Goal: Task Accomplishment & Management: Manage account settings

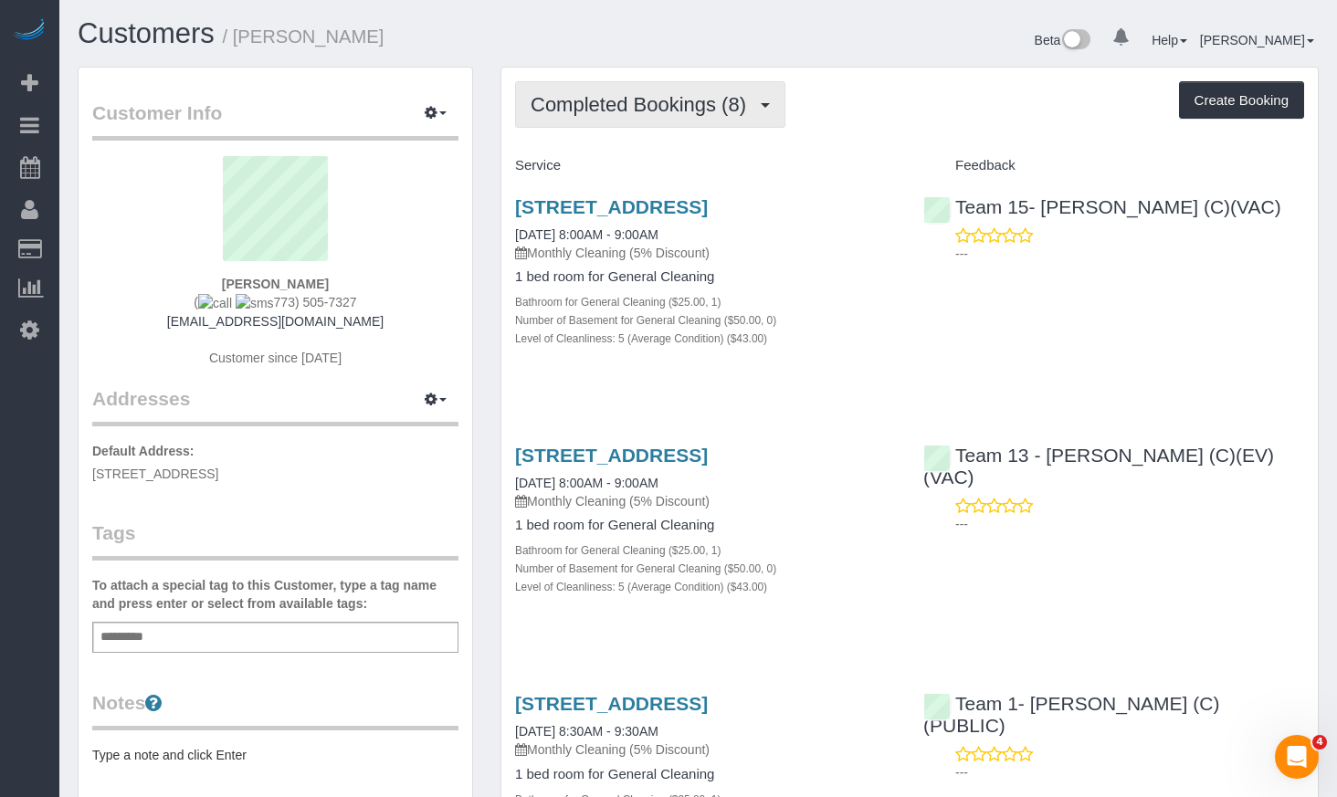
click at [696, 100] on span "Completed Bookings (8)" at bounding box center [642, 104] width 225 height 23
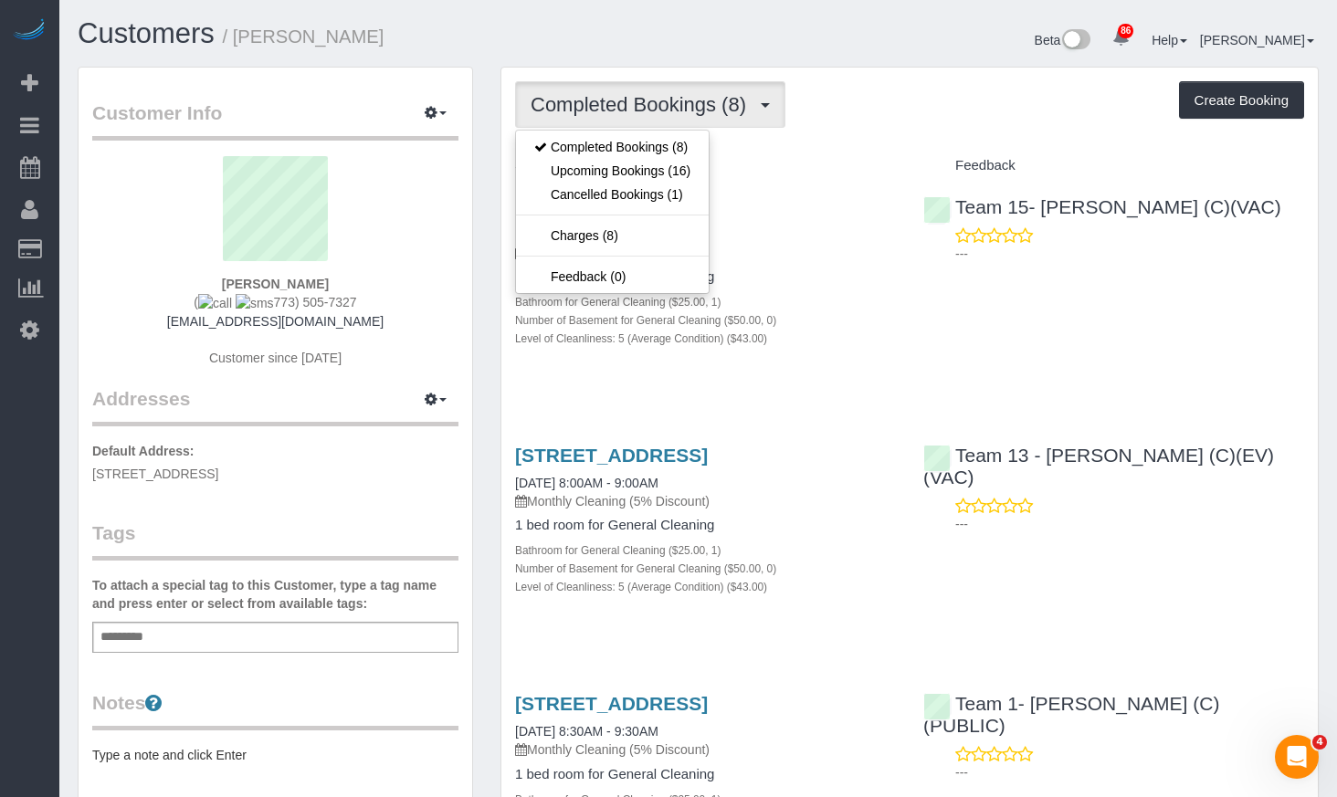
click at [862, 59] on div "Beta 86 Your Notifications You have 0 alerts × You have 1 to charge for [DATE] …" at bounding box center [1015, 42] width 634 height 48
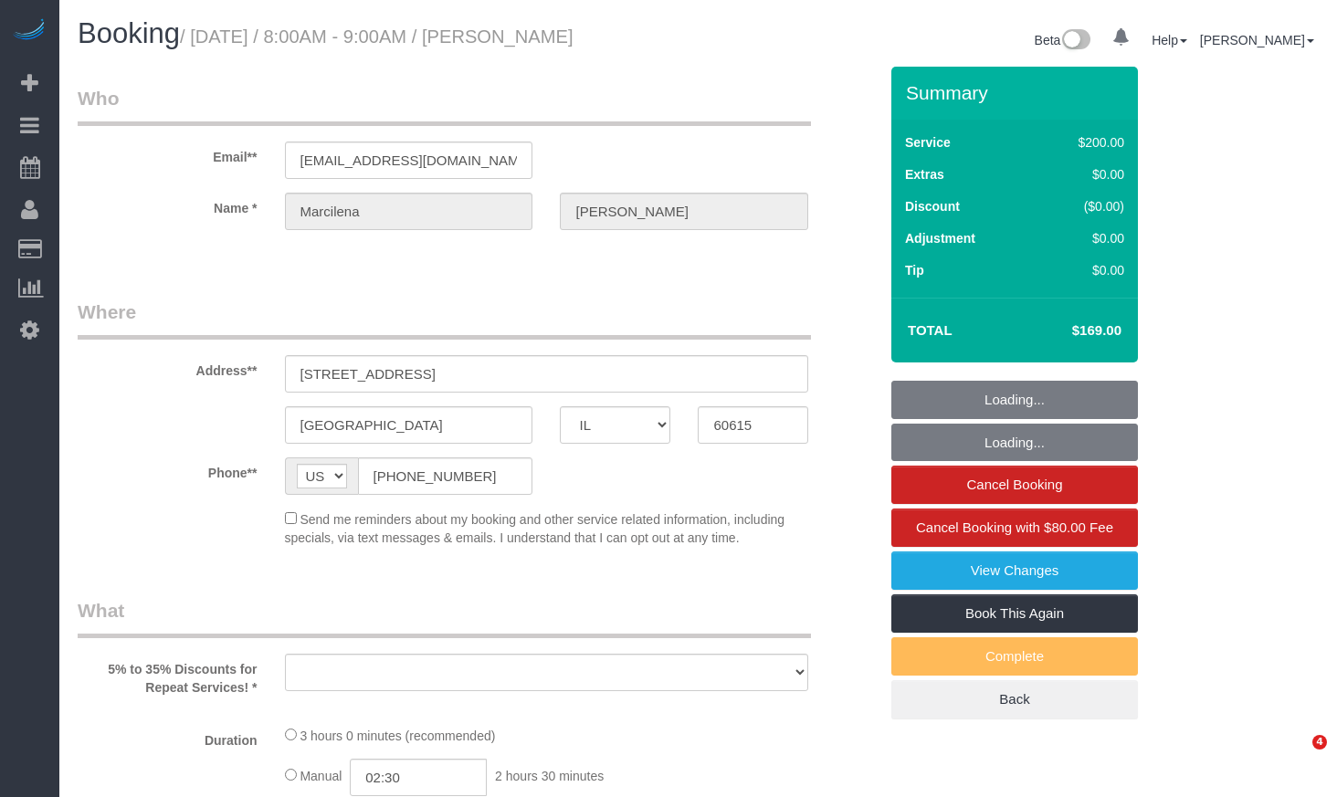
select select "IL"
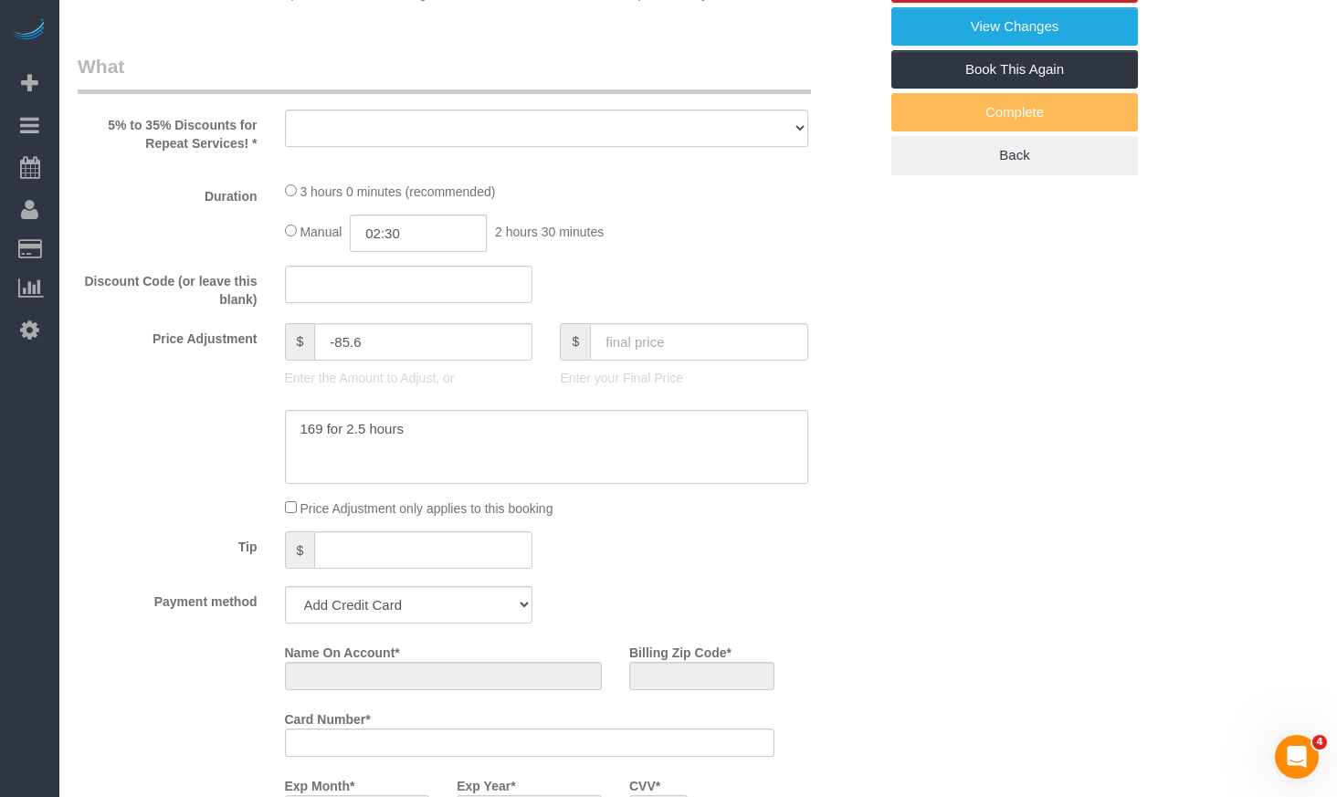
select select "number:1"
select select "number:58"
select select "number:139"
select select "number:106"
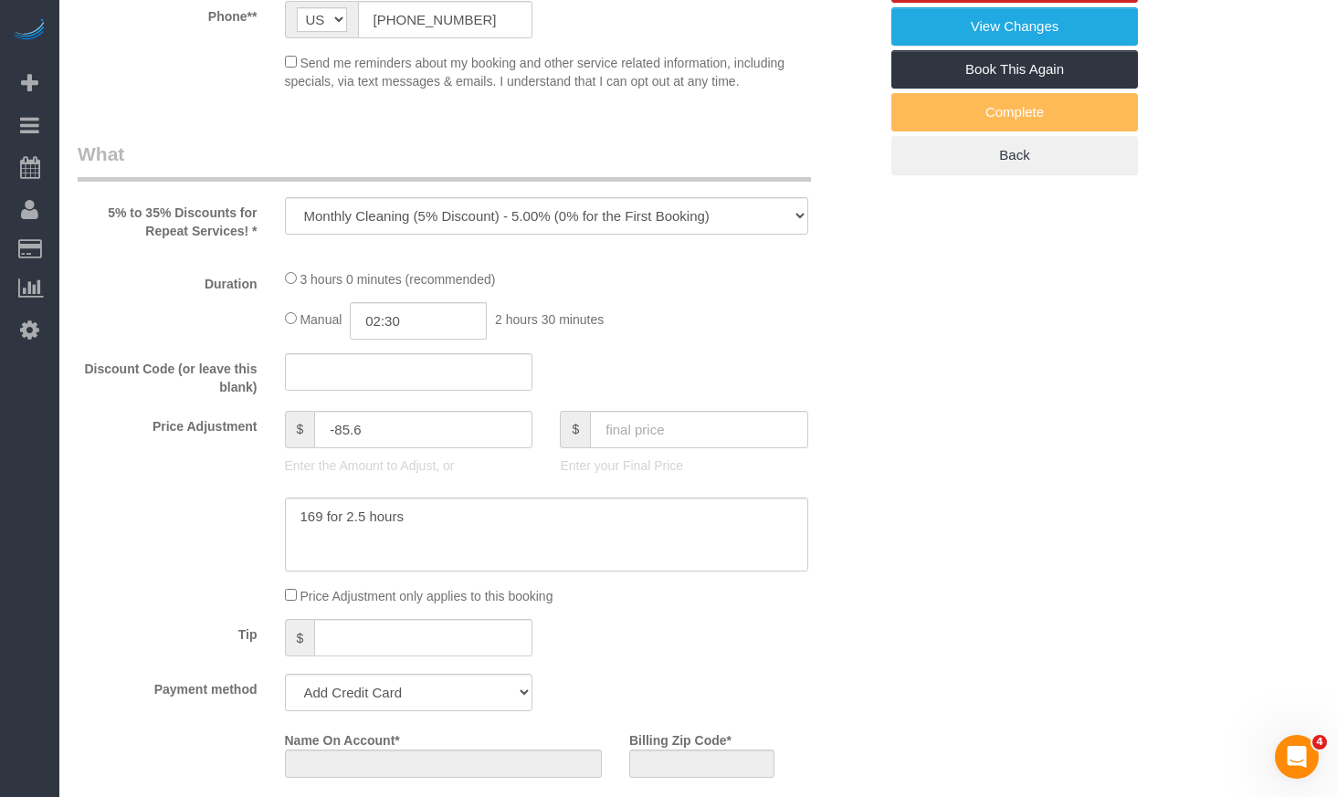
select select "object:1032"
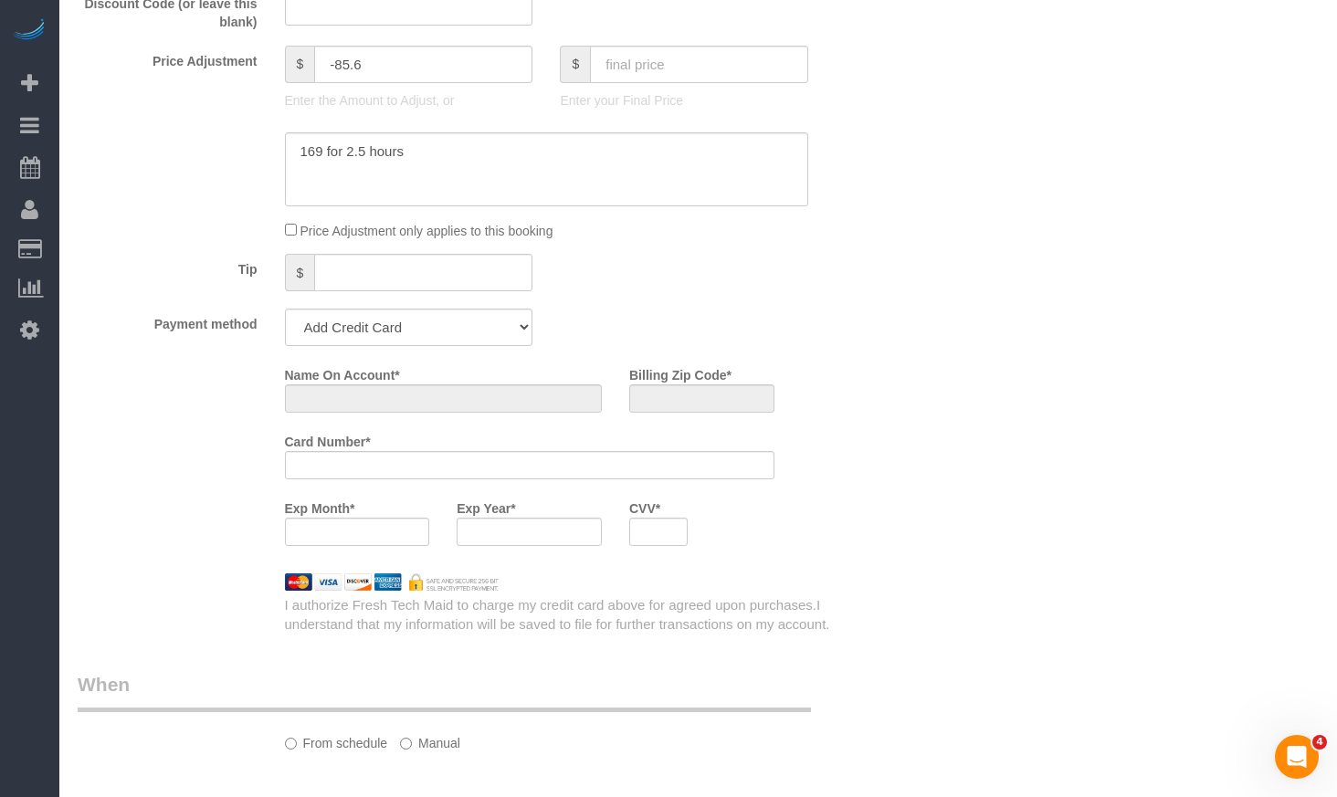
select select "string:fspay-cda9405f-4050-488b-a598-e4330d1eaa90"
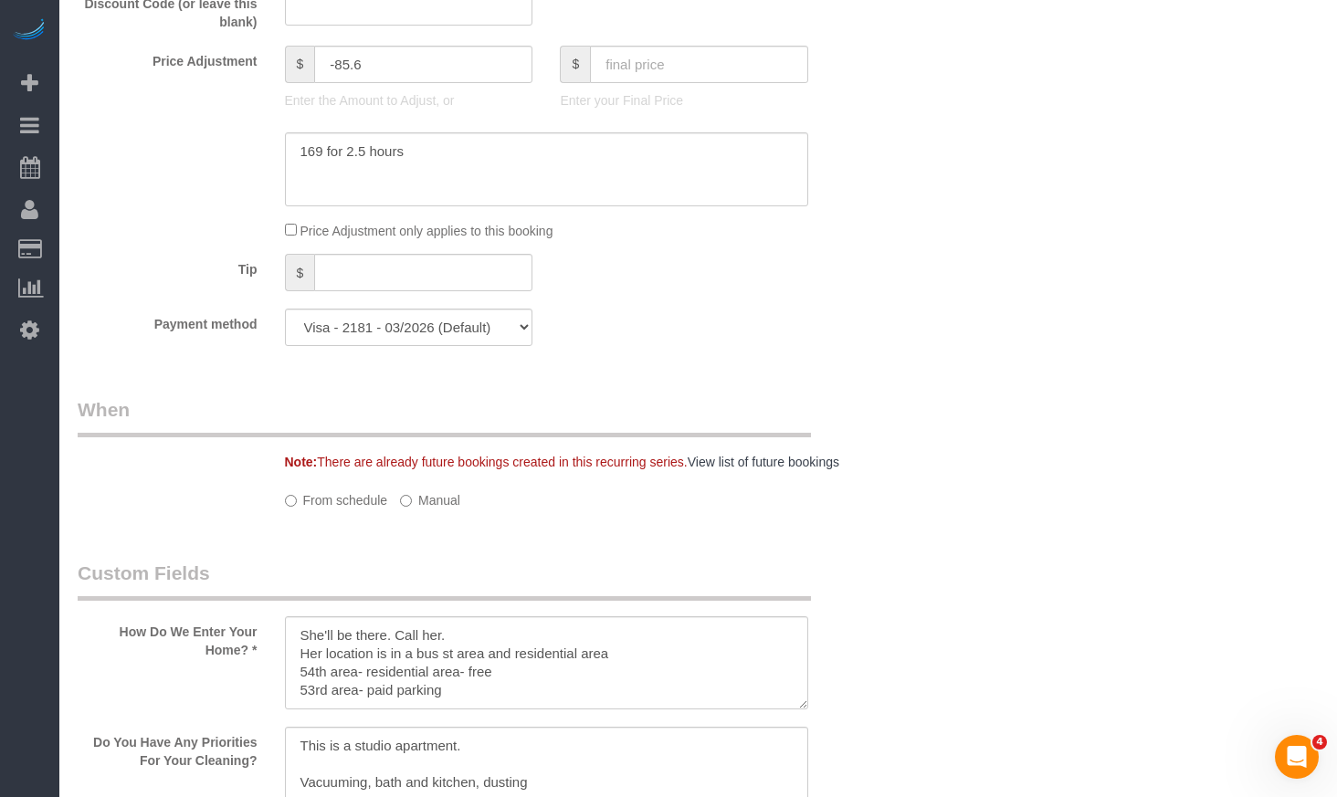
select select "object:1045"
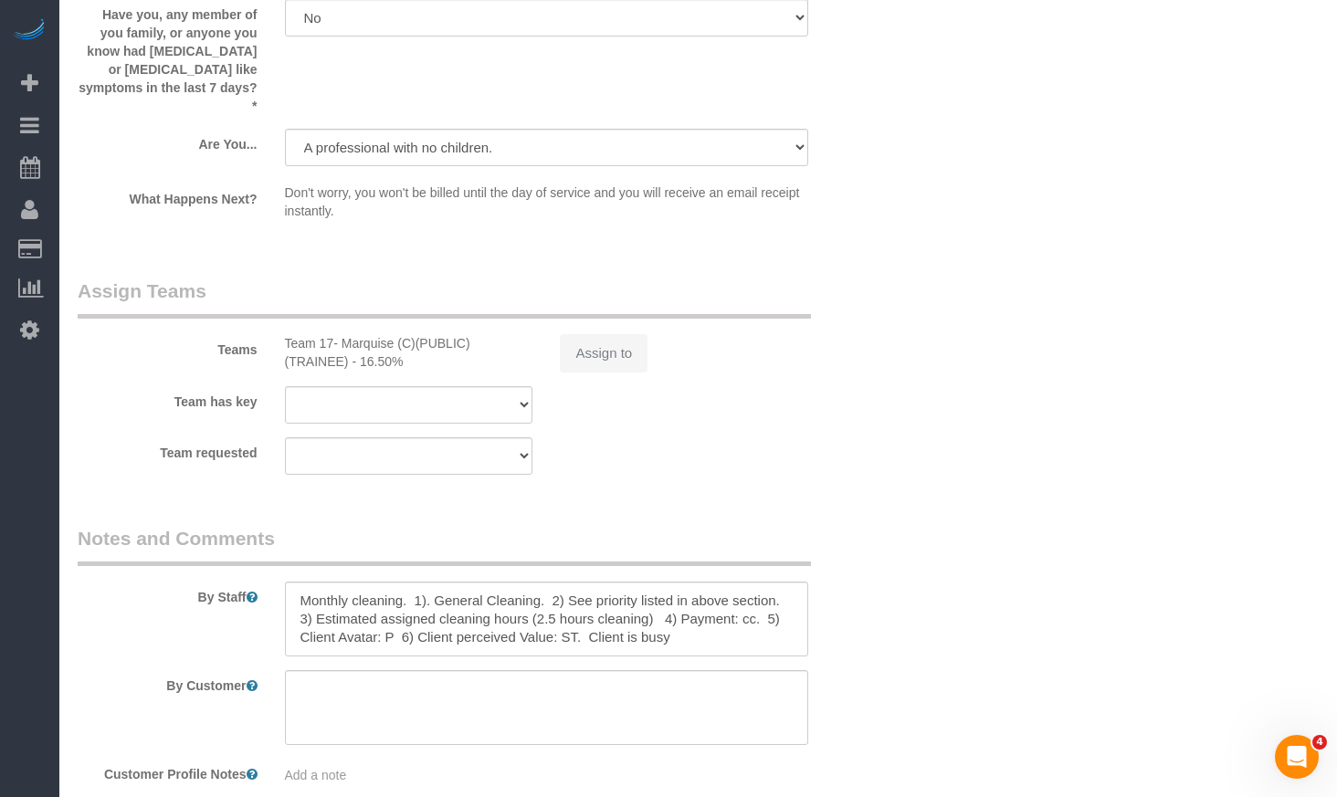
select select "512"
select select "5"
select select "spot1"
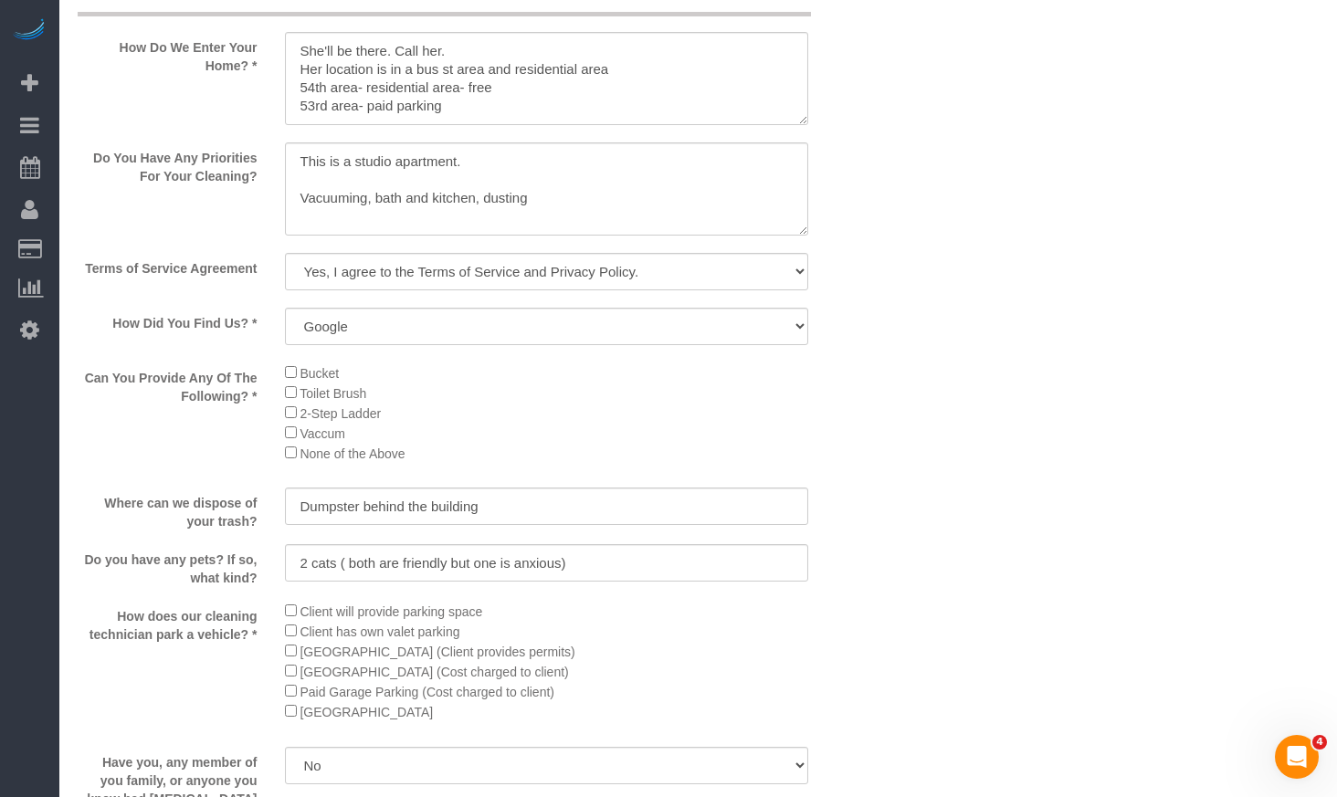
select select "5"
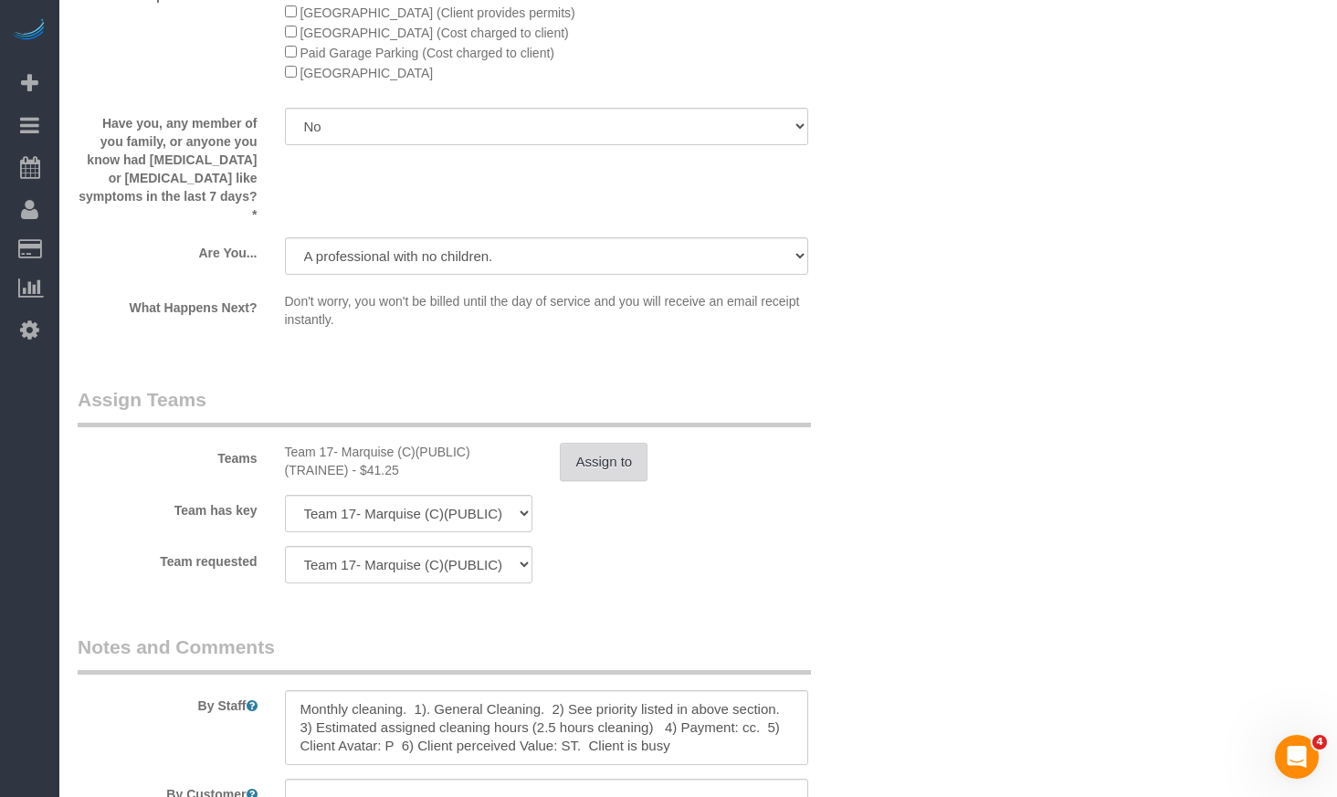
click at [607, 443] on button "Assign to" at bounding box center [604, 462] width 88 height 38
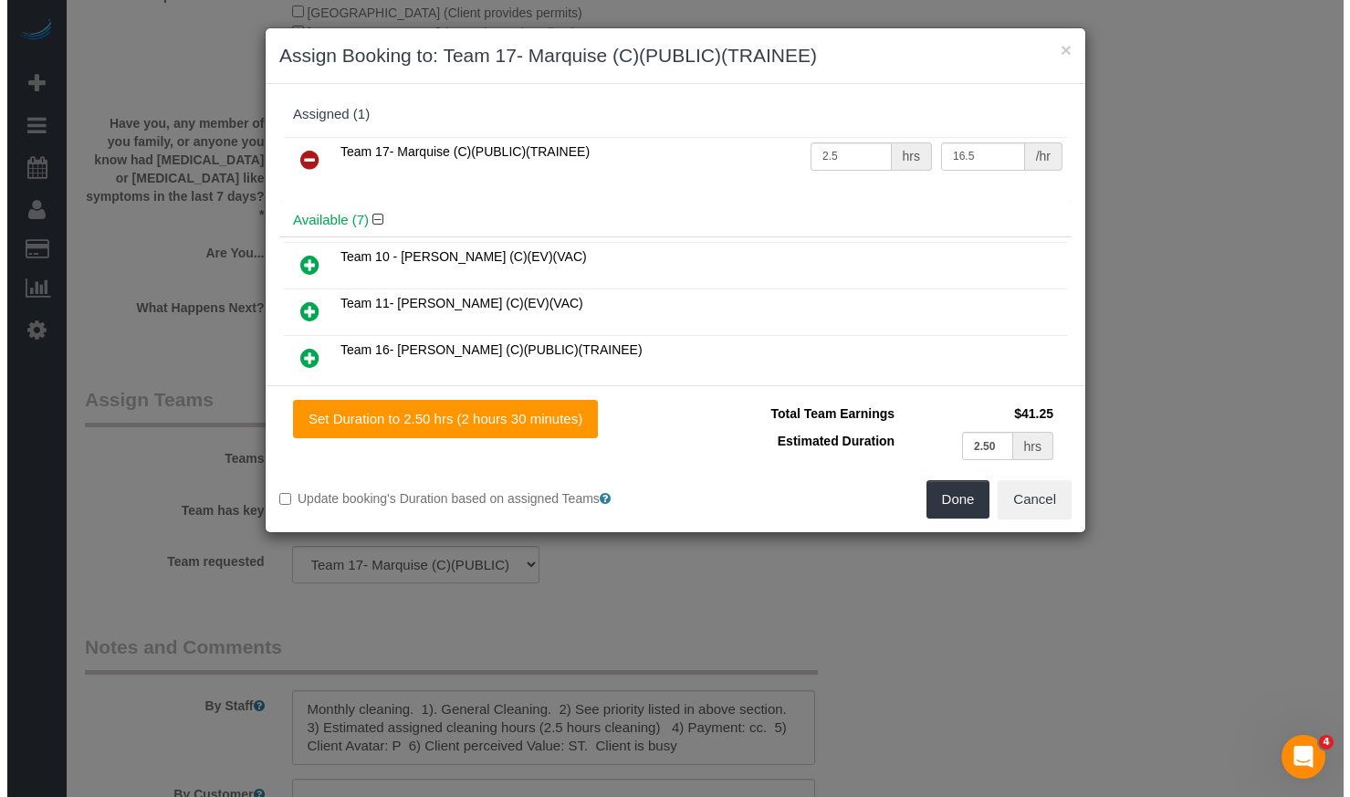
scroll to position [2879, 0]
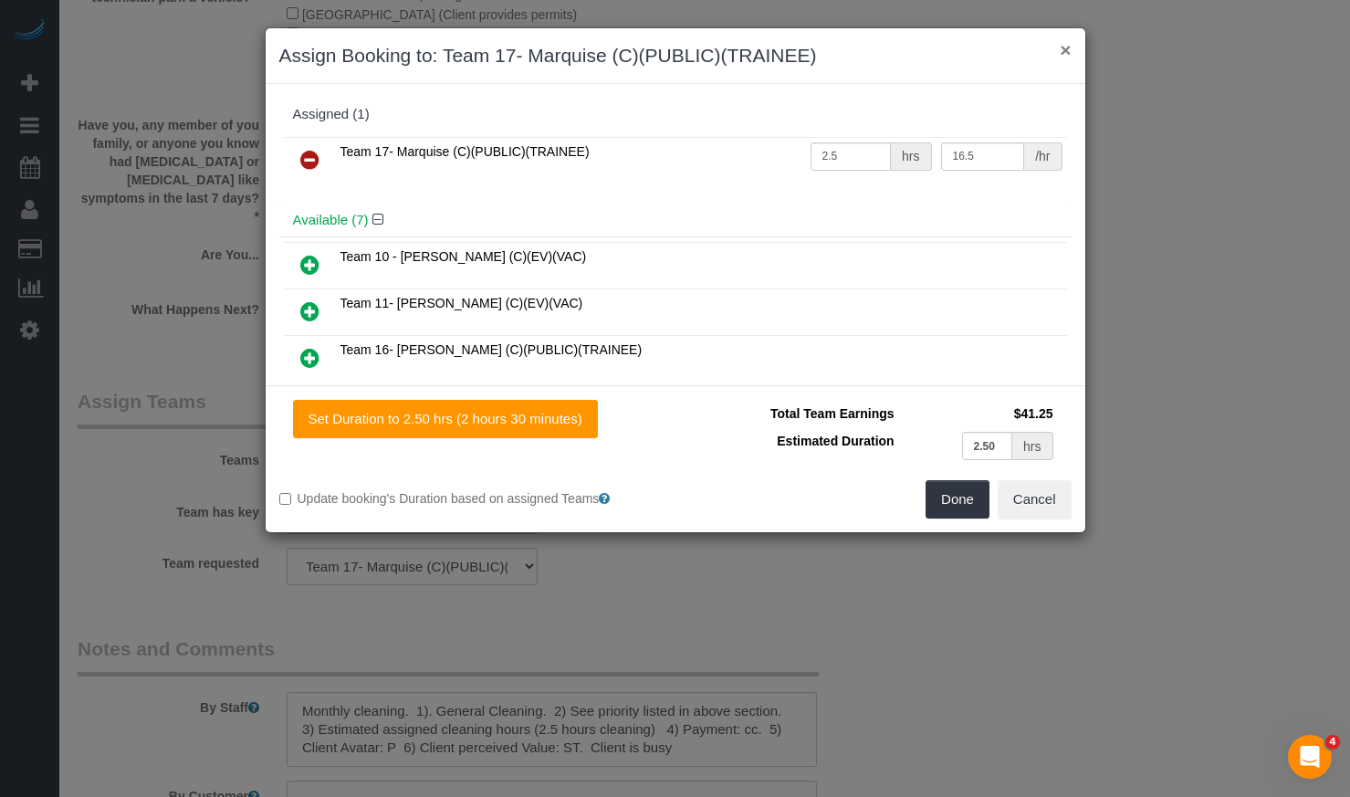
click at [1067, 53] on button "×" at bounding box center [1065, 49] width 11 height 19
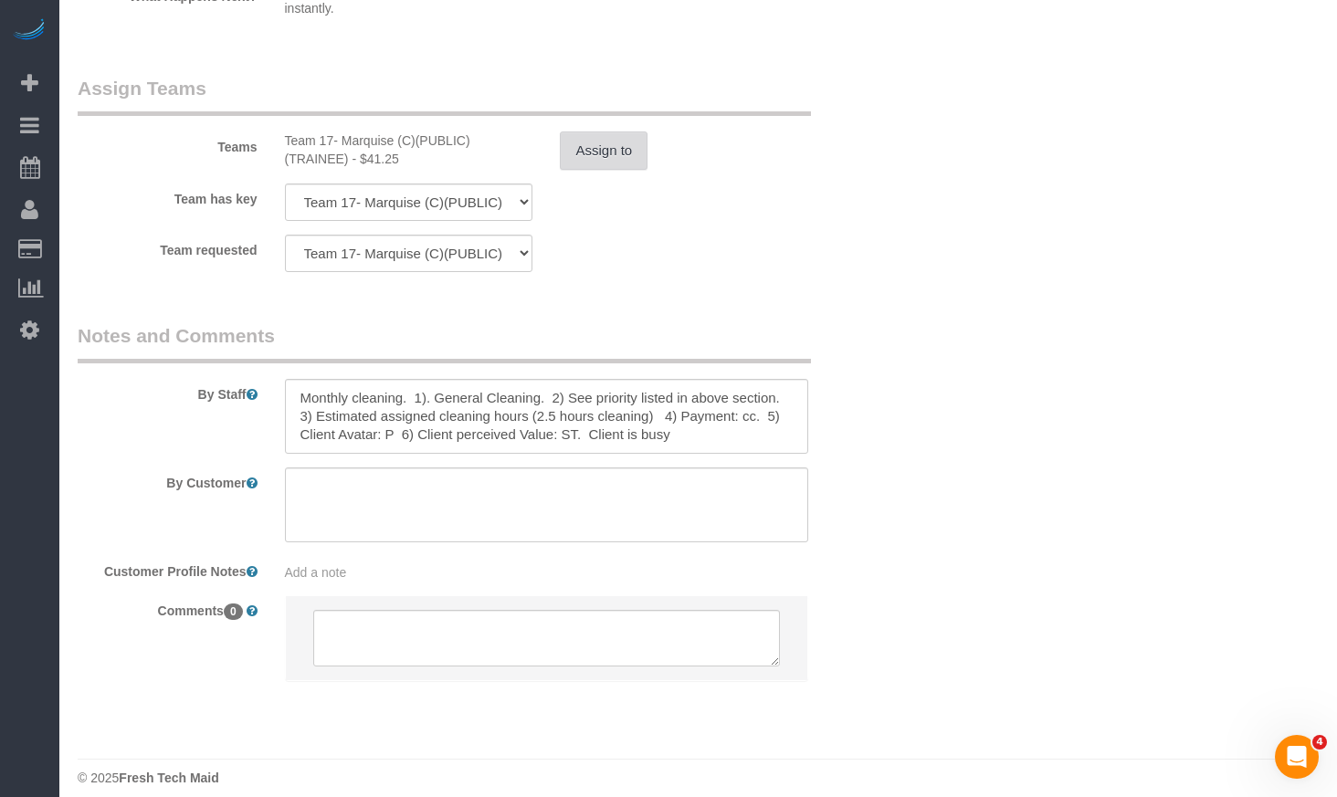
scroll to position [2553, 0]
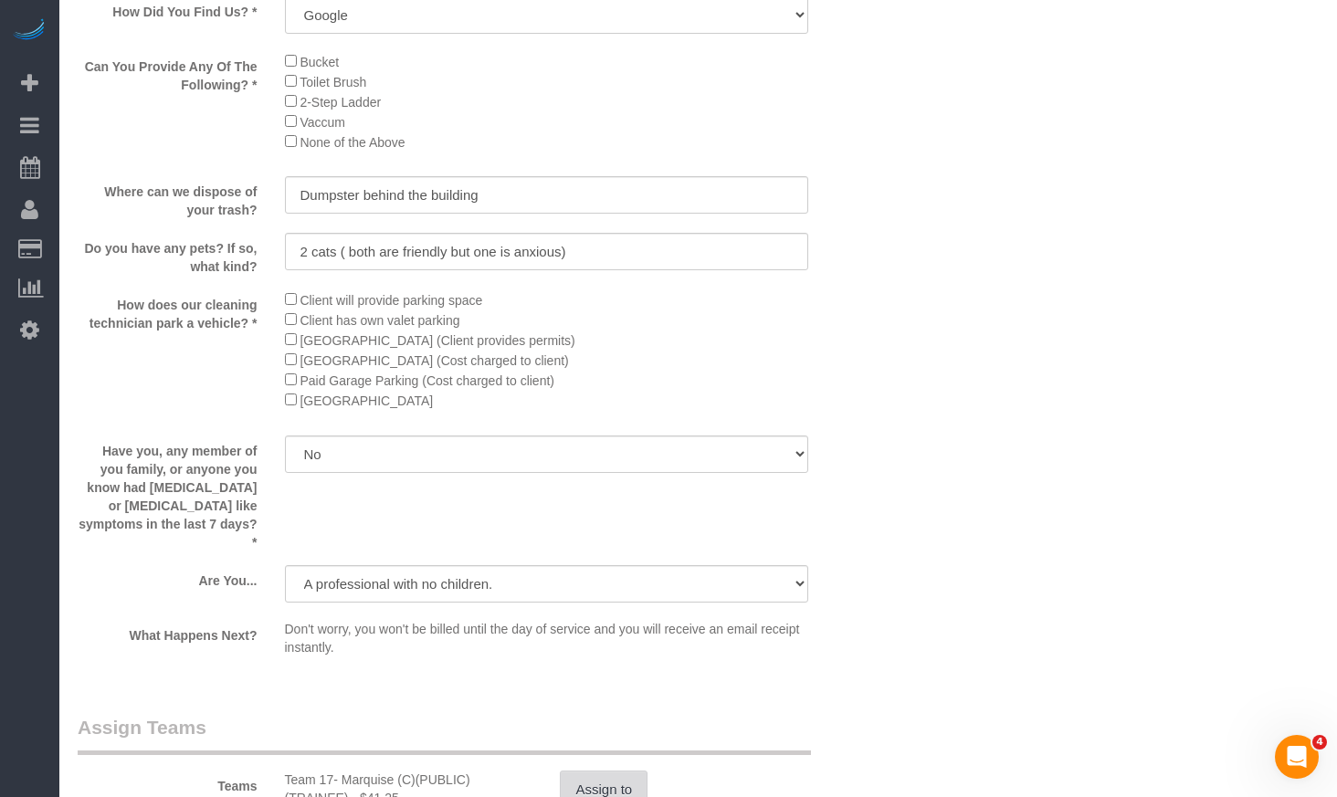
click at [610, 777] on button "Assign to" at bounding box center [604, 790] width 88 height 38
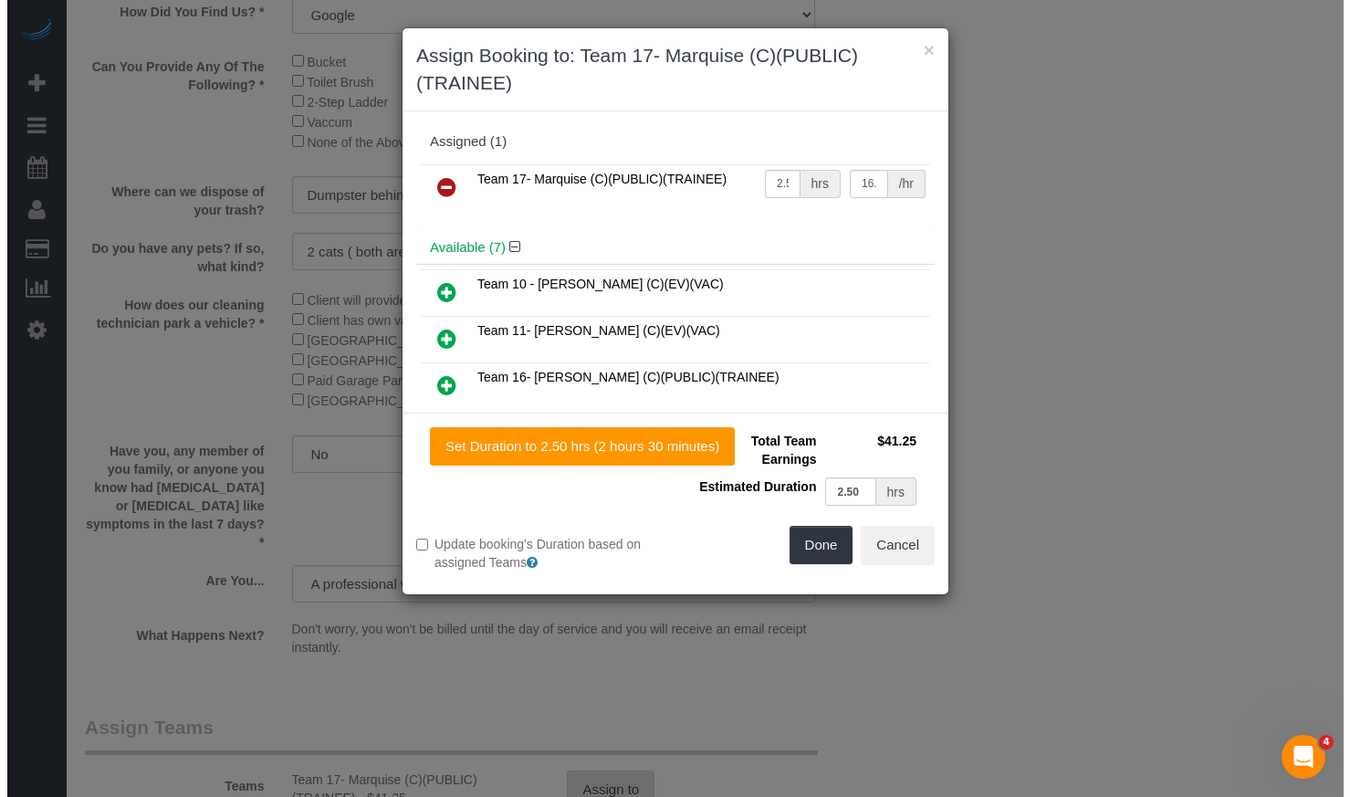
scroll to position [2551, 0]
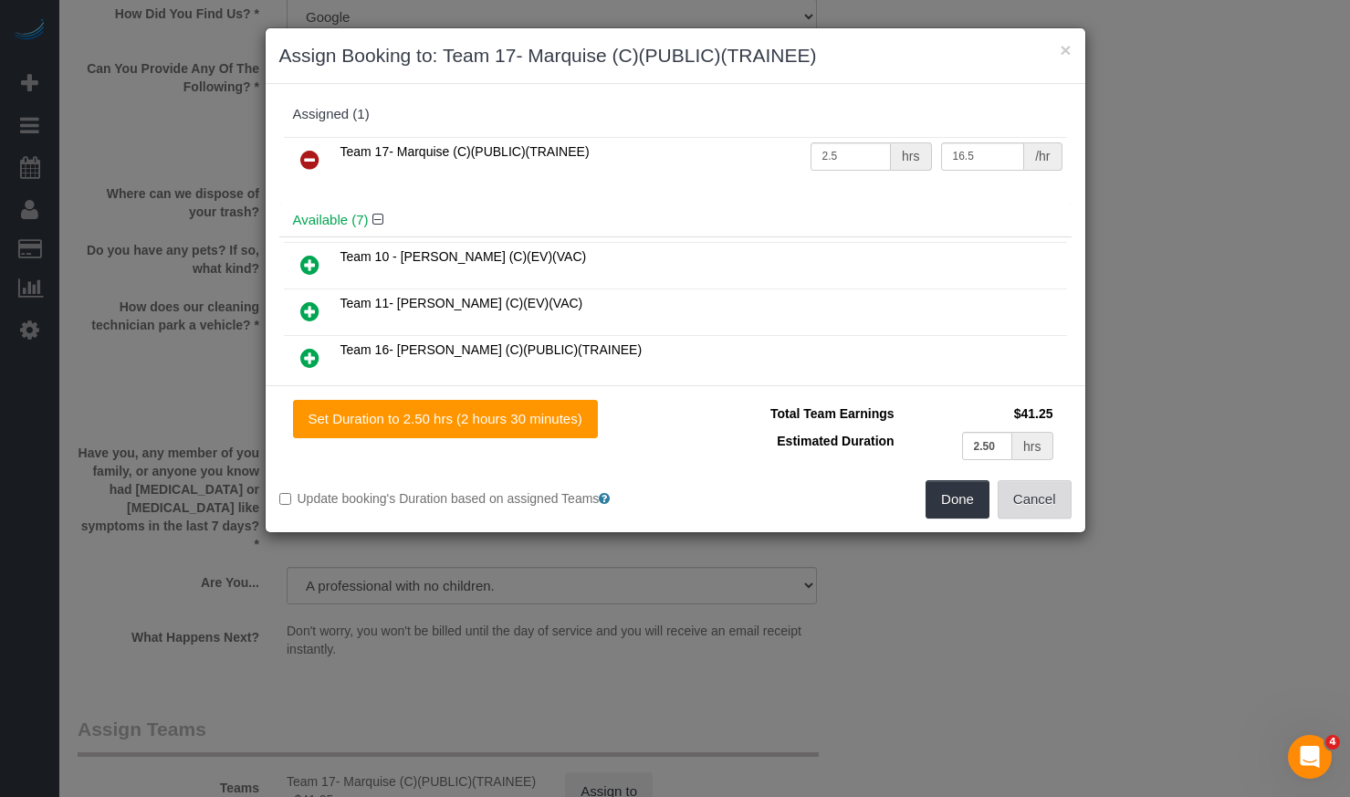
click at [1006, 498] on button "Cancel" at bounding box center [1035, 499] width 74 height 38
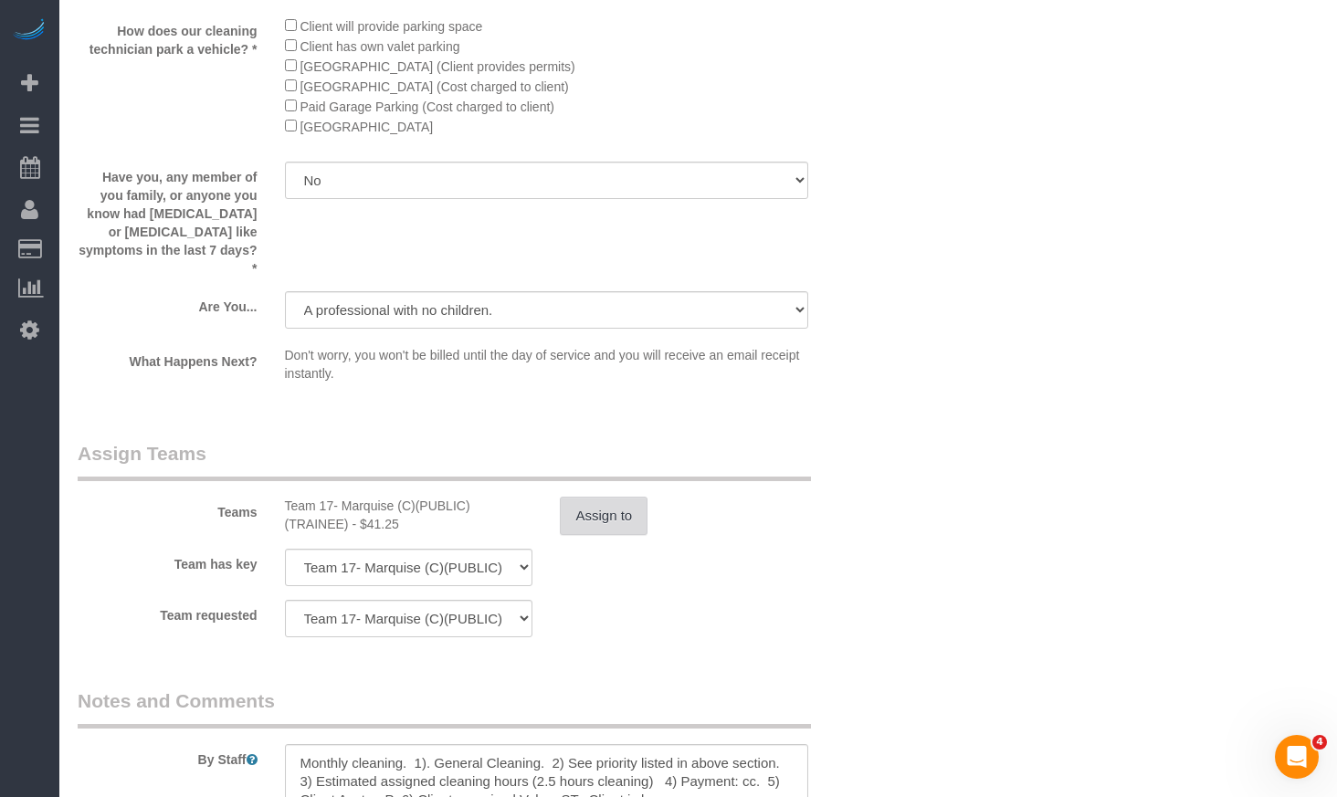
click at [621, 497] on button "Assign to" at bounding box center [604, 516] width 88 height 38
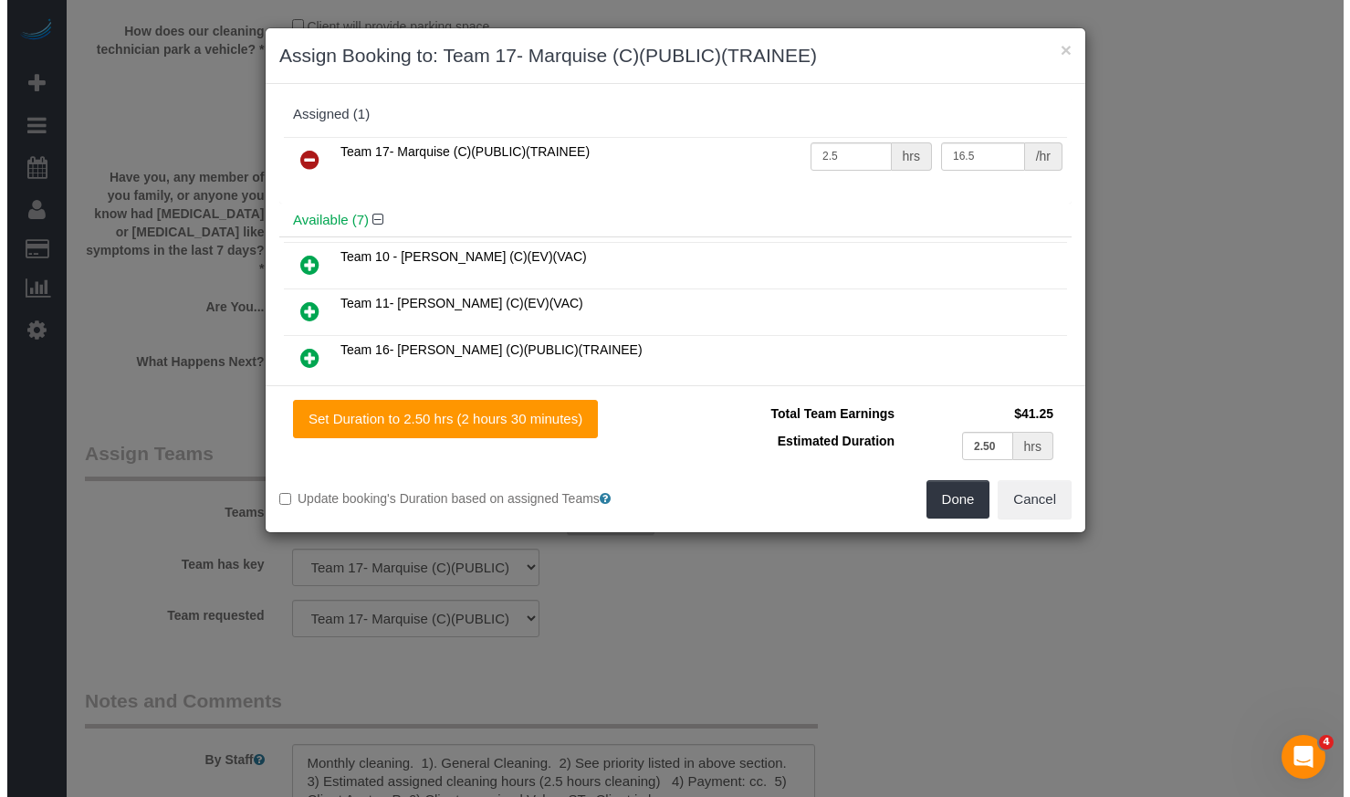
scroll to position [2825, 0]
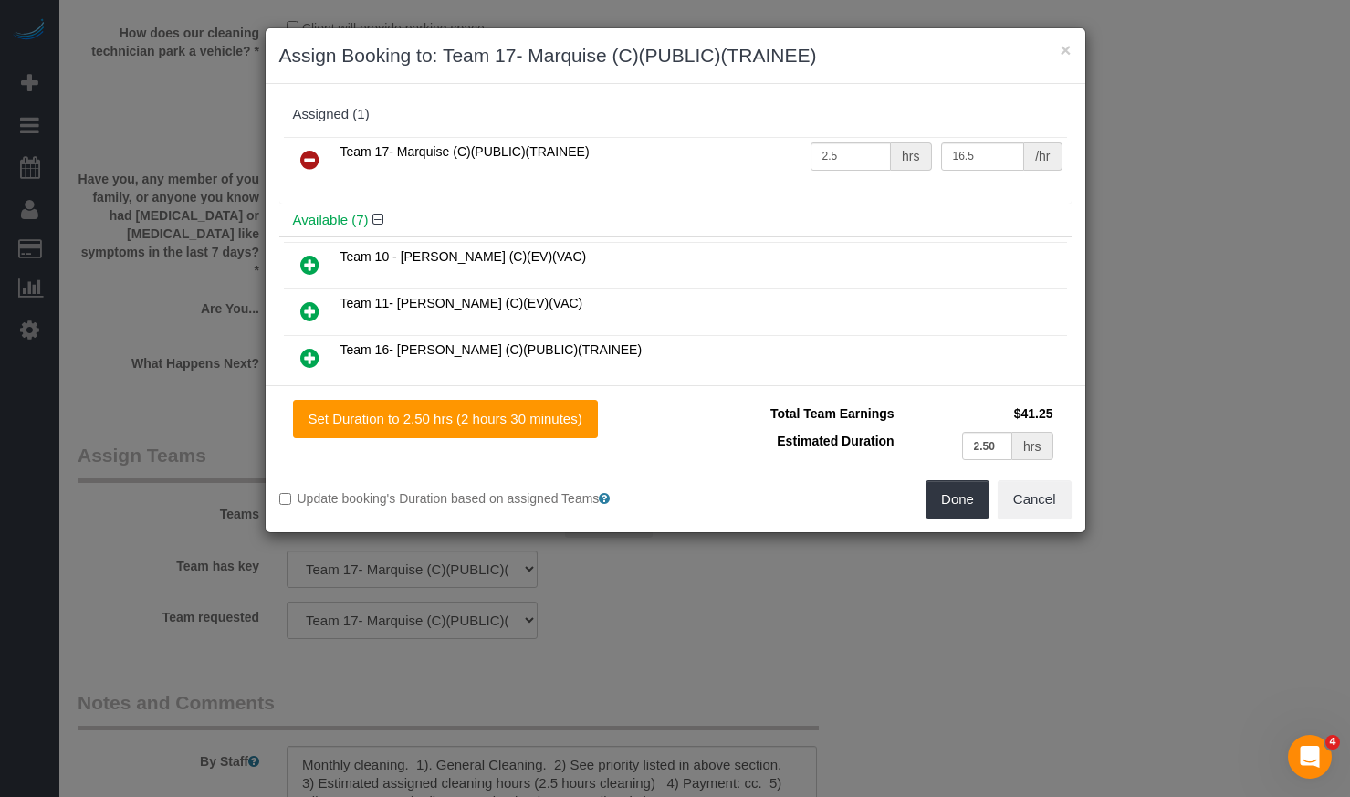
click at [309, 161] on icon at bounding box center [309, 160] width 19 height 22
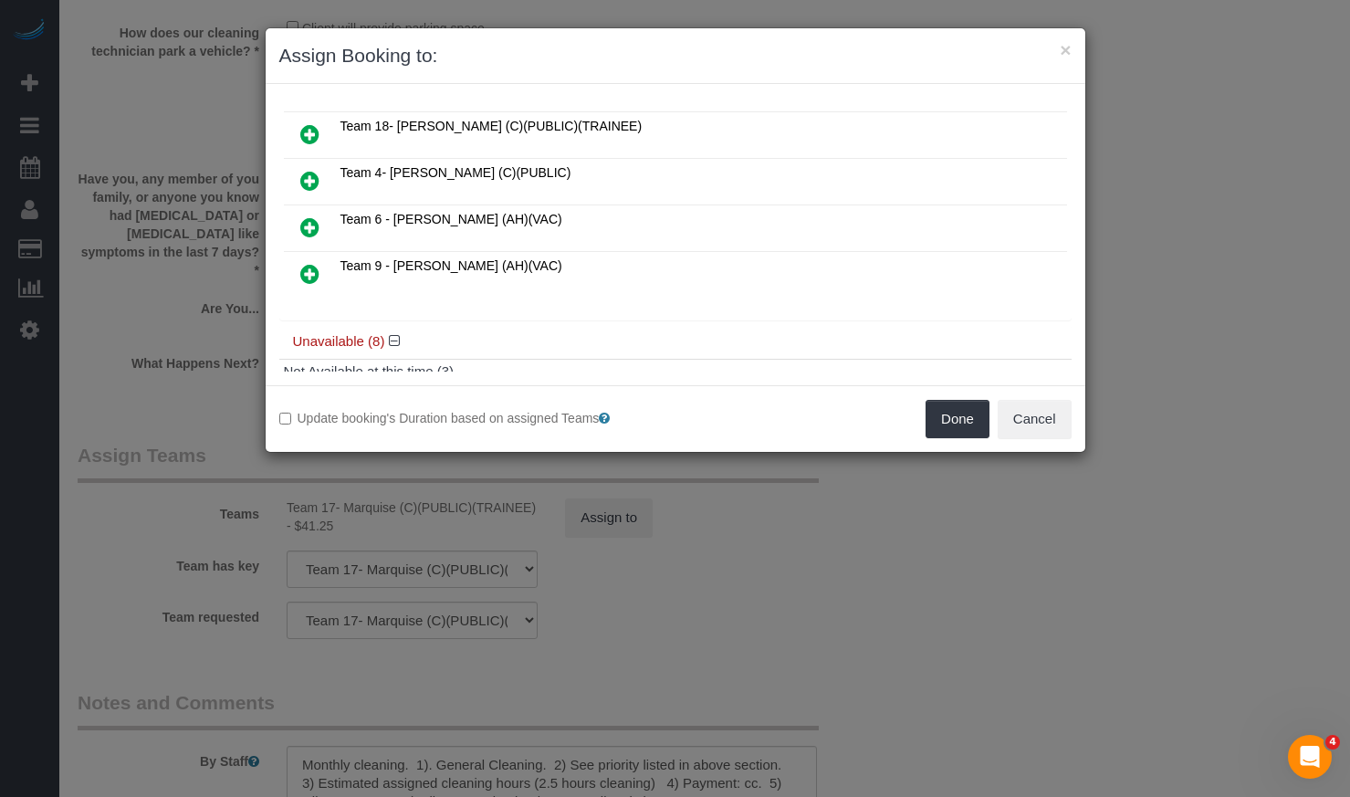
scroll to position [548, 0]
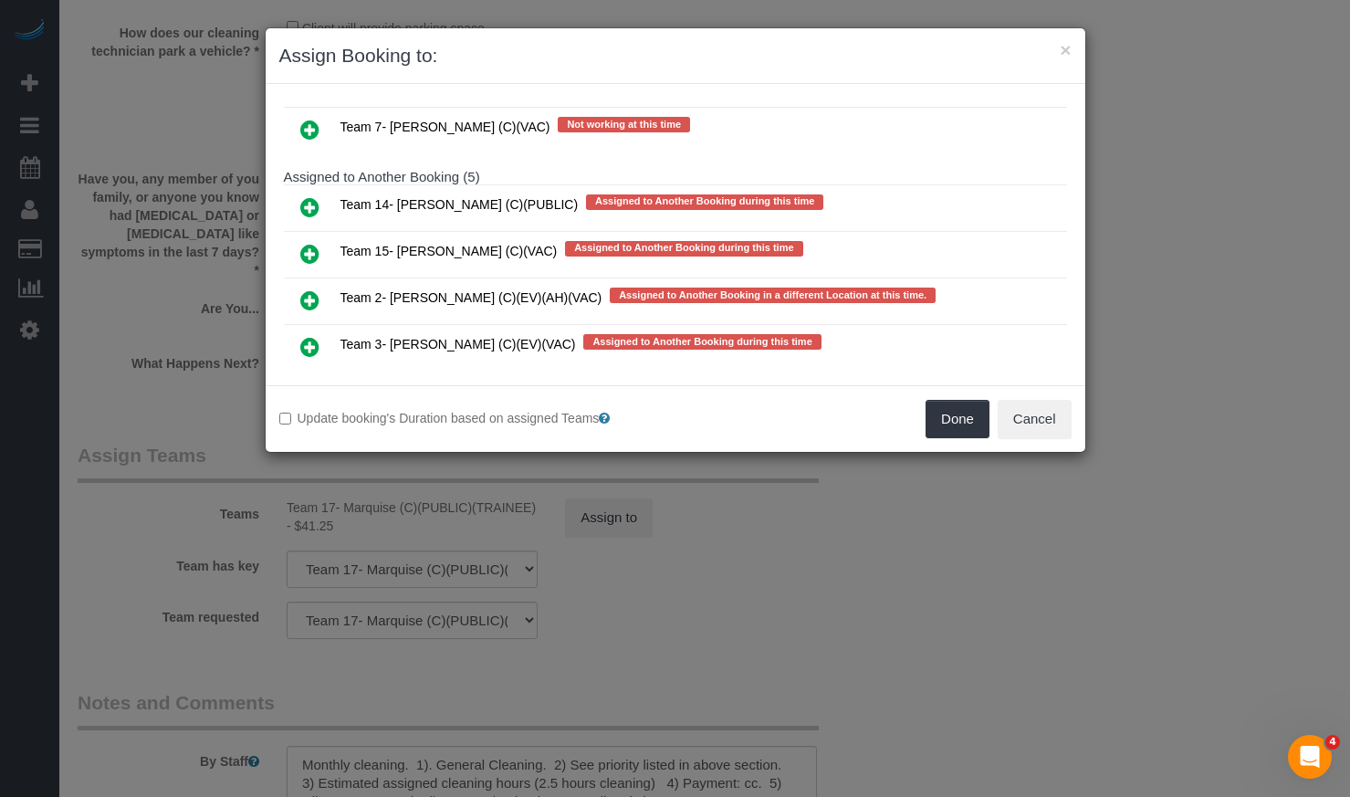
click at [306, 243] on icon at bounding box center [309, 254] width 19 height 22
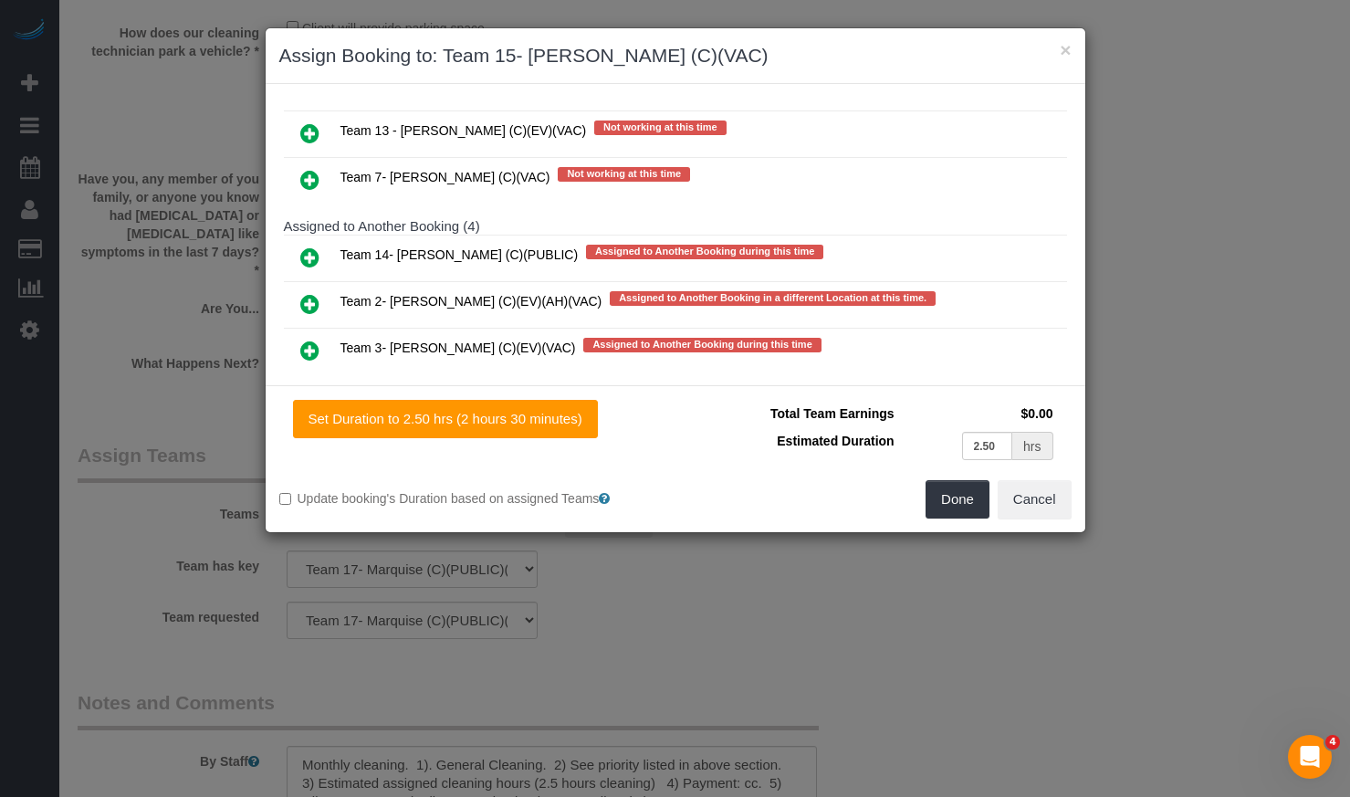
scroll to position [682, 0]
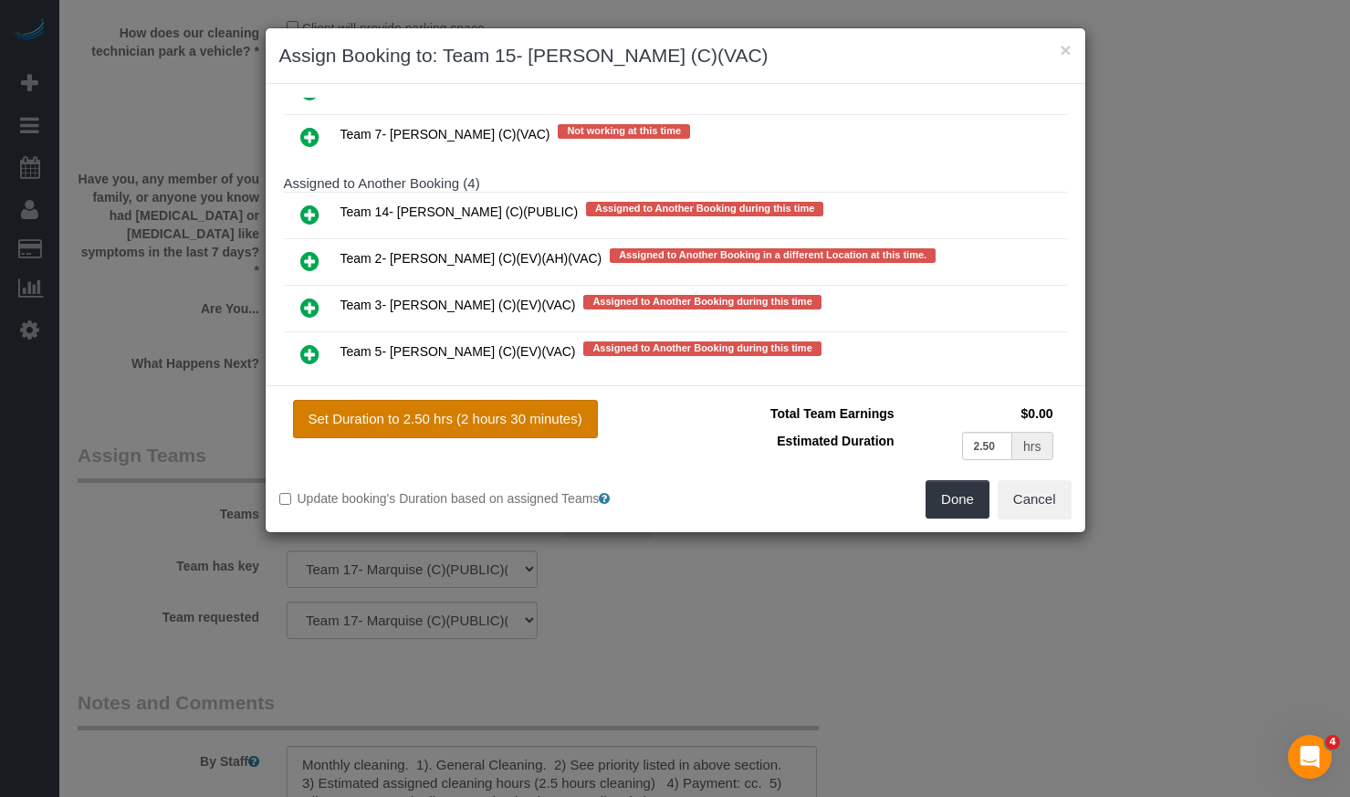
click at [544, 418] on button "Set Duration to 2.50 hrs (2 hours 30 minutes)" at bounding box center [445, 419] width 305 height 38
type input "2.50"
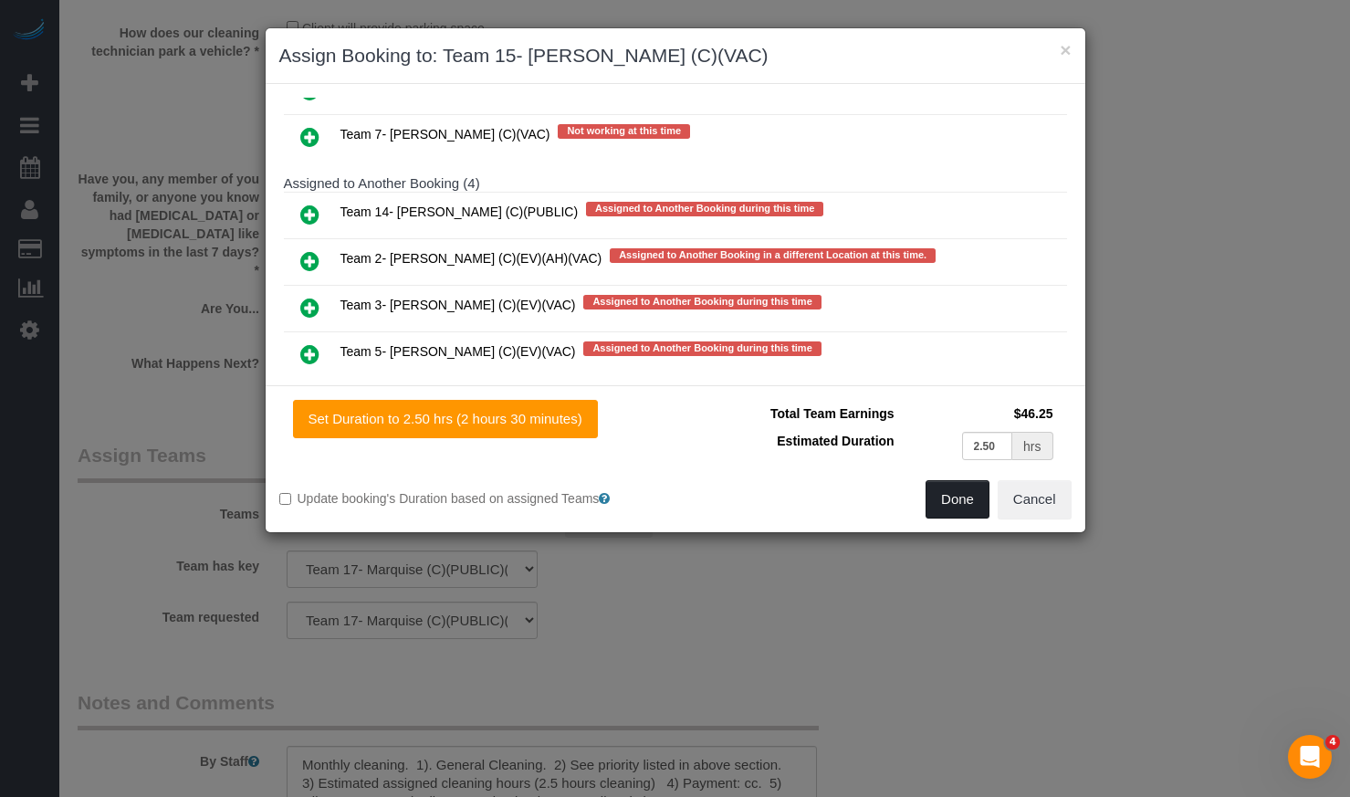
click at [949, 498] on button "Done" at bounding box center [958, 499] width 64 height 38
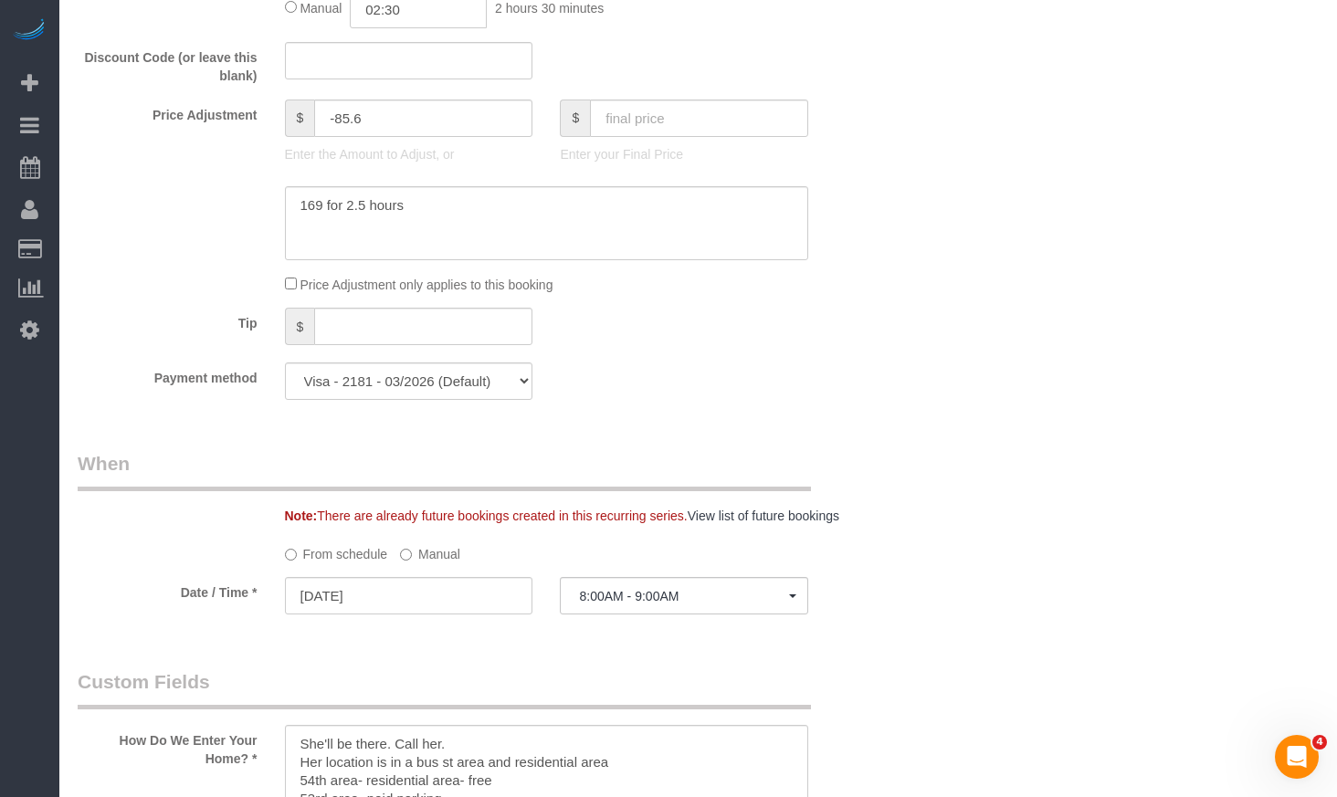
scroll to position [1640, 0]
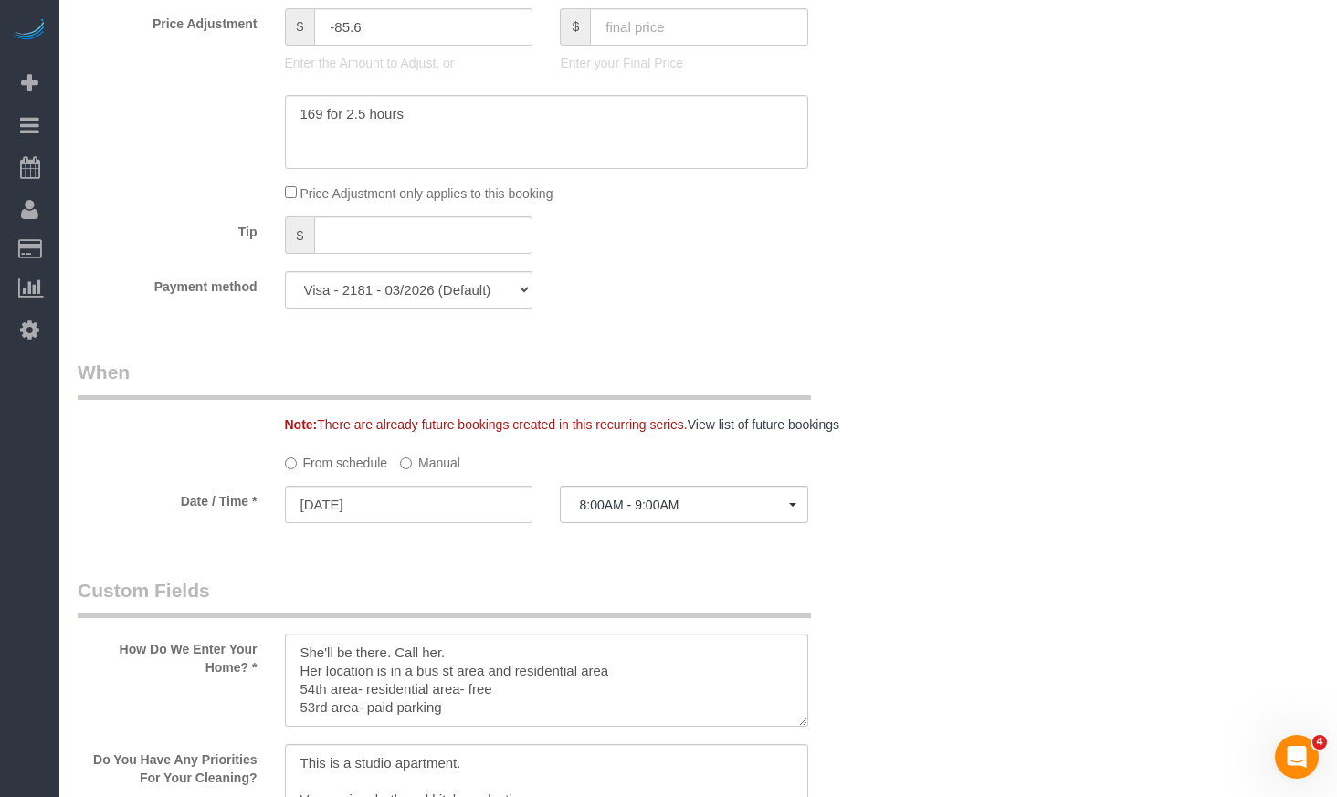
click at [450, 472] on label "Manual" at bounding box center [430, 459] width 60 height 25
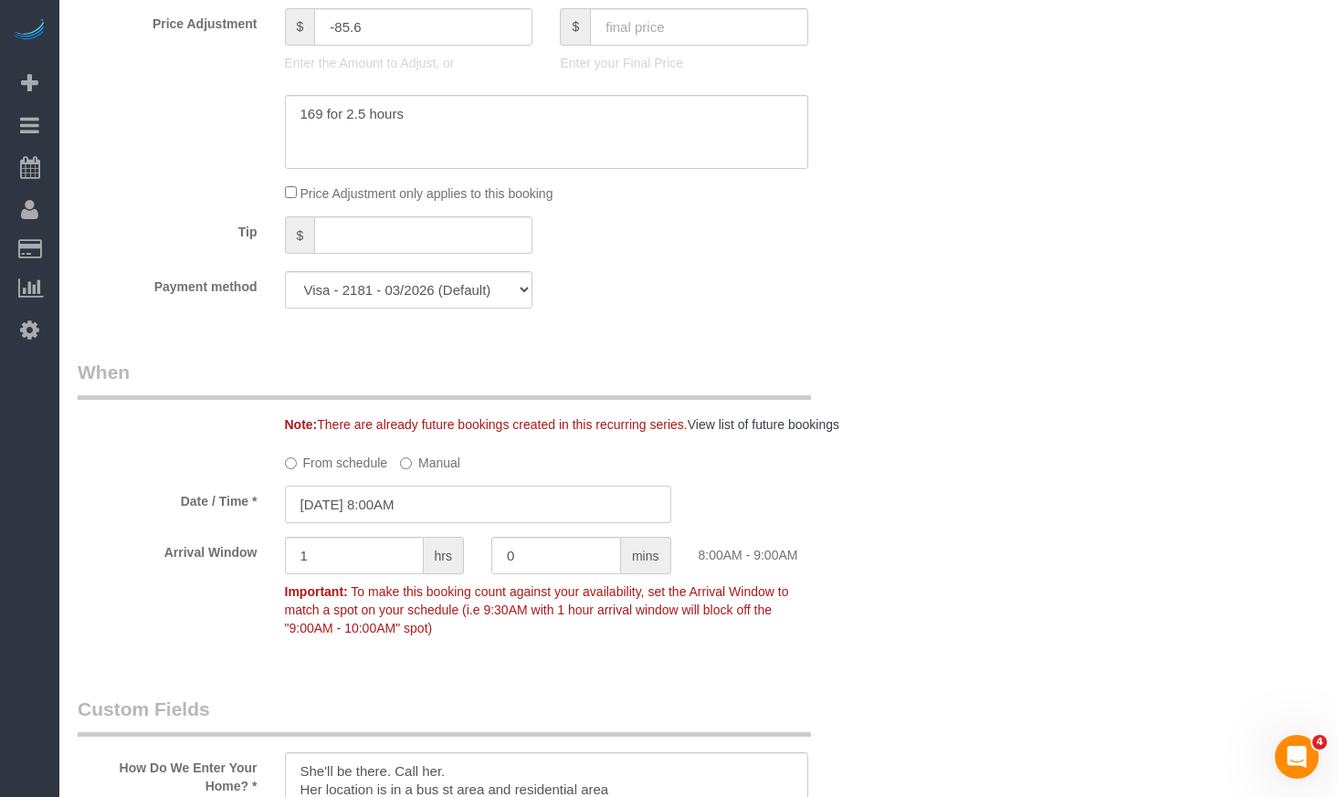
click at [442, 509] on input "10/03/2025 8:00AM" at bounding box center [478, 504] width 386 height 37
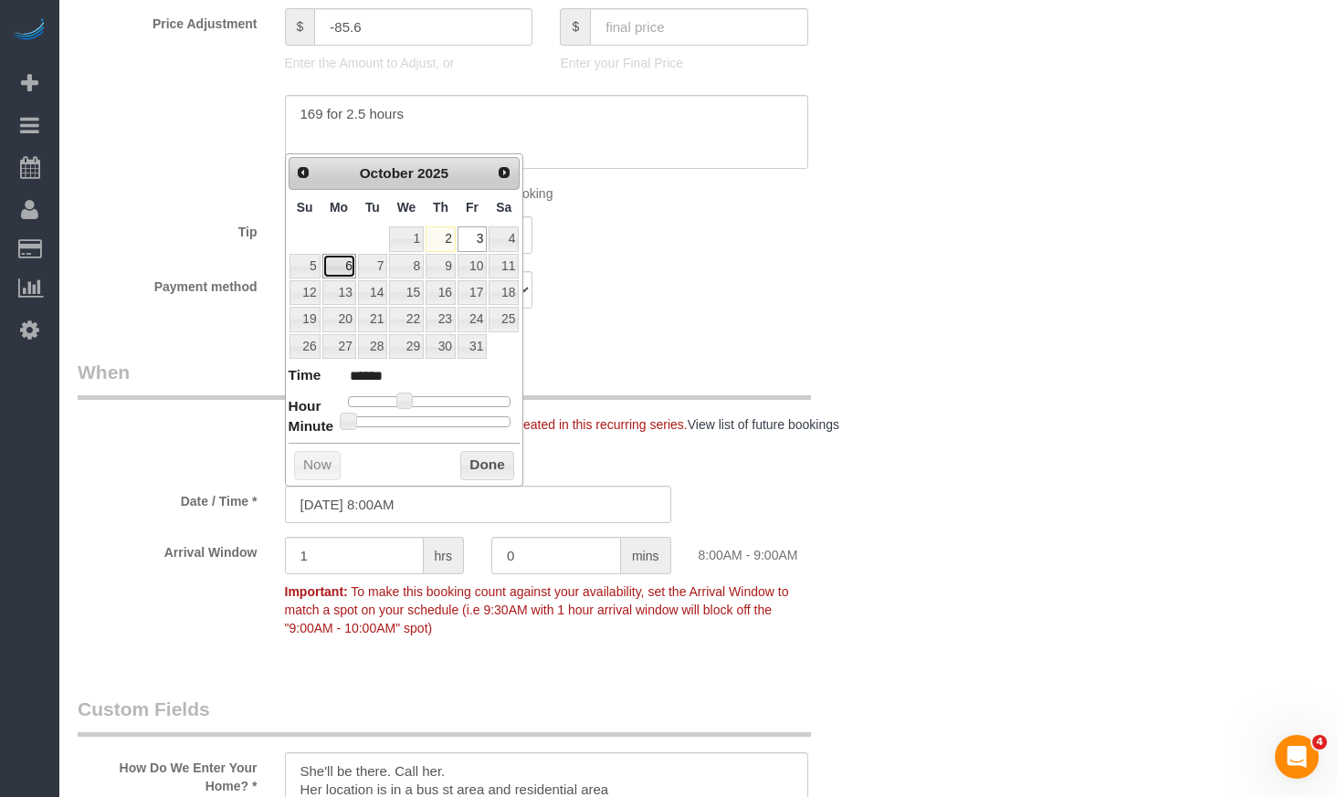
click at [345, 267] on link "6" at bounding box center [339, 266] width 34 height 25
type input "10/06/2025 8:00AM"
click at [495, 464] on button "Done" at bounding box center [487, 465] width 54 height 29
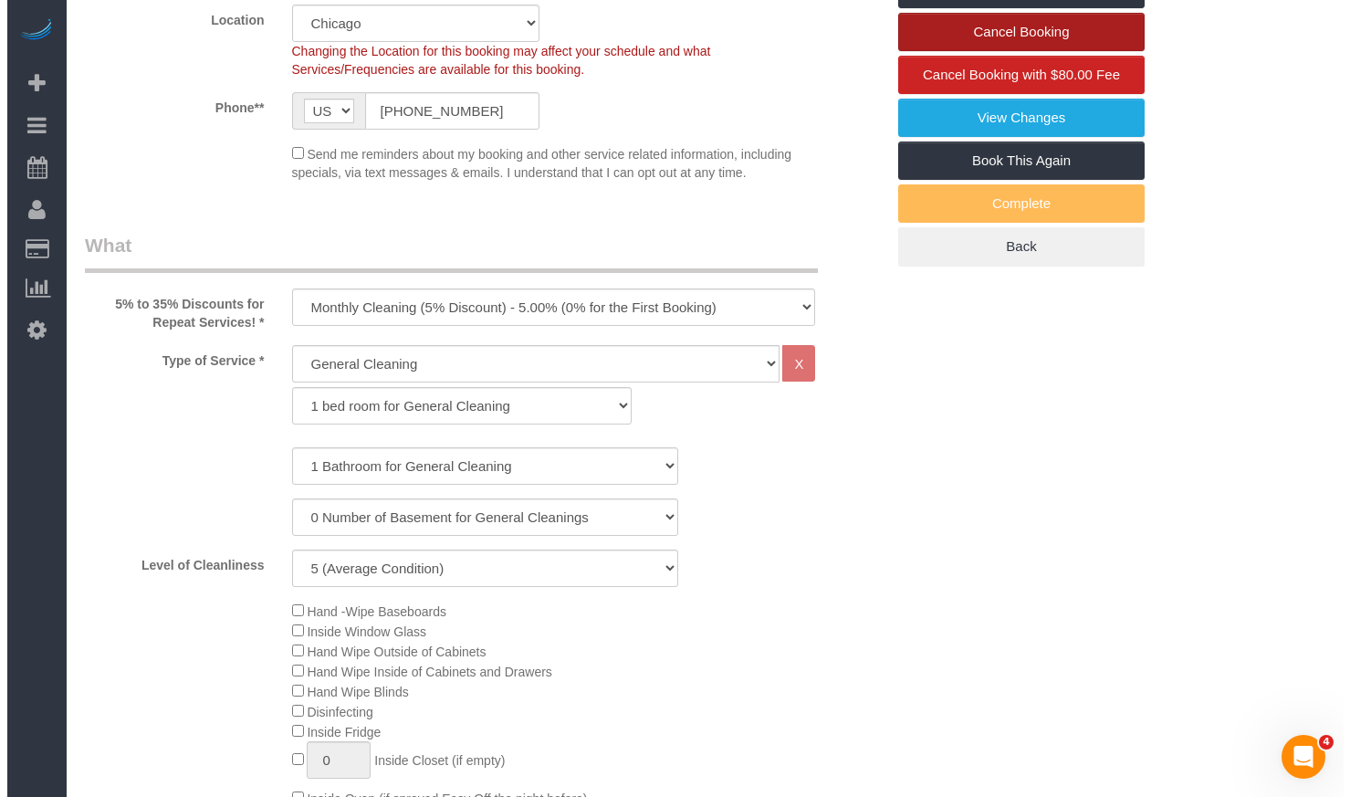
scroll to position [0, 0]
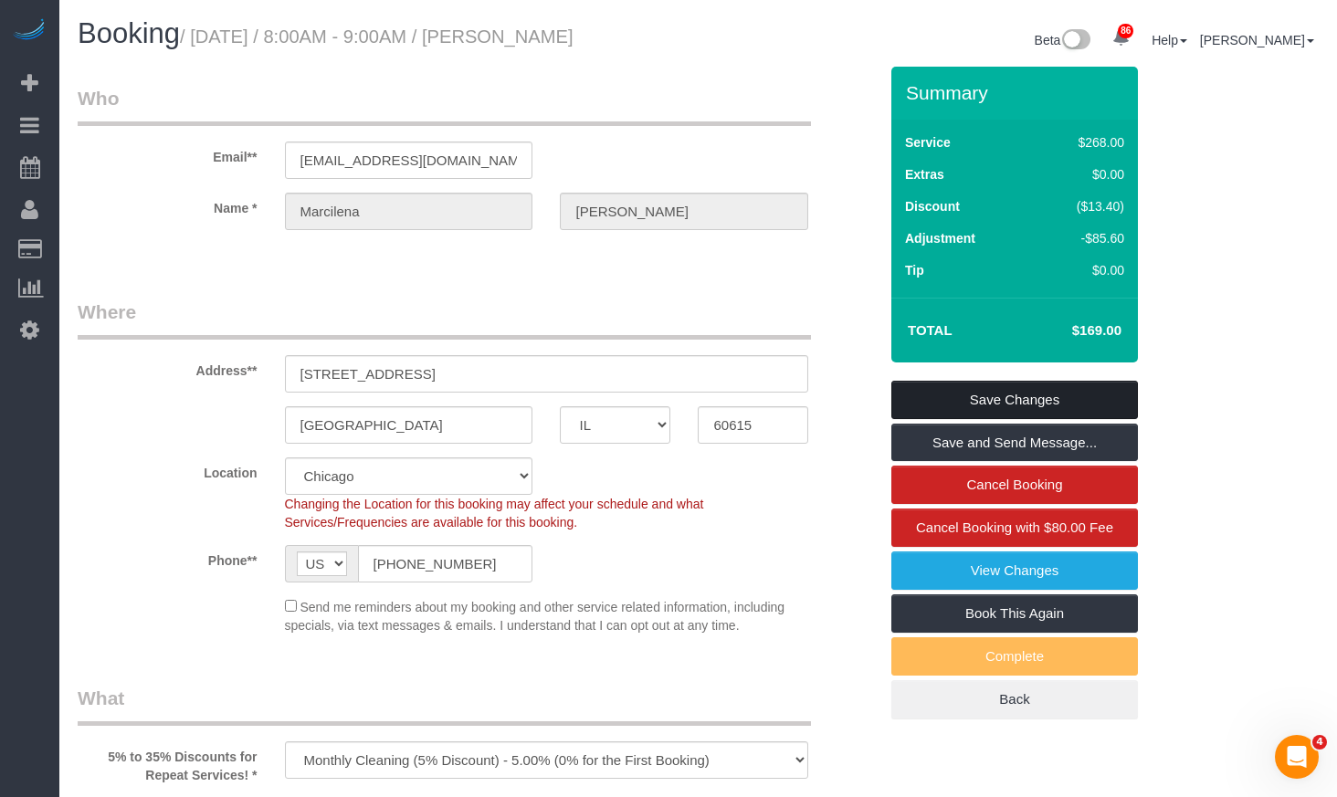
click at [1064, 399] on link "Save Changes" at bounding box center [1014, 400] width 246 height 38
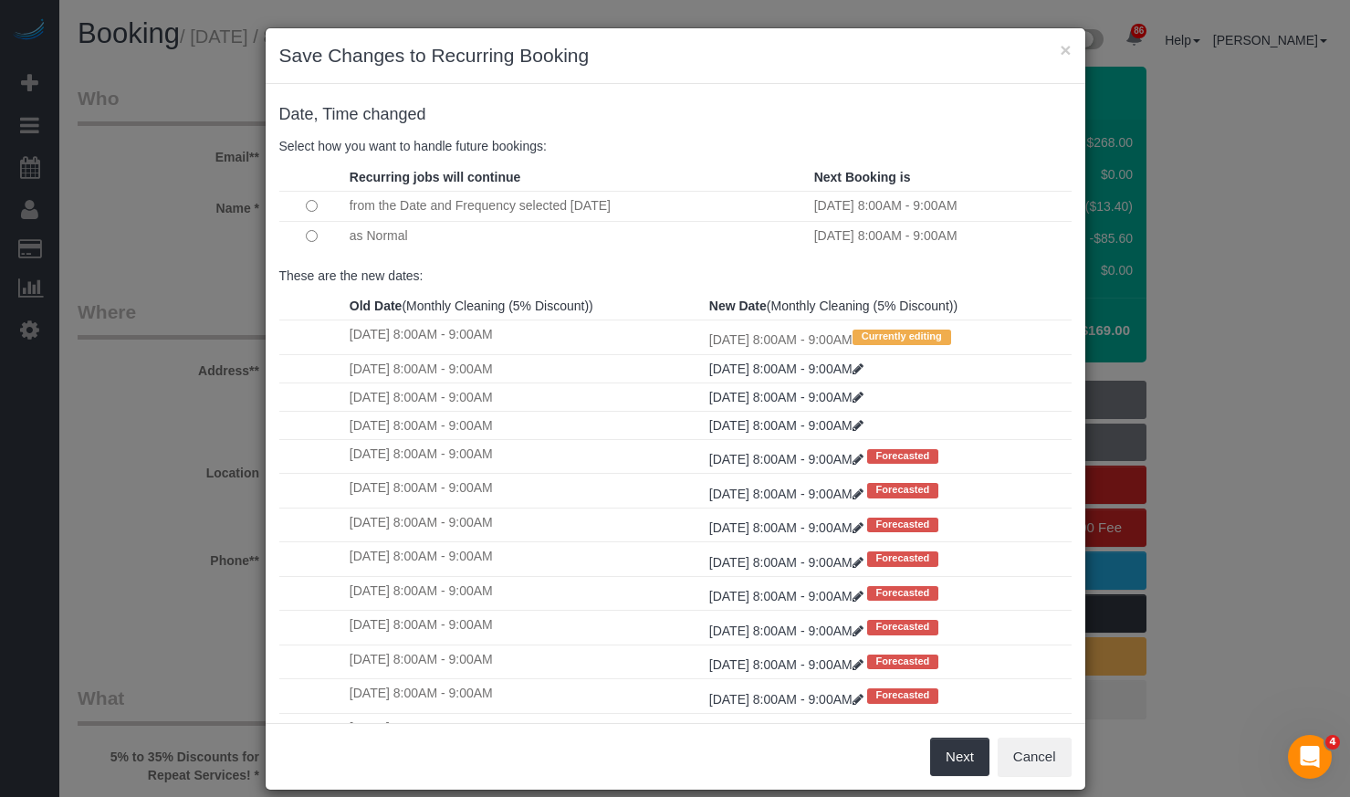
click at [364, 240] on td "as Normal" at bounding box center [577, 236] width 465 height 30
click at [967, 759] on button "Next" at bounding box center [959, 757] width 59 height 38
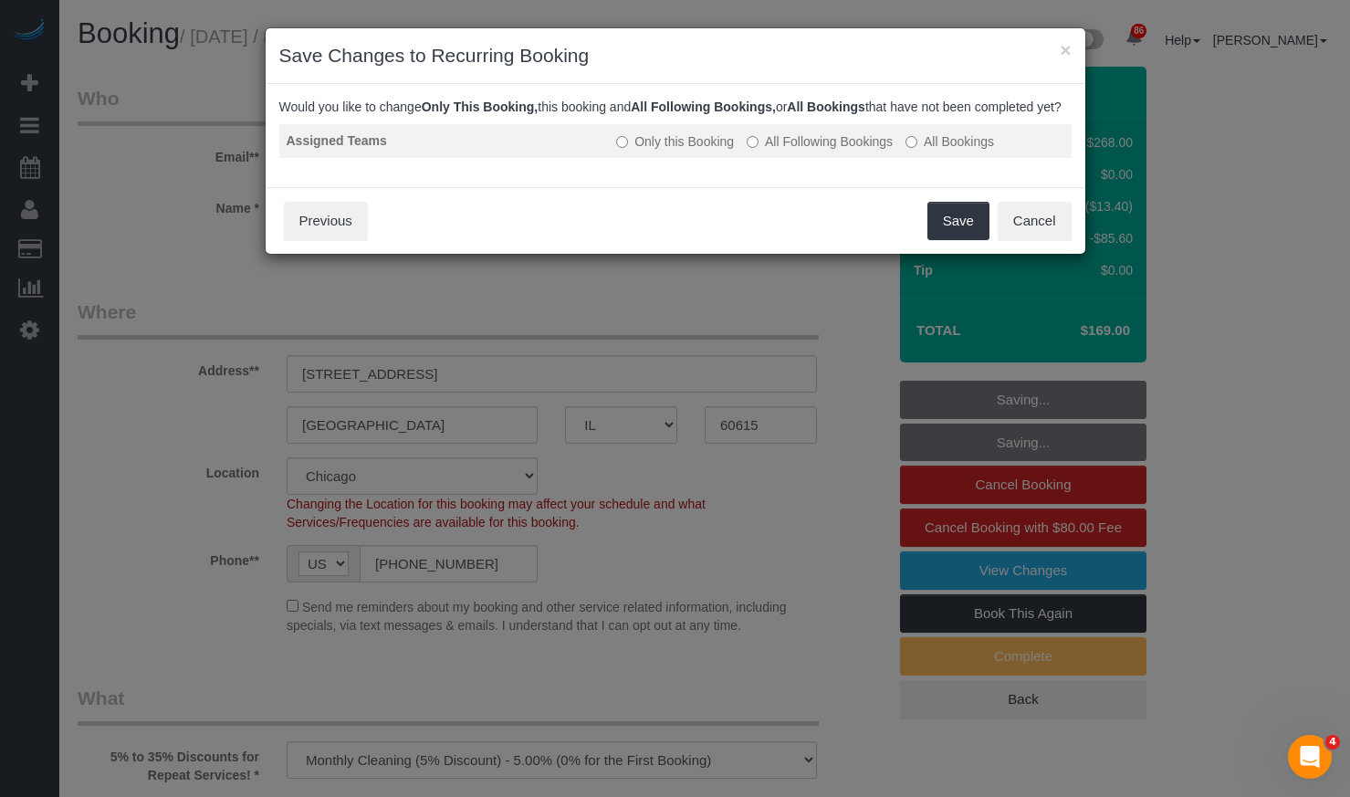
click at [802, 151] on label "All Following Bookings" at bounding box center [820, 141] width 146 height 18
click at [724, 151] on label "Only this Booking" at bounding box center [675, 141] width 118 height 18
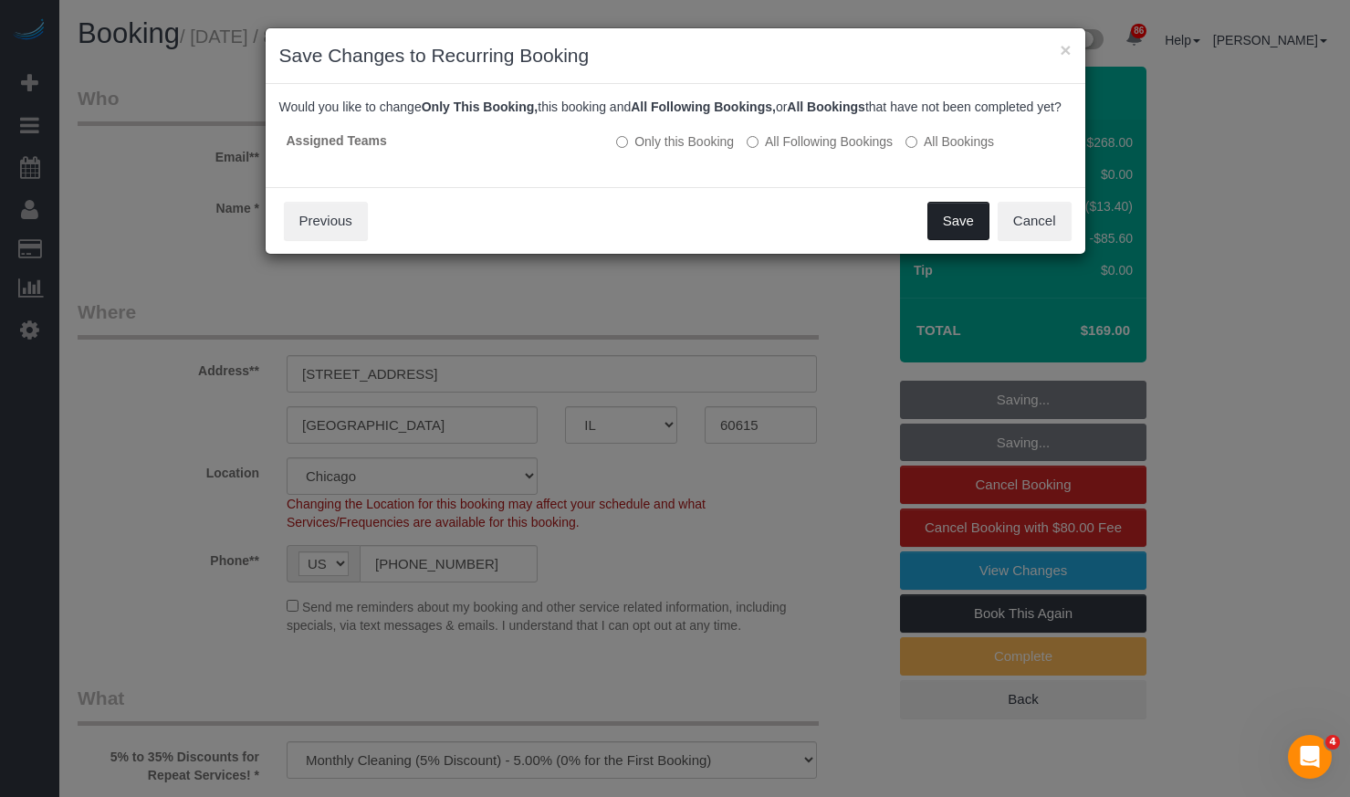
click at [970, 231] on button "Save" at bounding box center [959, 221] width 62 height 38
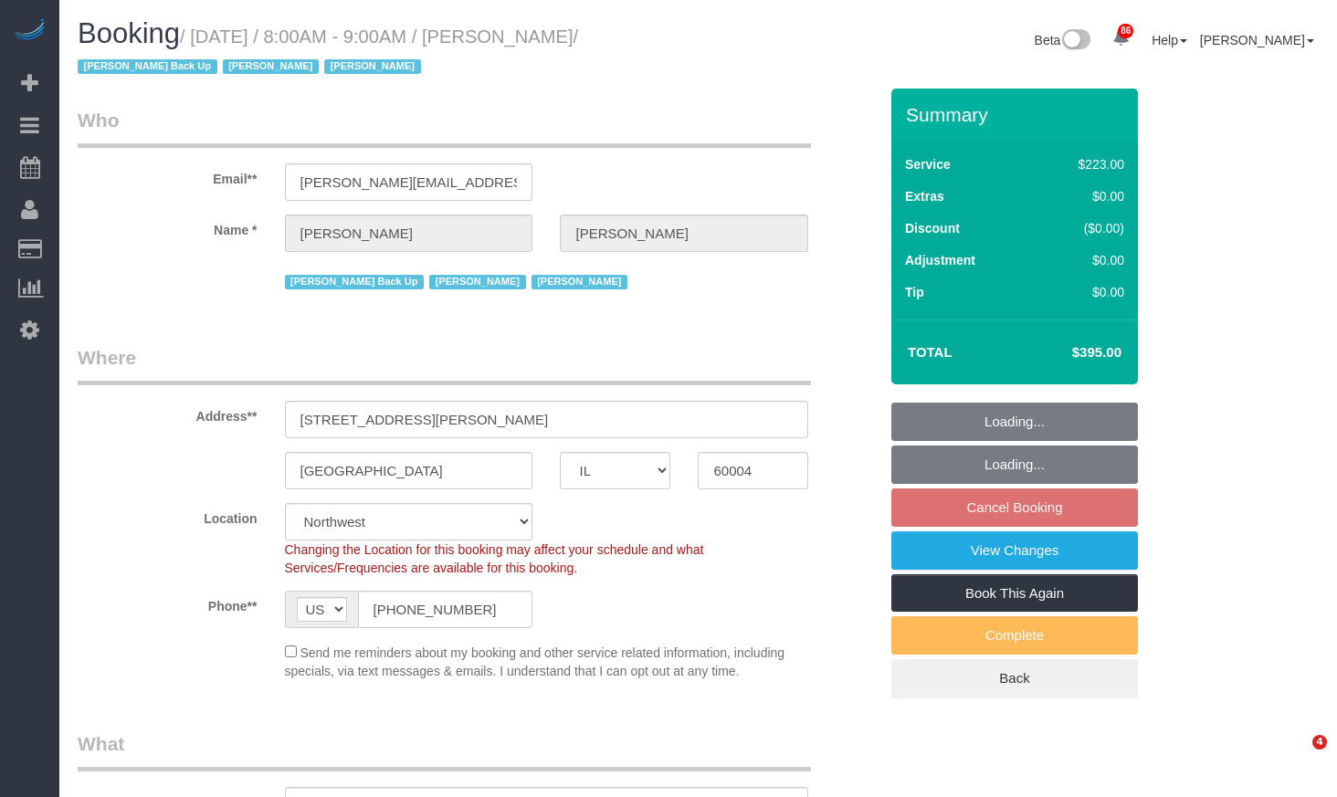
select select "IL"
select select "512"
select select "5"
select select "string:fspay-662fa565-dd62-4e90-9108-063b34f7cf07"
select select "number:1"
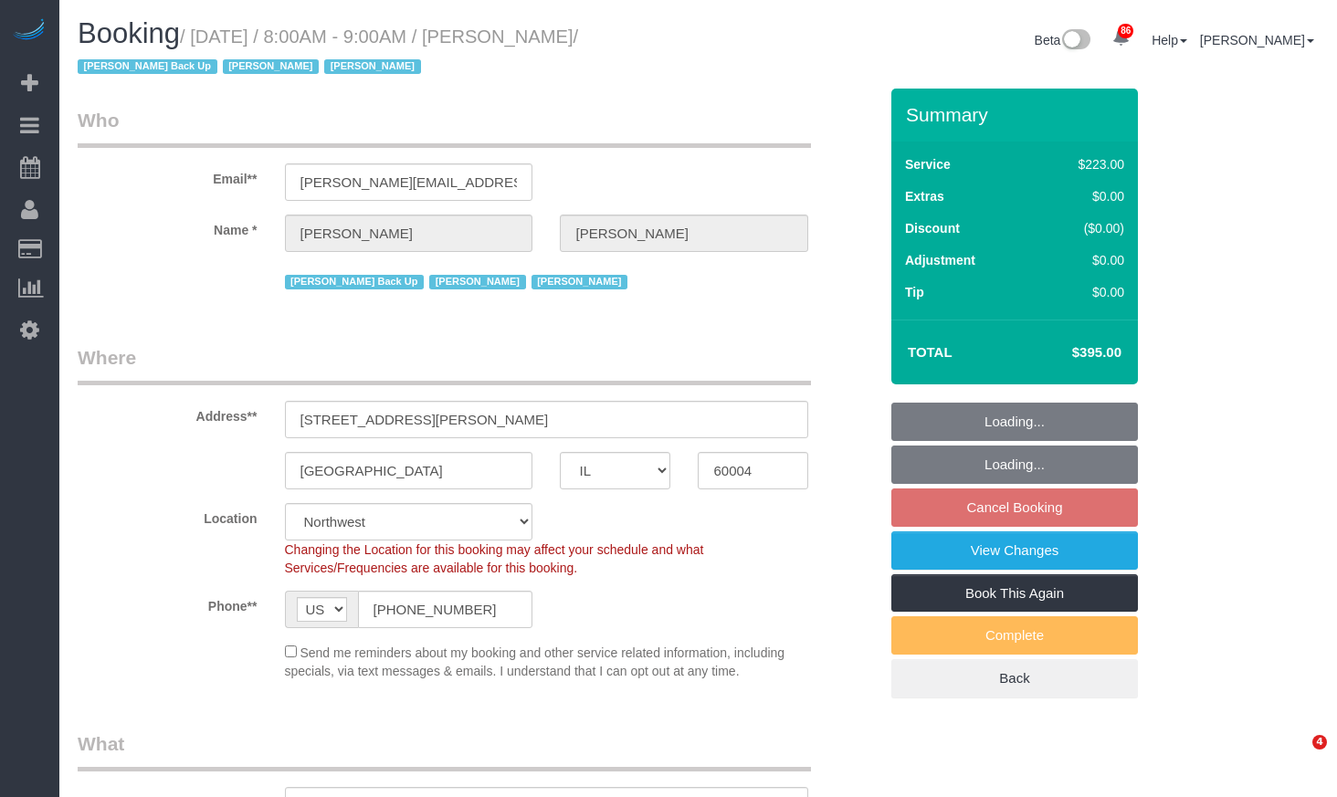
select select "number:66"
select select "number:139"
select select "number:104"
select select "spot1"
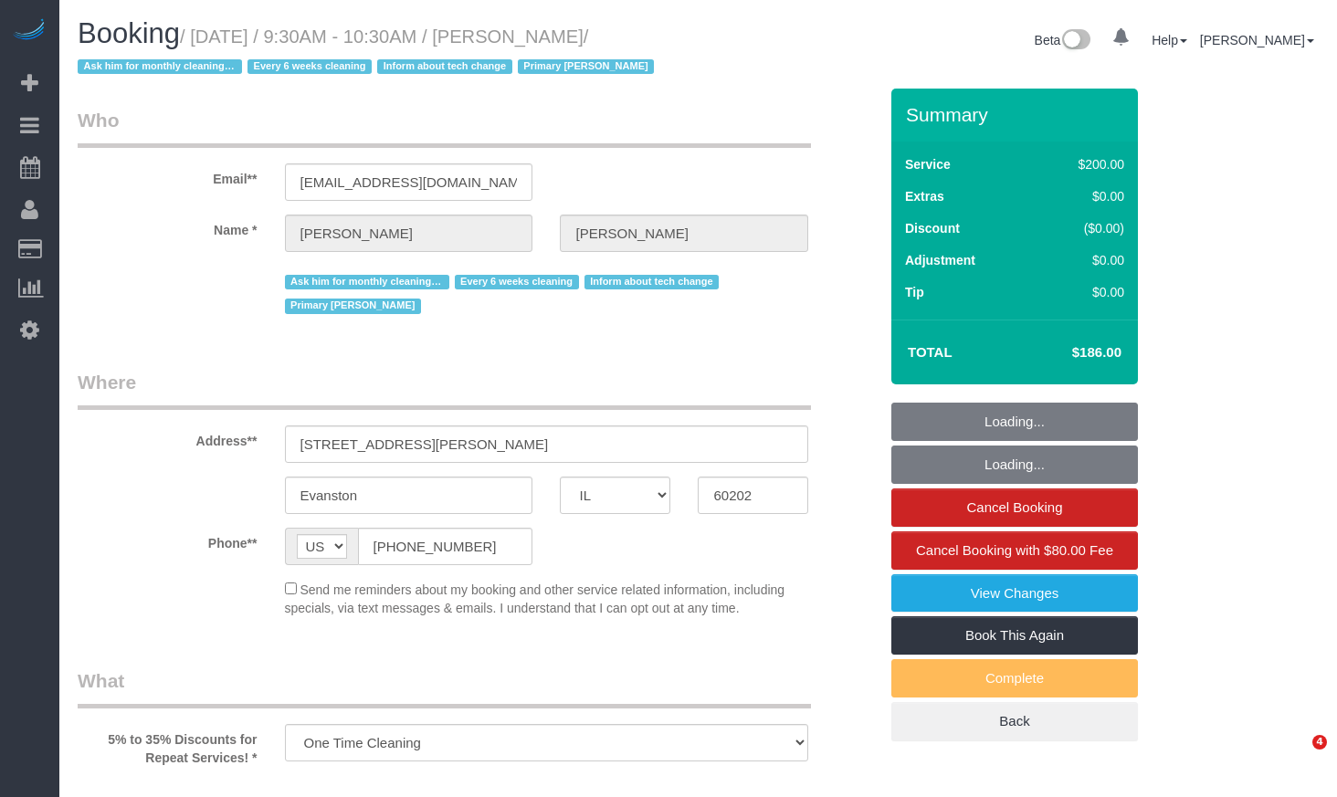
select select "IL"
select select "number:1"
select select "number:58"
select select "number:139"
select select "number:107"
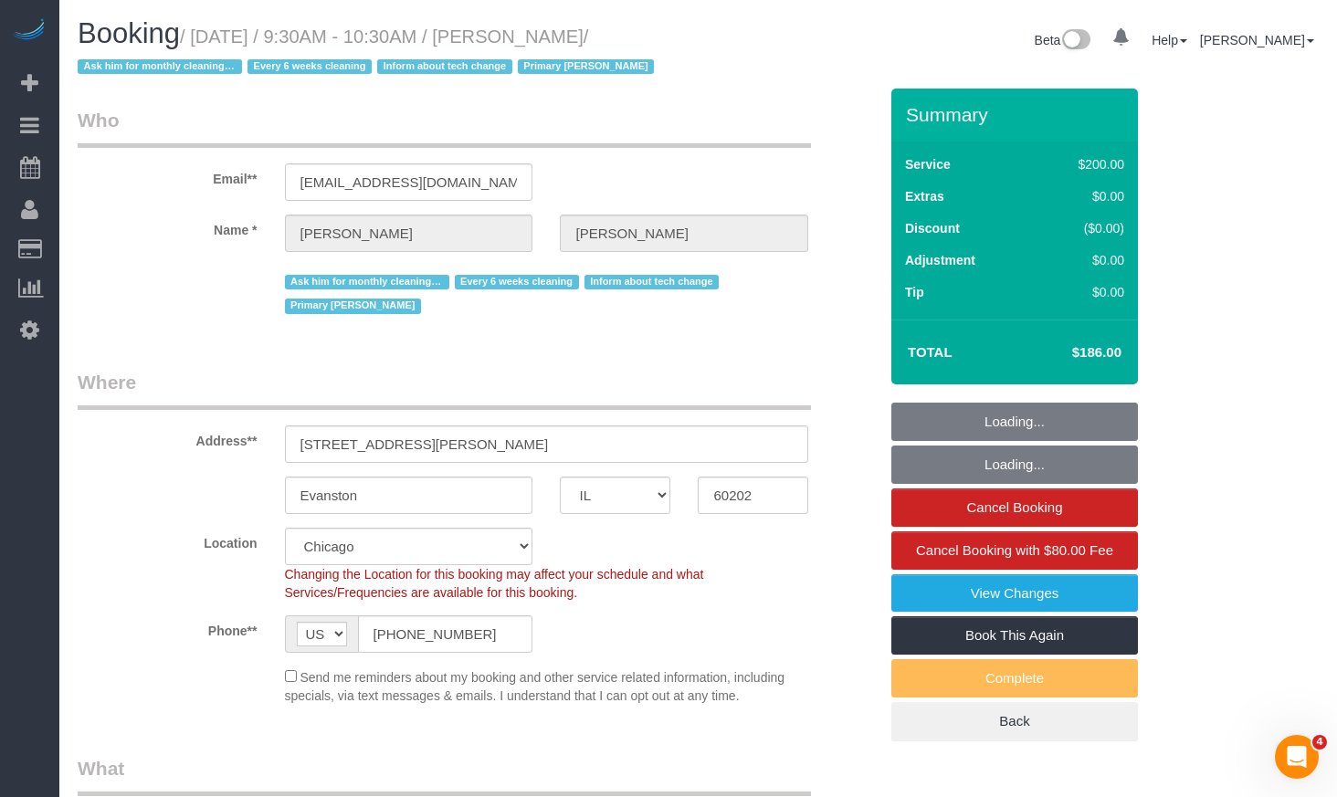
select select "object:1058"
select select "string:fspay-82777dae-831f-4125-aad5-9acec3ac7145"
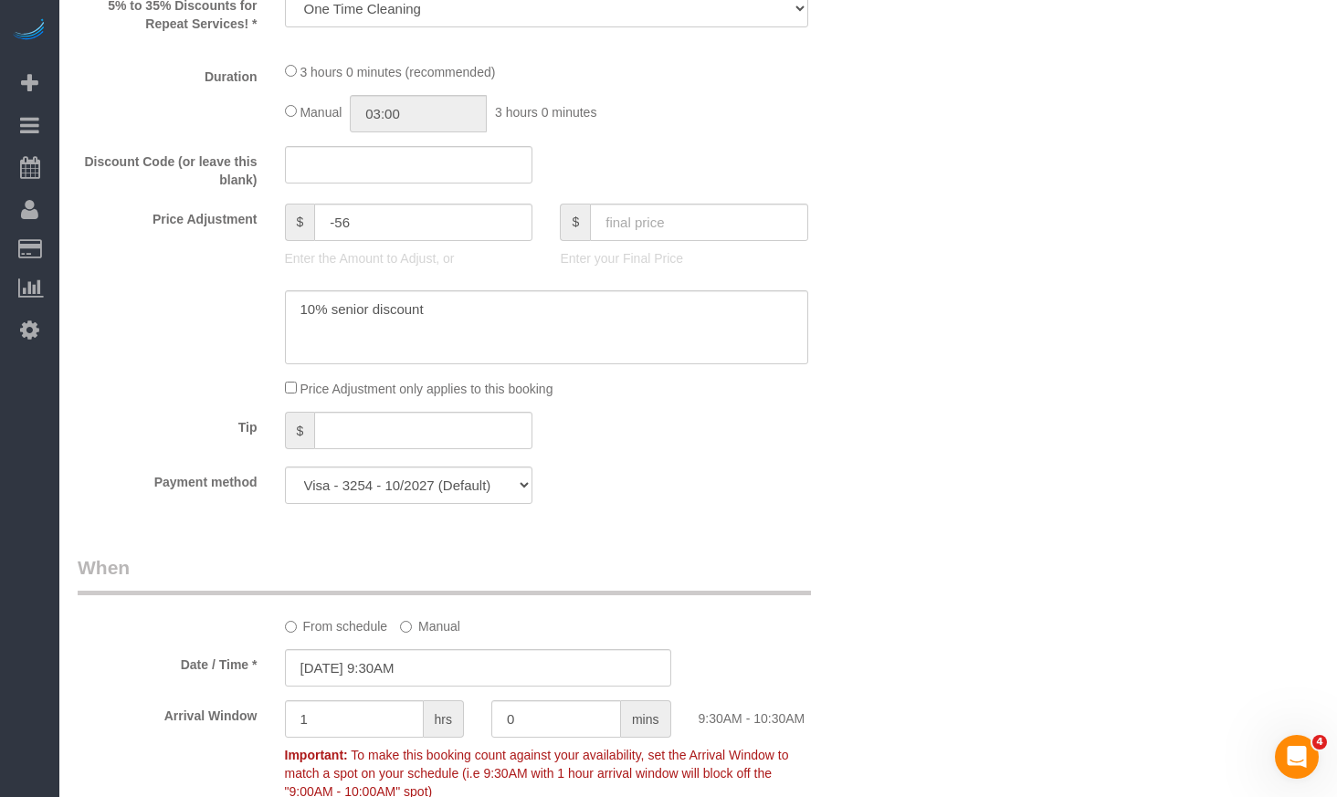
select select "512"
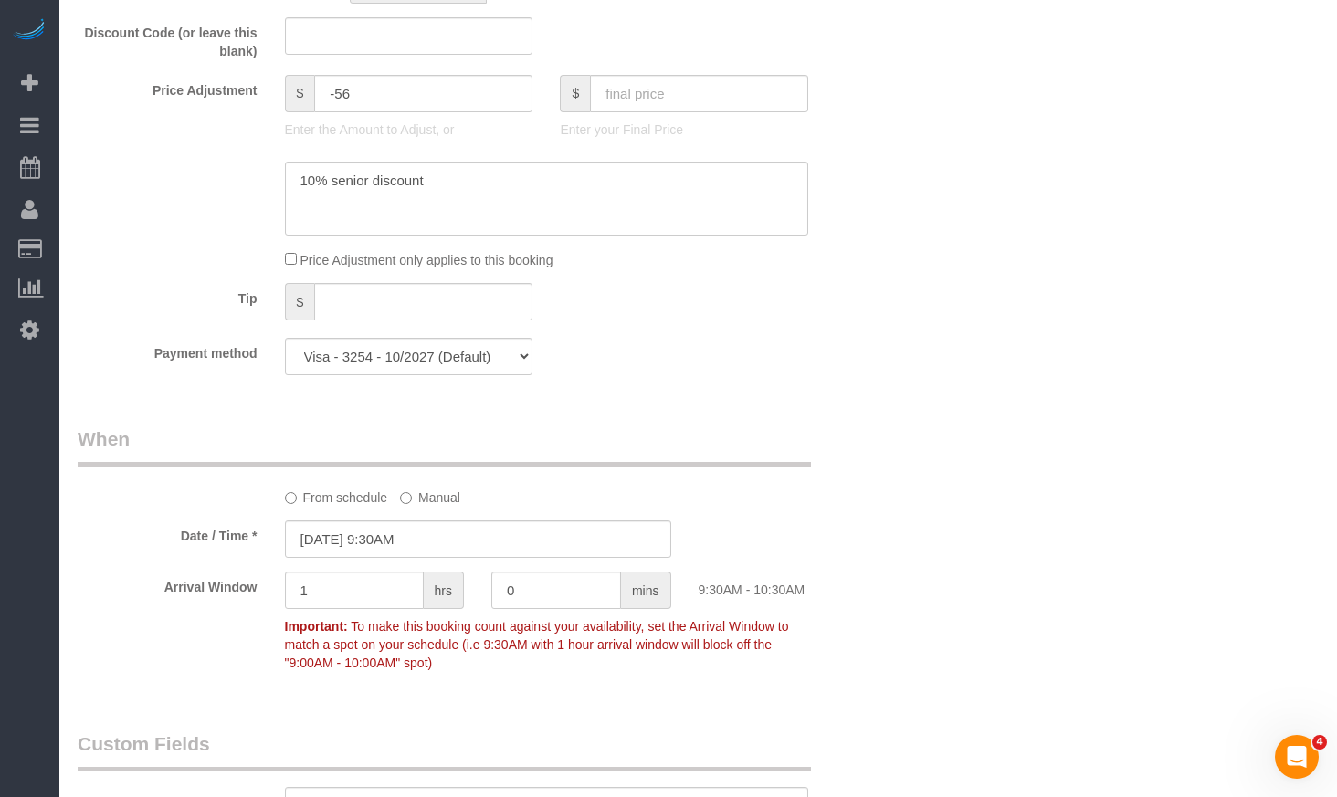
scroll to position [1735, 0]
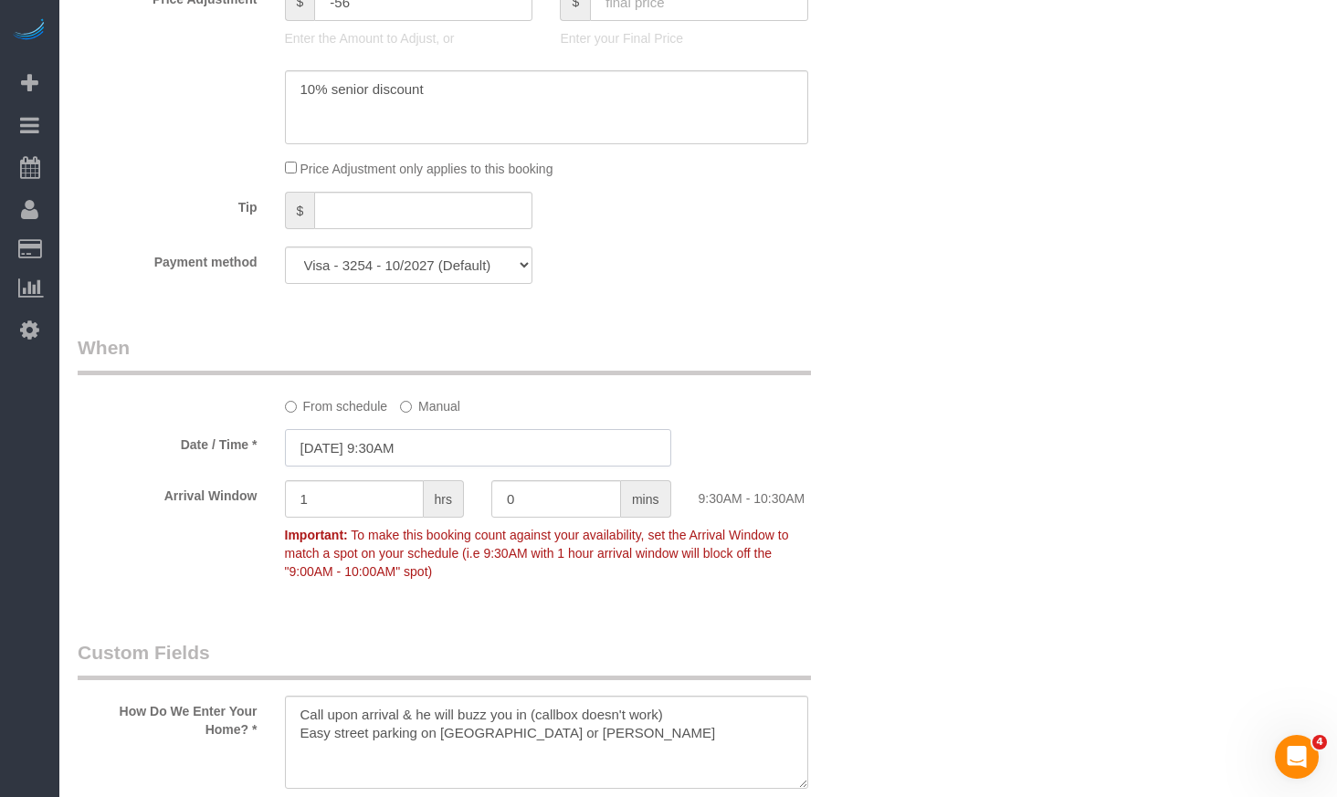
click at [420, 450] on input "10/03/2025 9:30AM" at bounding box center [478, 447] width 386 height 37
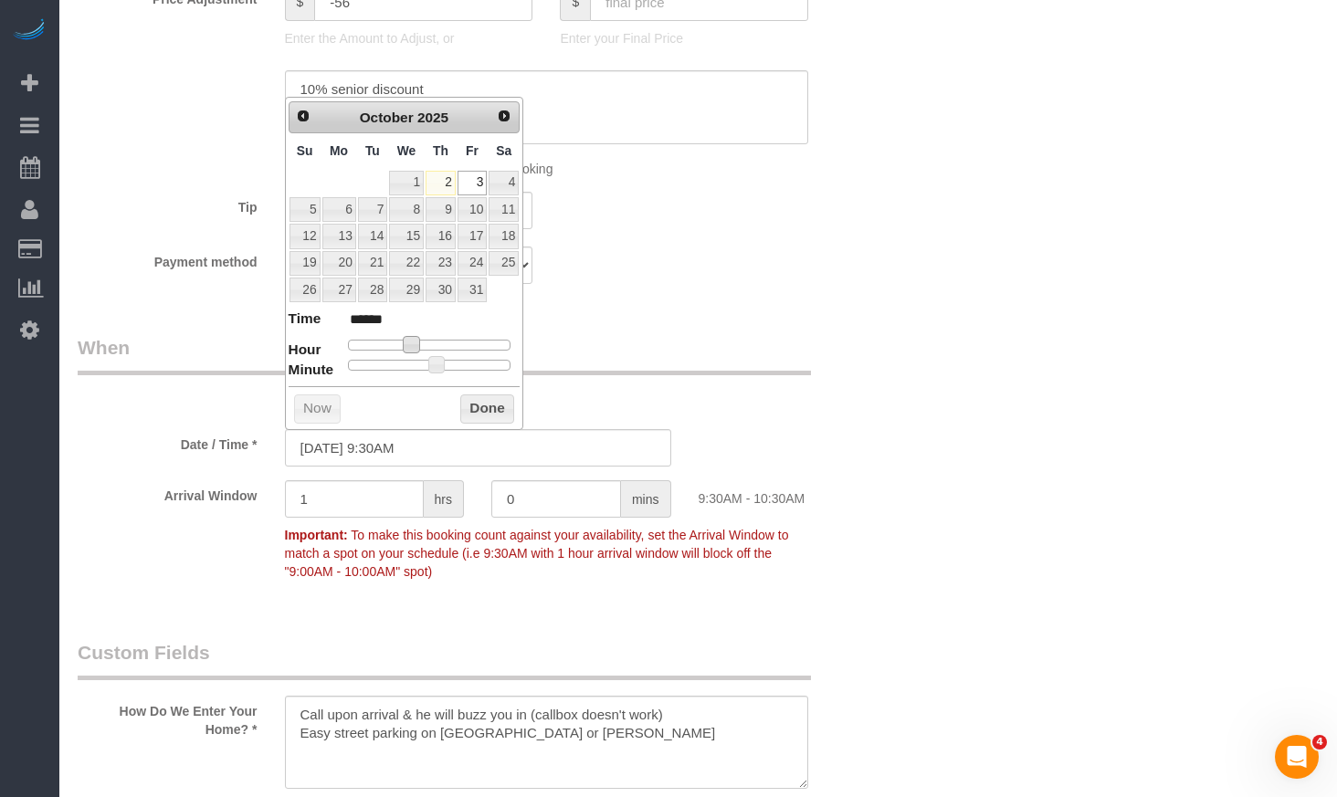
type input "10/03/2025 8:30AM"
type input "******"
type input "10/03/2025 7:30AM"
type input "******"
type input "10/03/2025 8:30AM"
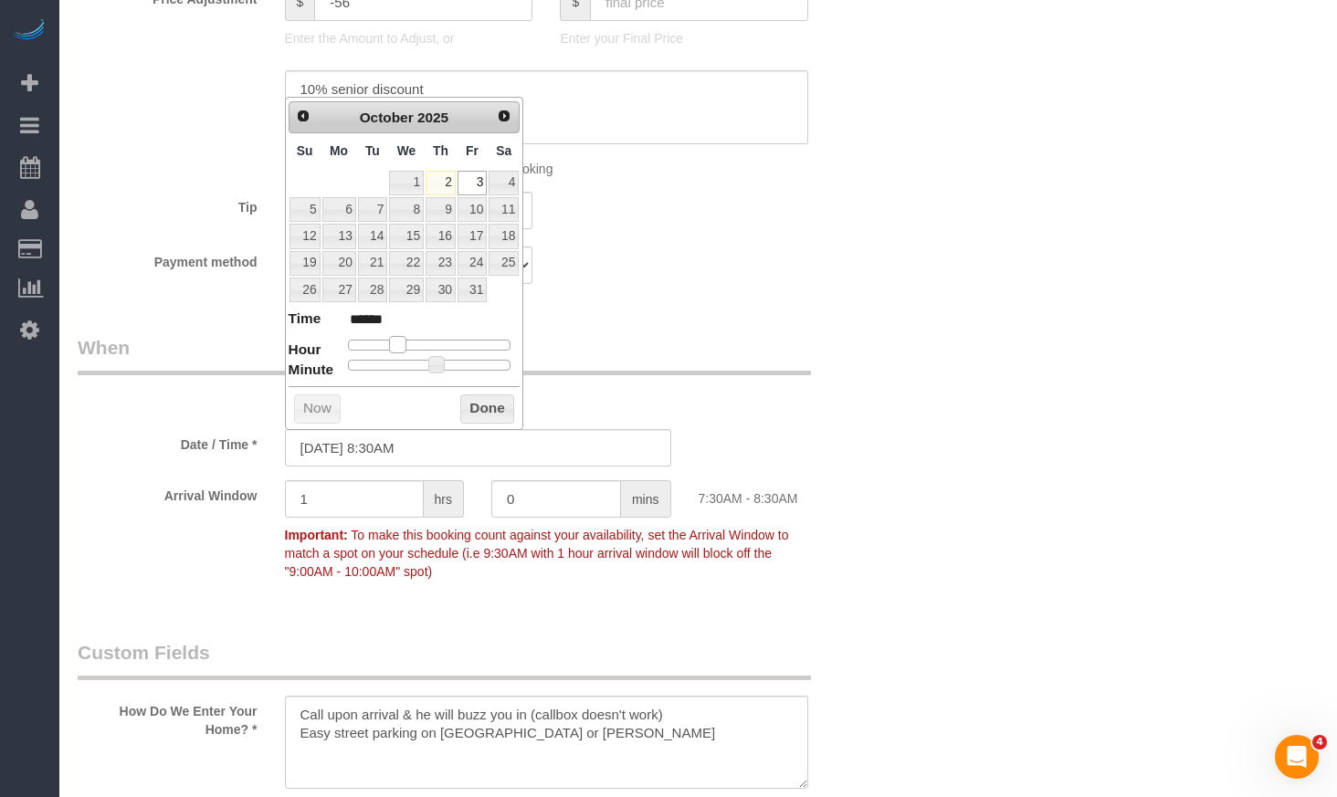
type input "******"
click at [402, 346] on span at bounding box center [397, 344] width 16 height 16
type input "10/03/2025 8:25AM"
type input "******"
type input "10/03/2025 8:20AM"
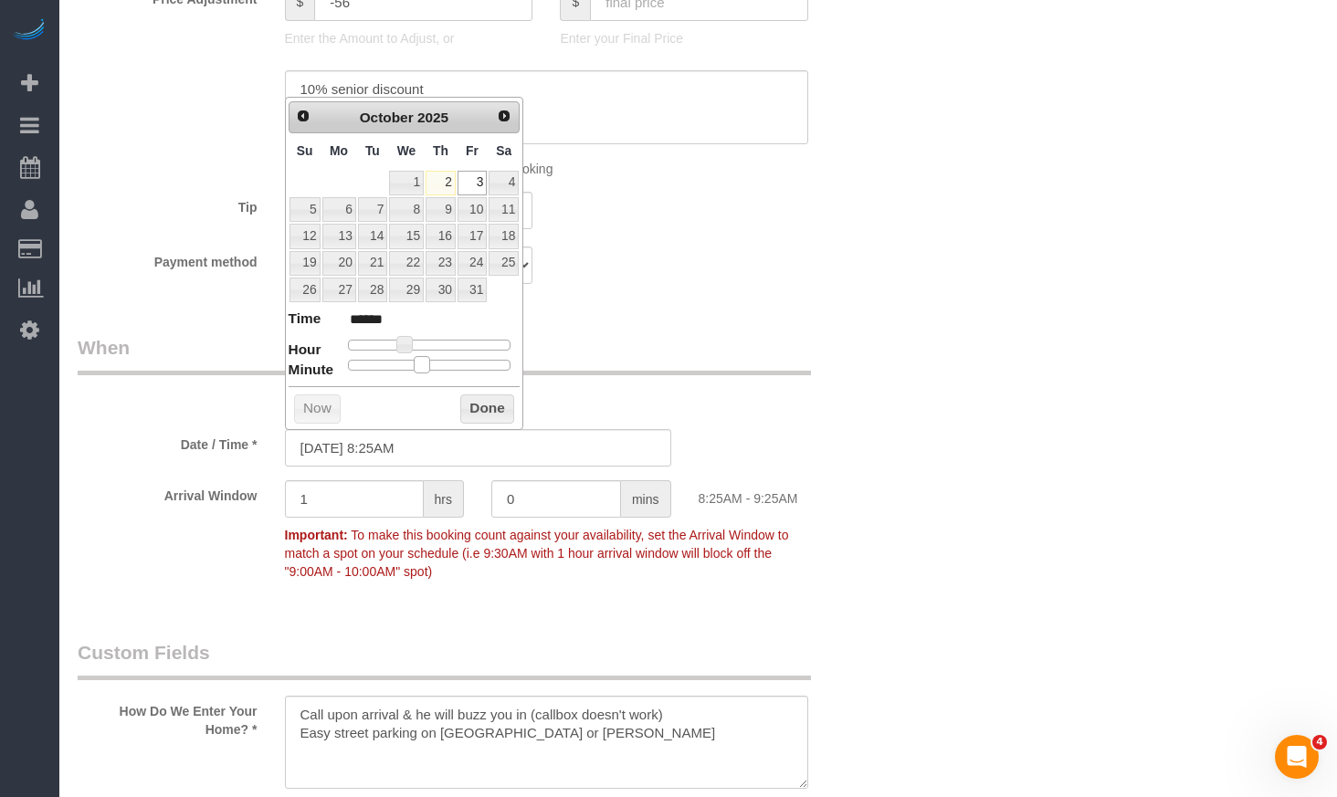
type input "******"
type input "10/03/2025 8:15AM"
type input "******"
type input "10/03/2025 8:10AM"
type input "******"
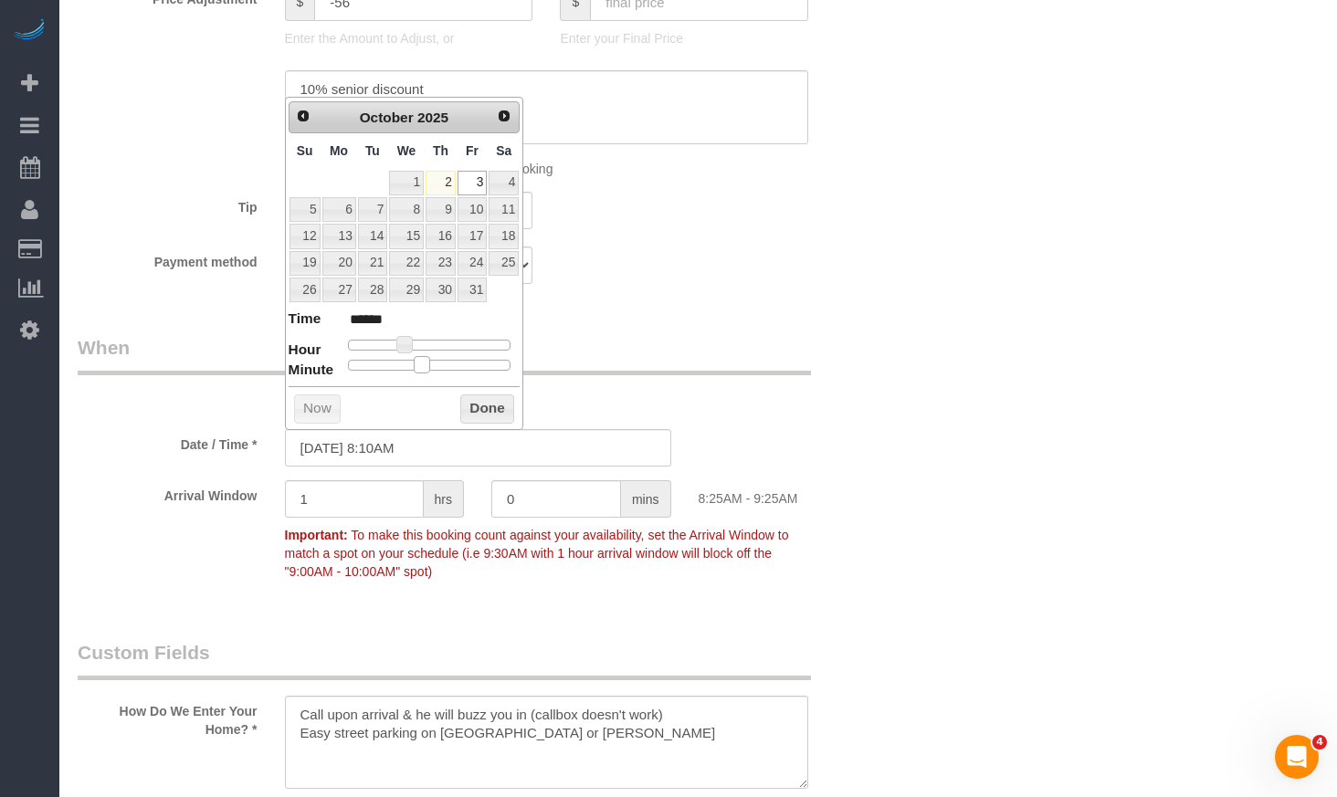
type input "10/03/2025 8:05AM"
type input "******"
type input "10/03/2025 8:00AM"
type input "******"
drag, startPoint x: 431, startPoint y: 370, endPoint x: 291, endPoint y: 342, distance: 142.3
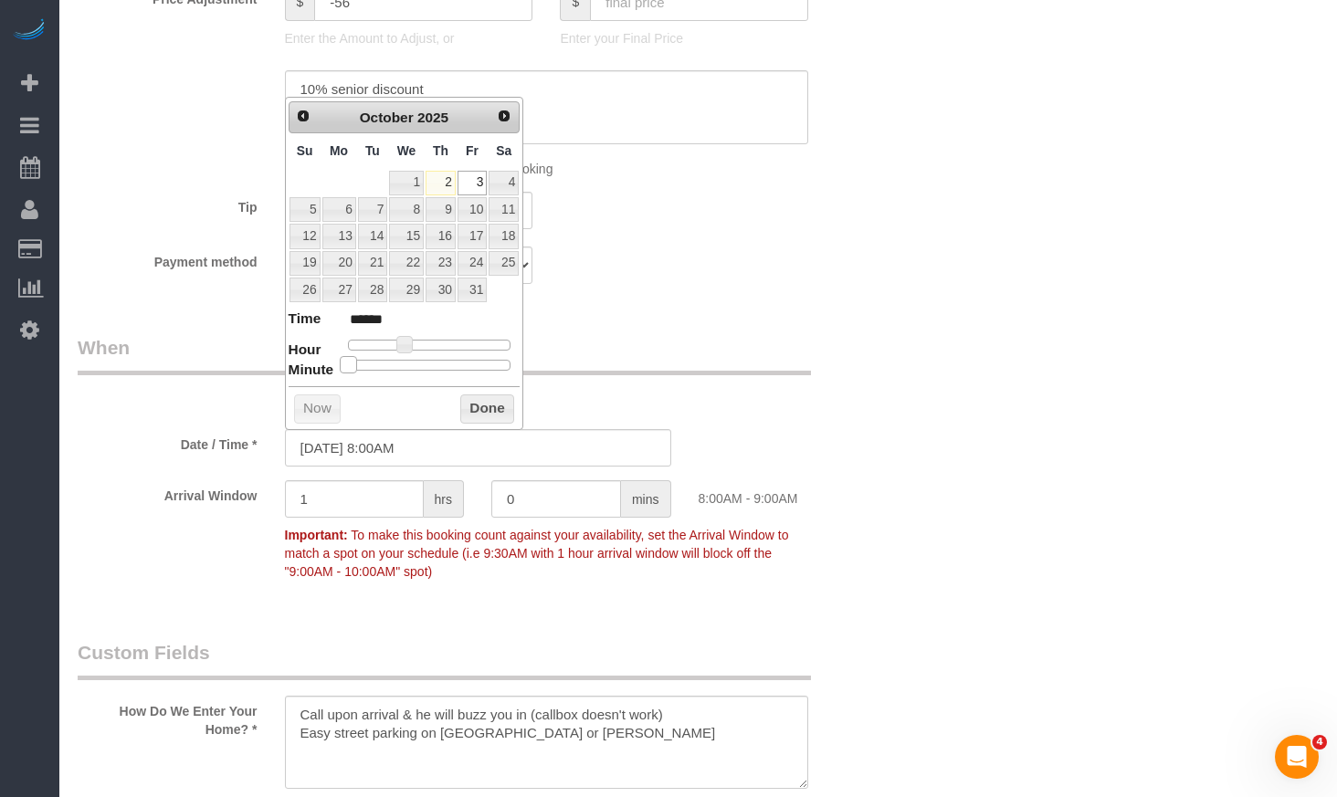
click at [482, 411] on button "Done" at bounding box center [487, 408] width 54 height 29
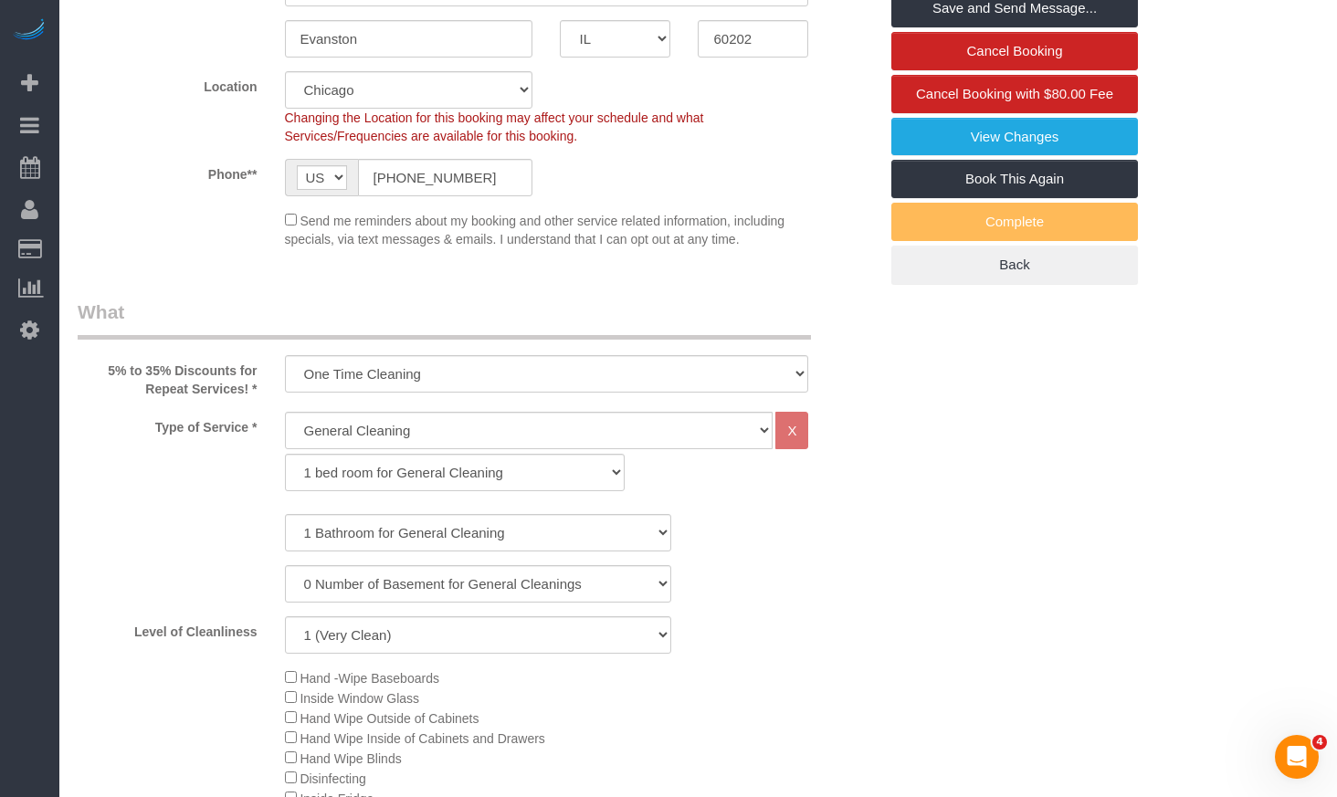
scroll to position [0, 0]
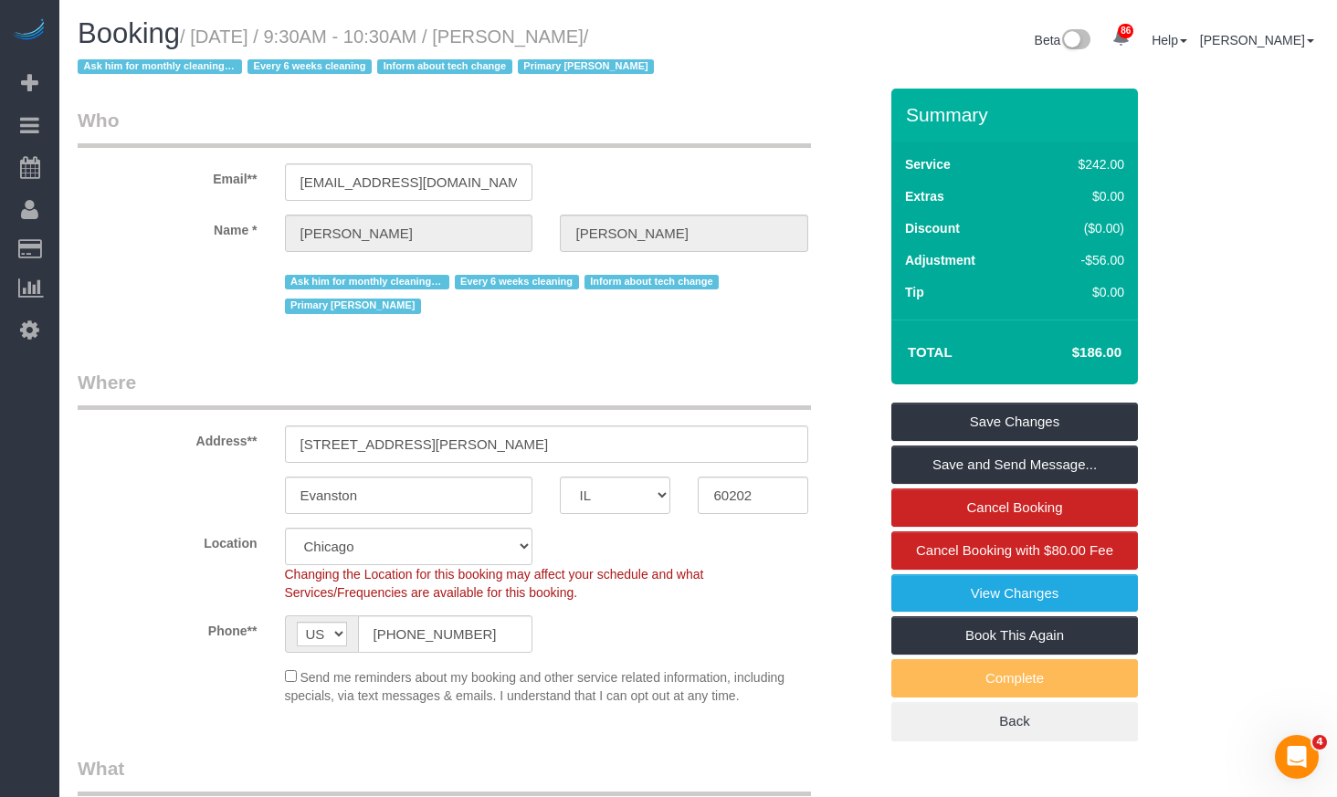
drag, startPoint x: 628, startPoint y: 36, endPoint x: 528, endPoint y: 41, distance: 100.6
click at [528, 41] on small "/ October 03, 2025 / 9:30AM - 10:30AM / Mike Manley / Ask him for monthly clean…" at bounding box center [369, 51] width 582 height 51
copy small "Mike Manley"
click at [927, 428] on link "Save Changes" at bounding box center [1014, 422] width 246 height 38
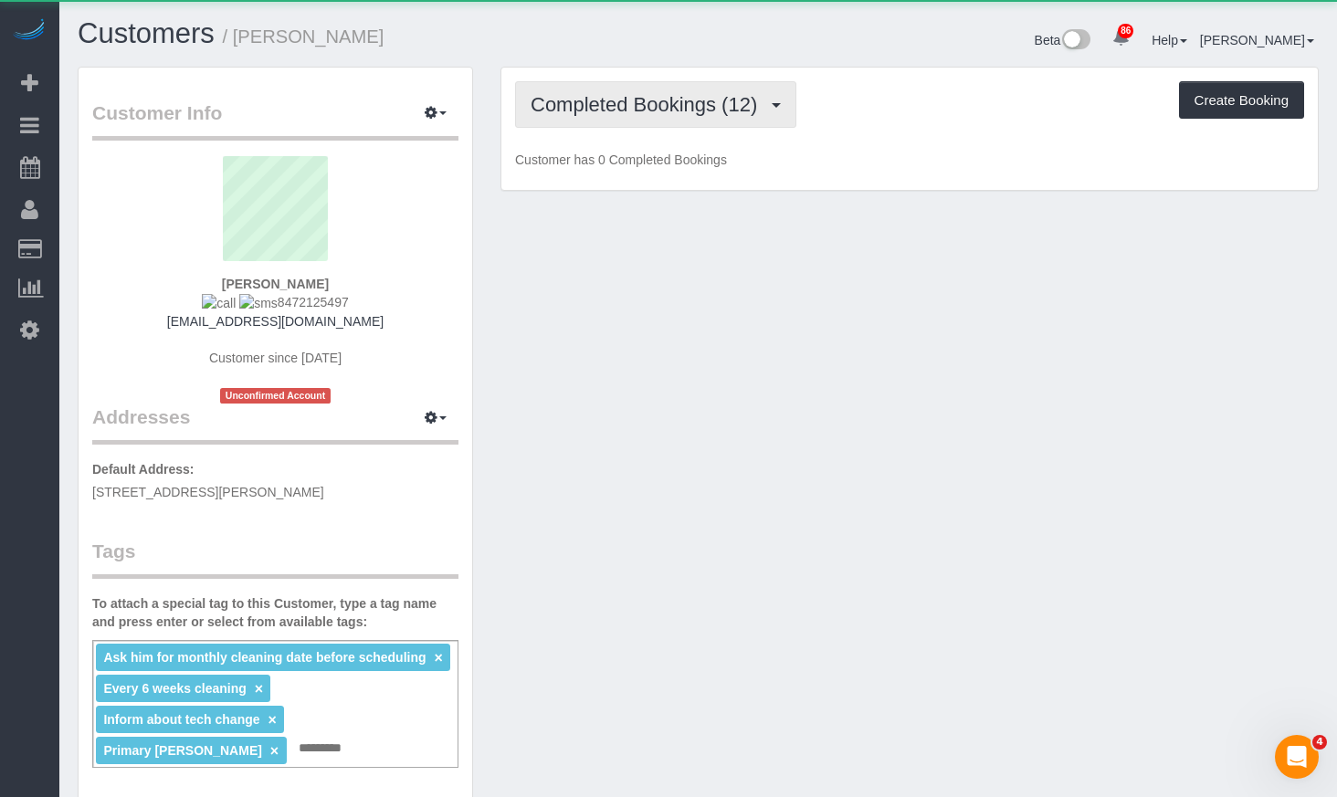
drag, startPoint x: 634, startPoint y: 110, endPoint x: 634, endPoint y: 135, distance: 24.6
click at [635, 110] on span "Completed Bookings (12)" at bounding box center [648, 104] width 236 height 23
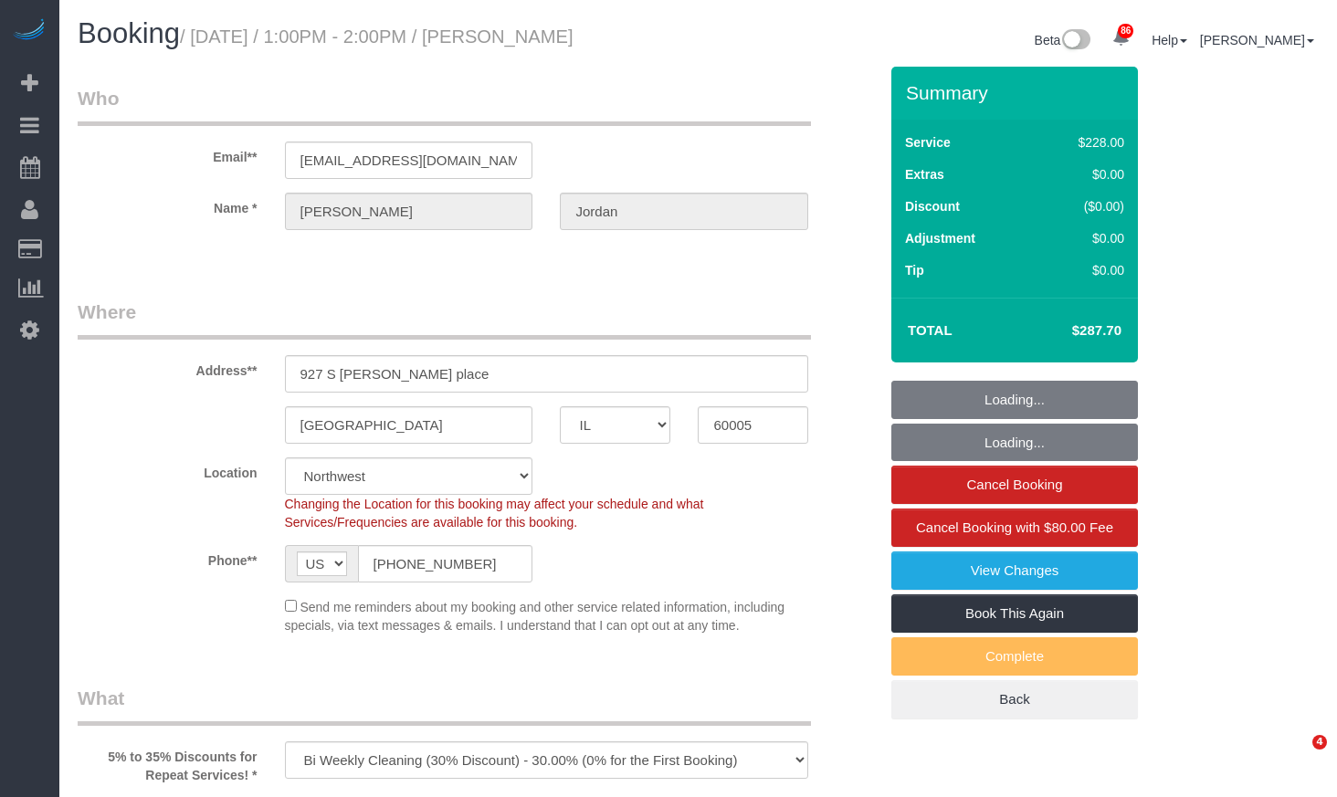
select select "IL"
select select "512"
select select "number:1"
select select "number:58"
select select "number:139"
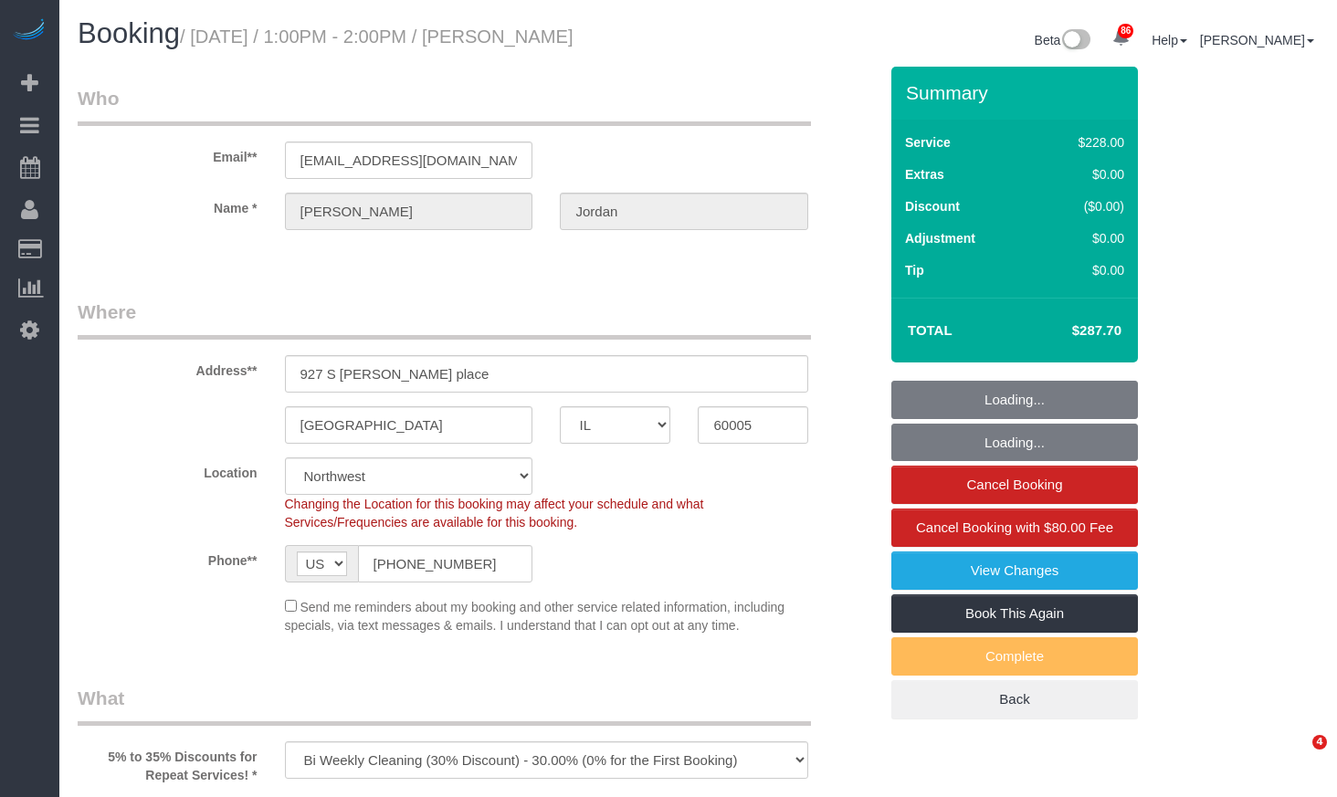
select select "number:105"
select select "4"
select select "1"
select select "4"
select select "IL"
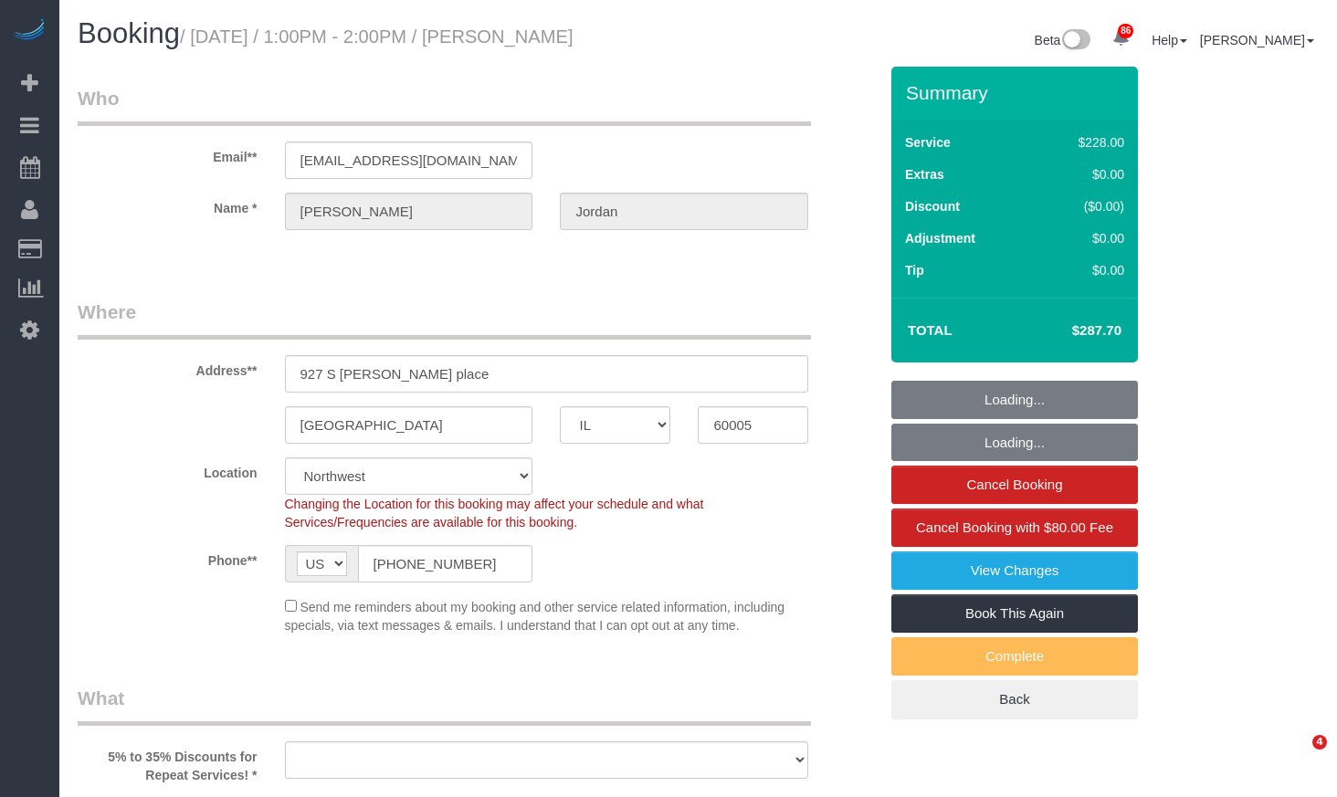
select select "number:1"
select select "number:58"
select select "number:139"
select select "number:105"
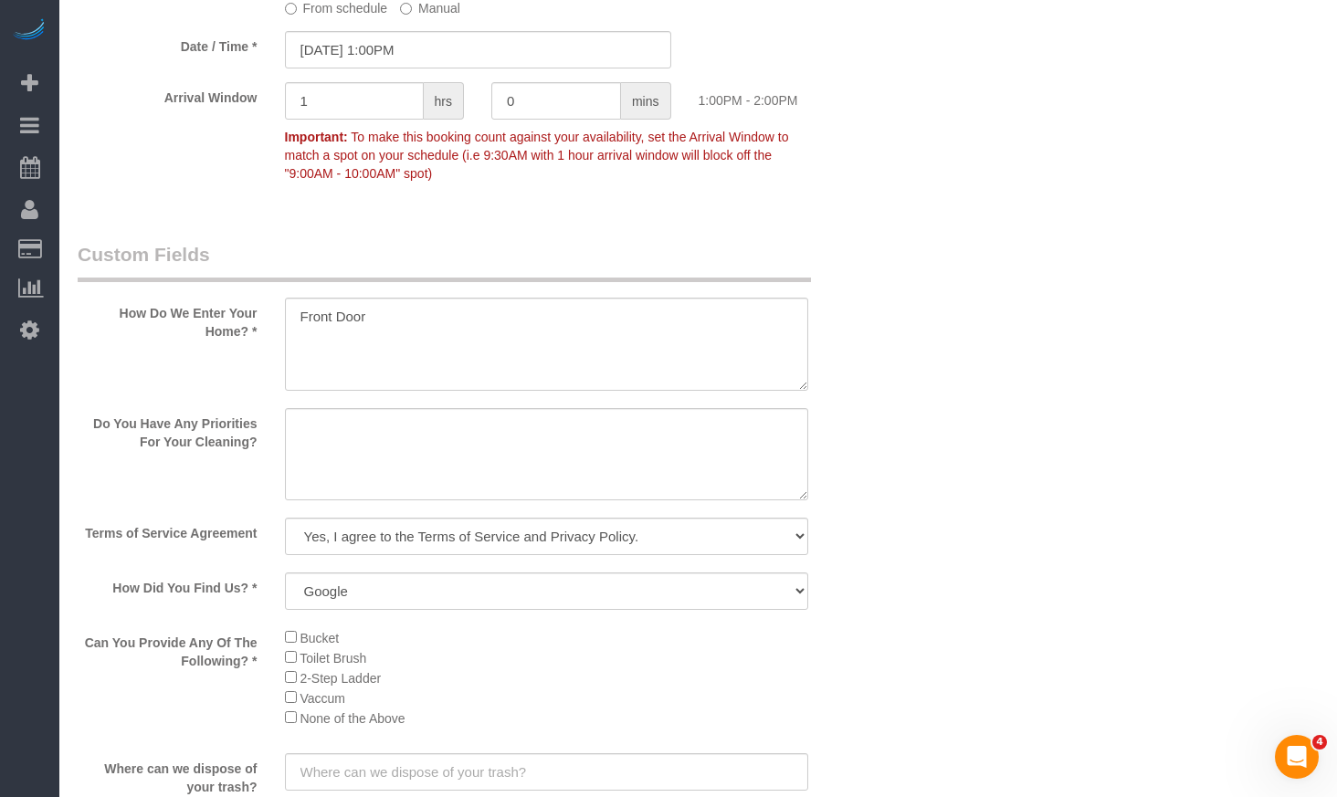
scroll to position [2094, 0]
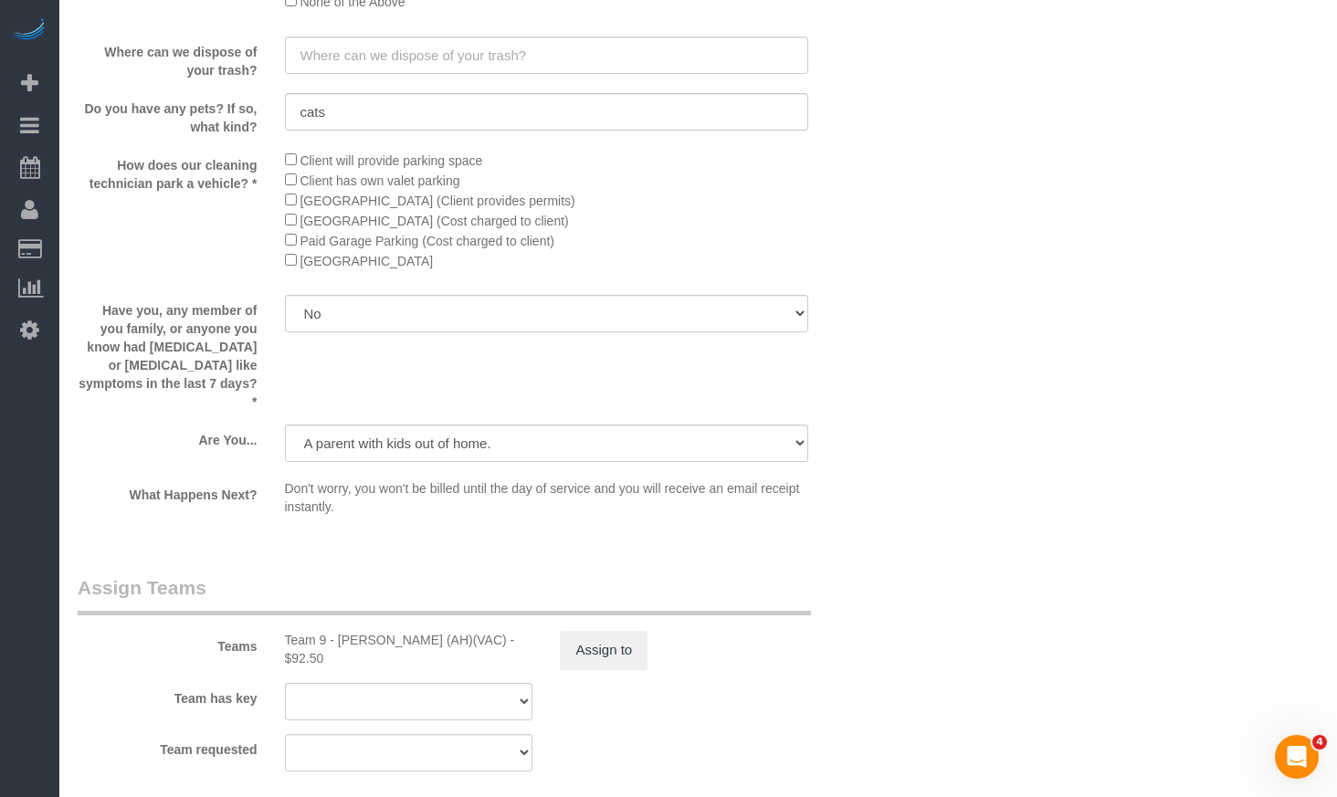
select select "object:1262"
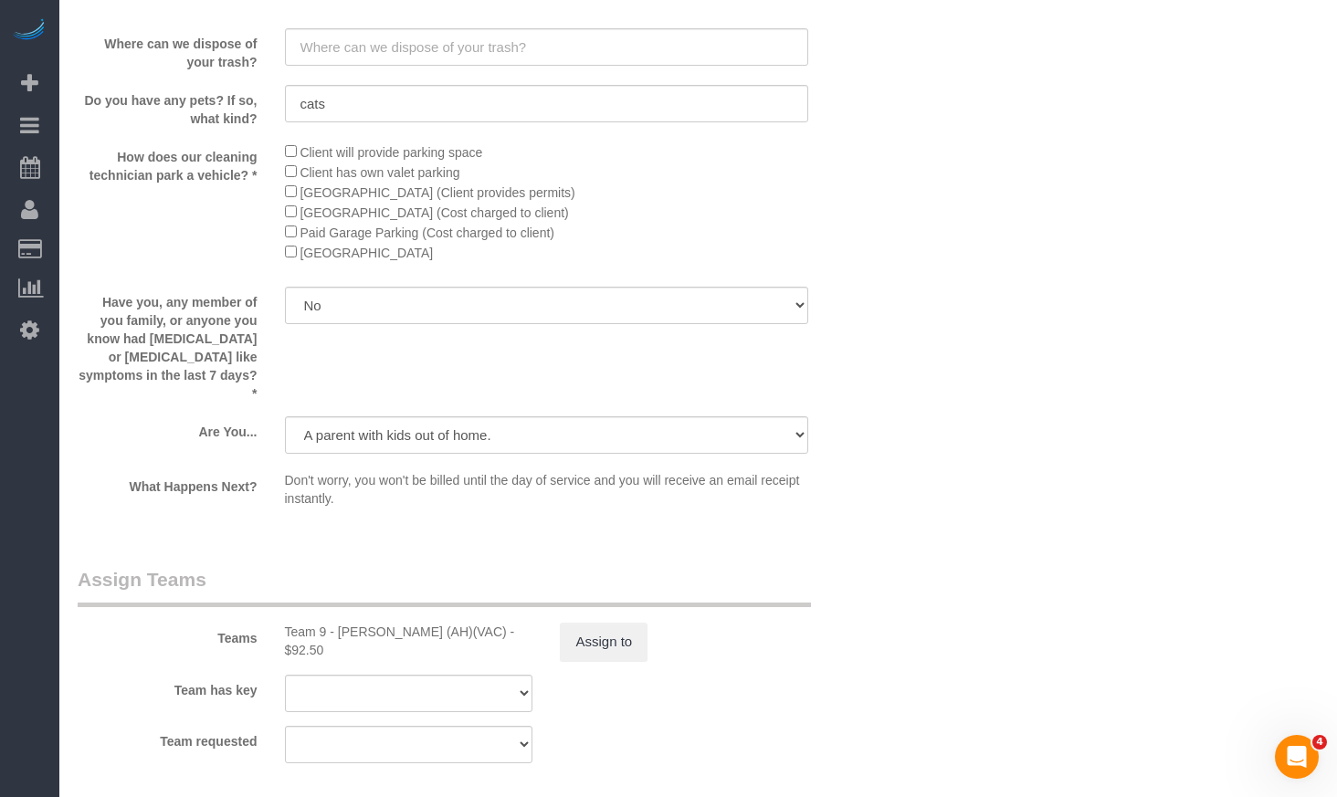
select select "512"
select select "4"
select select "1"
select select "4"
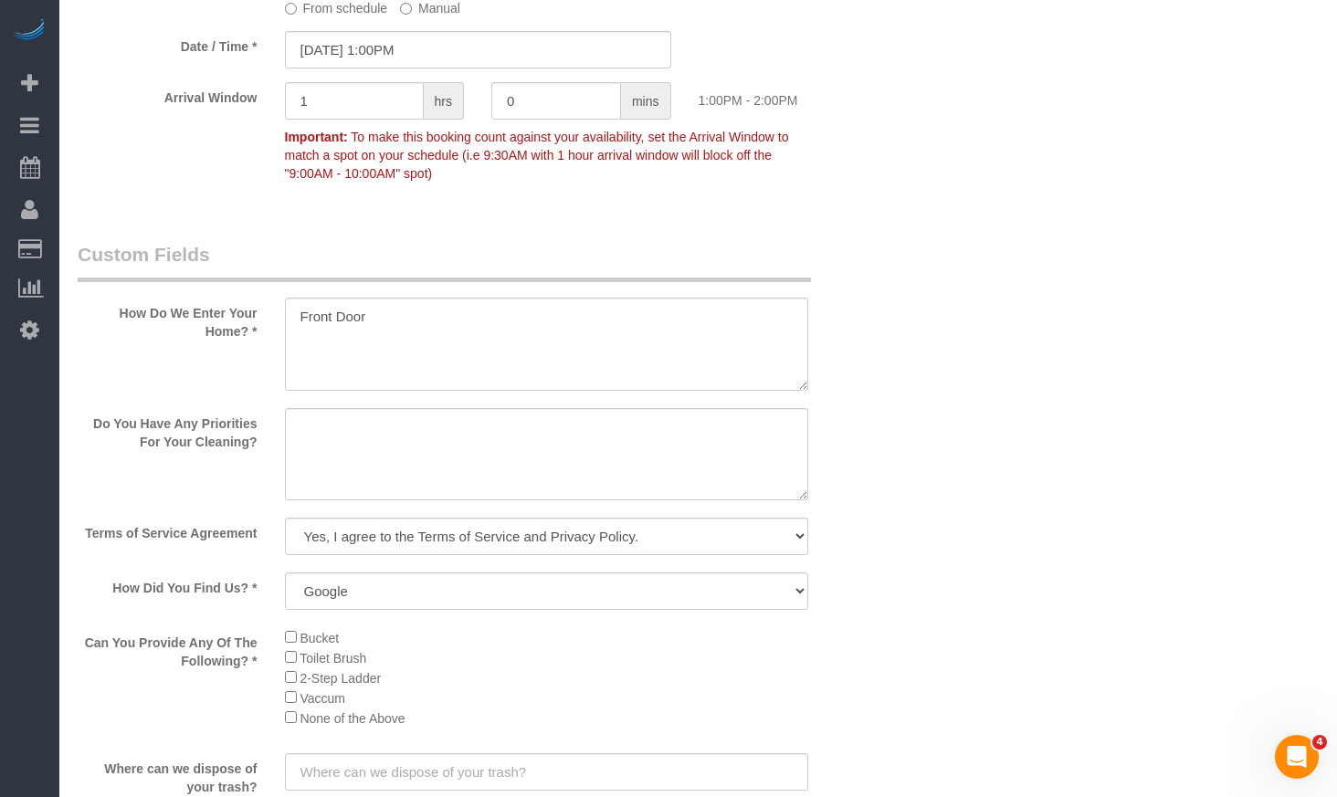
select select "4"
select select "1"
select select "4"
click at [384, 57] on input "10/03/2025 1:00PM" at bounding box center [478, 49] width 386 height 37
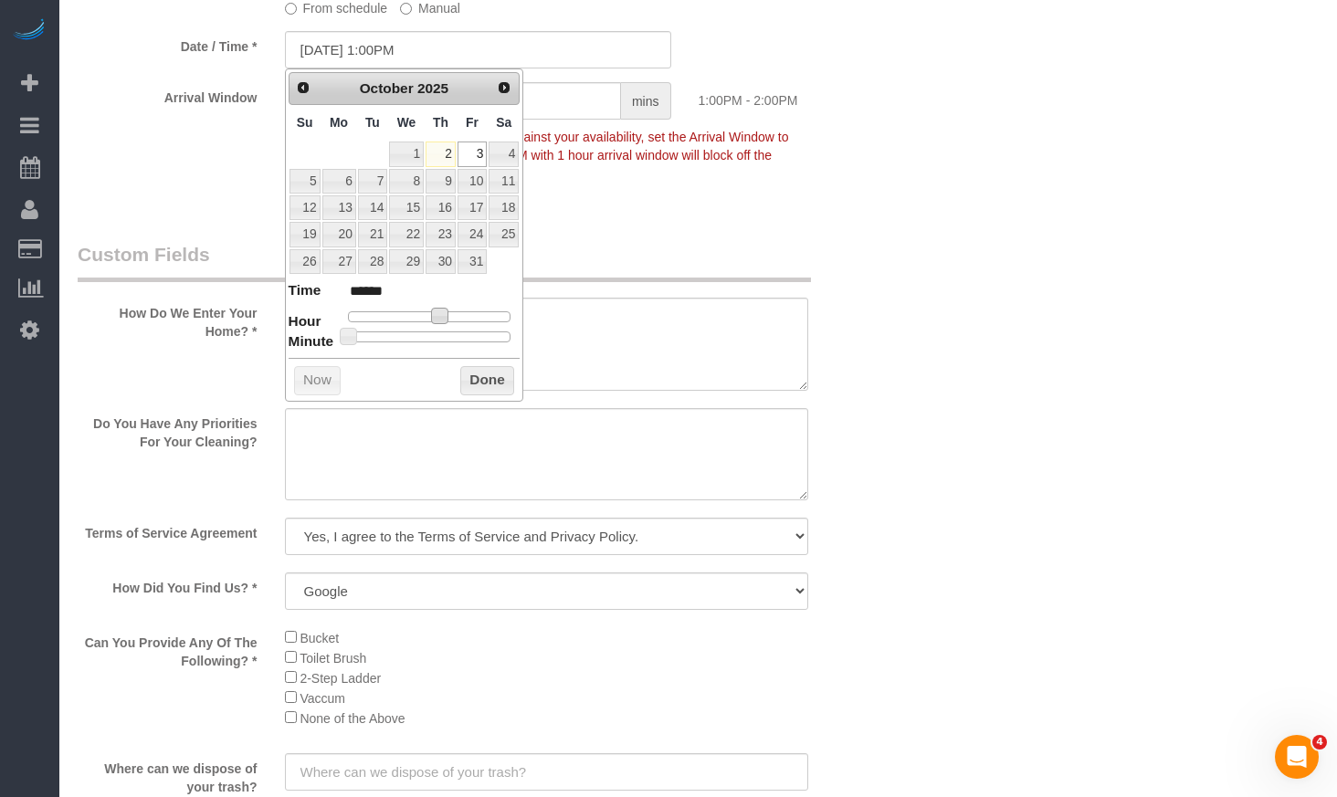
type input "10/03/2025 12:00PM"
type input "*******"
click at [435, 316] on span at bounding box center [433, 316] width 16 height 16
click at [480, 383] on button "Done" at bounding box center [487, 380] width 54 height 29
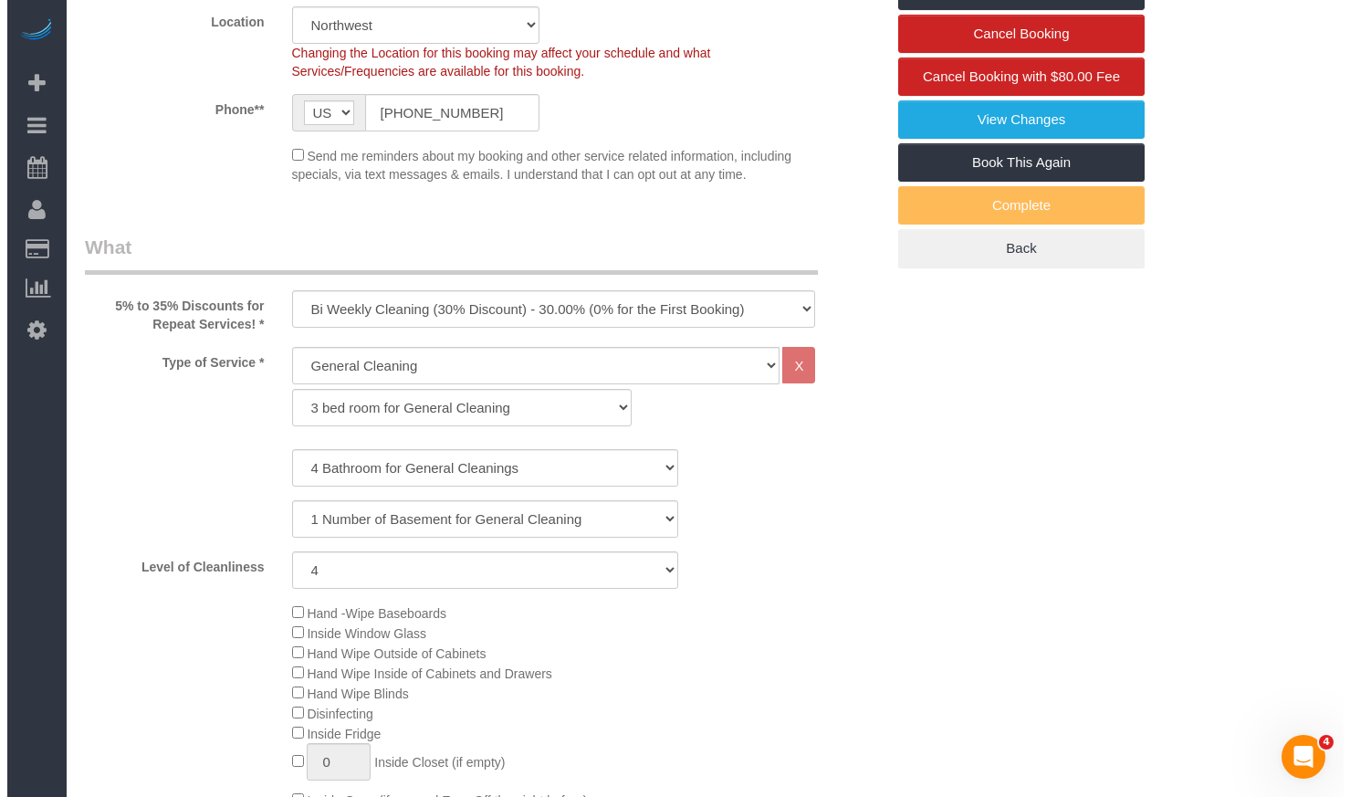
scroll to position [0, 0]
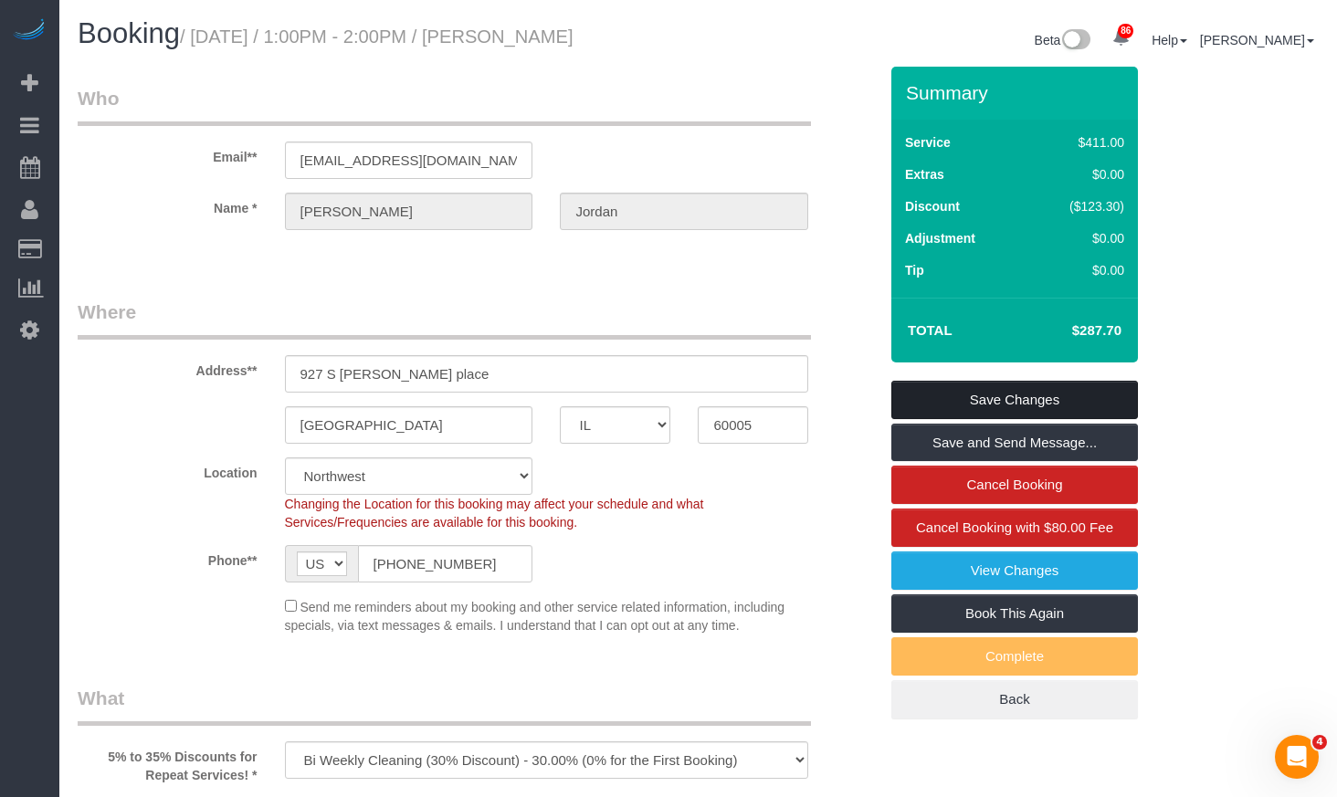
click at [1049, 404] on link "Save Changes" at bounding box center [1014, 400] width 246 height 38
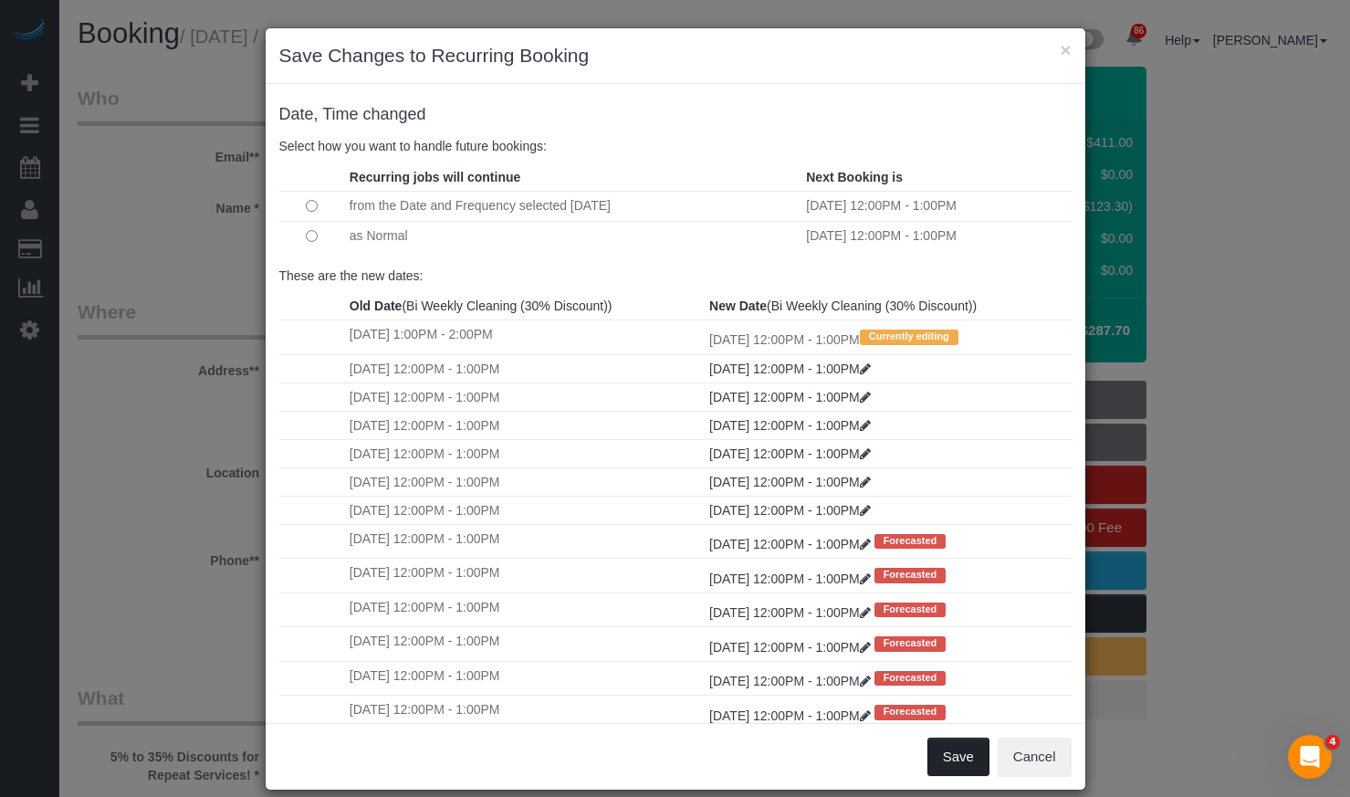
click at [942, 758] on button "Save" at bounding box center [959, 757] width 62 height 38
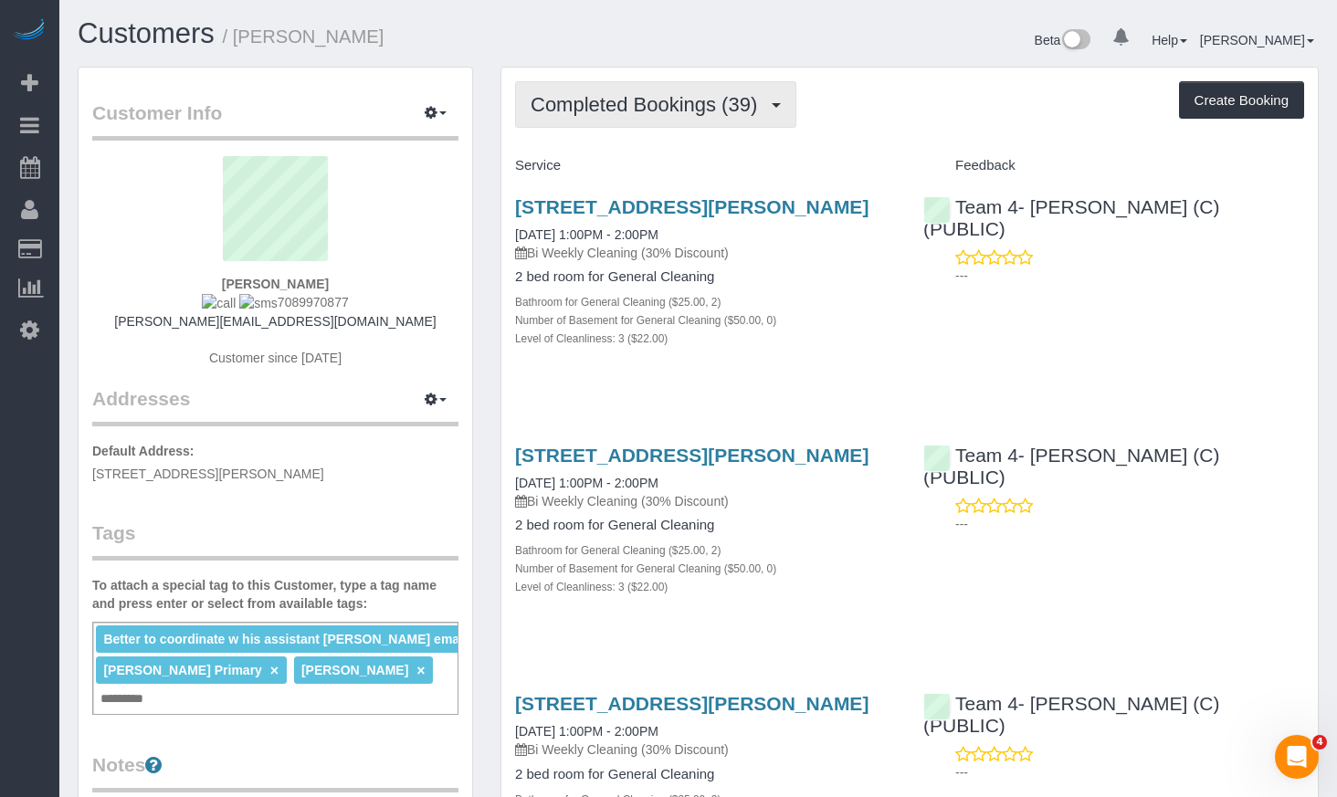
click at [744, 107] on span "Completed Bookings (39)" at bounding box center [648, 104] width 236 height 23
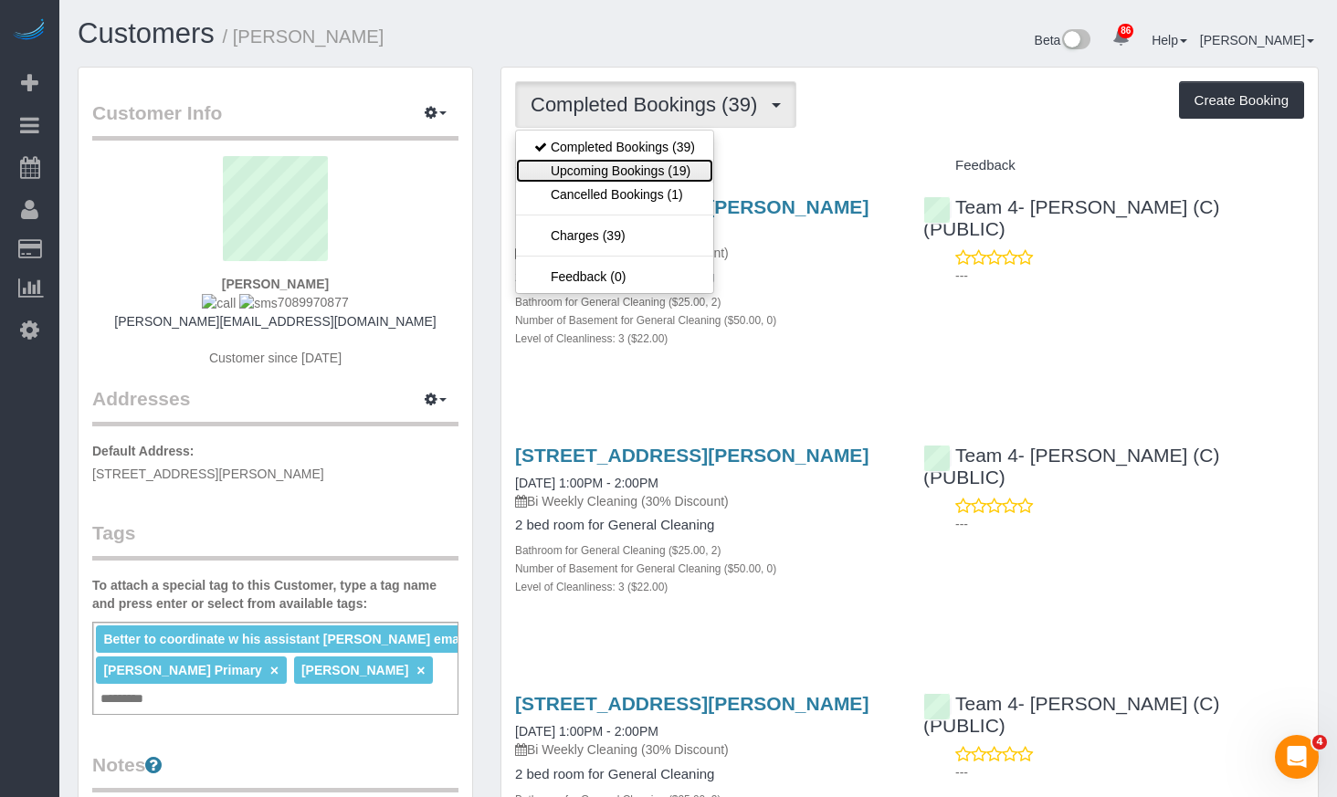
drag, startPoint x: 679, startPoint y: 162, endPoint x: 683, endPoint y: 131, distance: 30.3
click at [678, 162] on link "Upcoming Bookings (19)" at bounding box center [614, 171] width 197 height 24
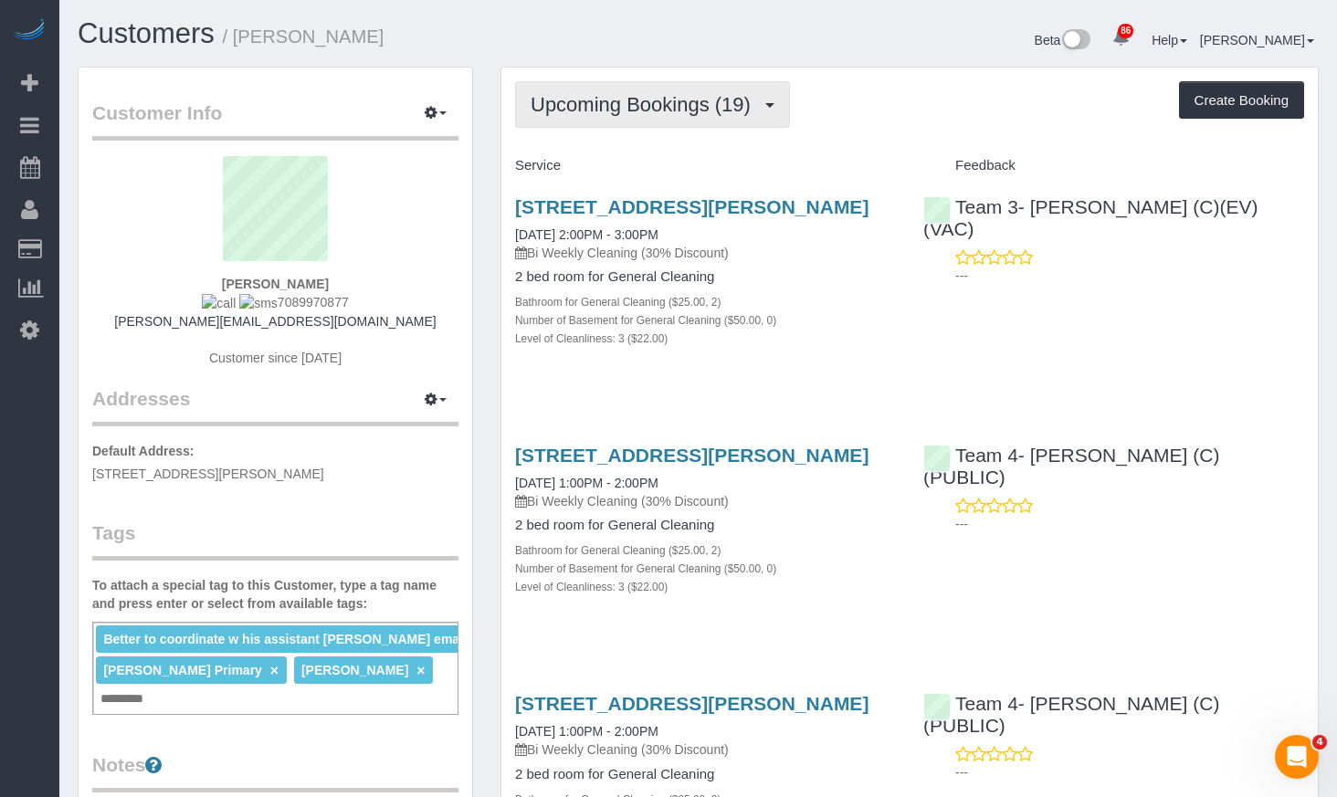
click at [665, 97] on span "Upcoming Bookings (19)" at bounding box center [644, 104] width 229 height 23
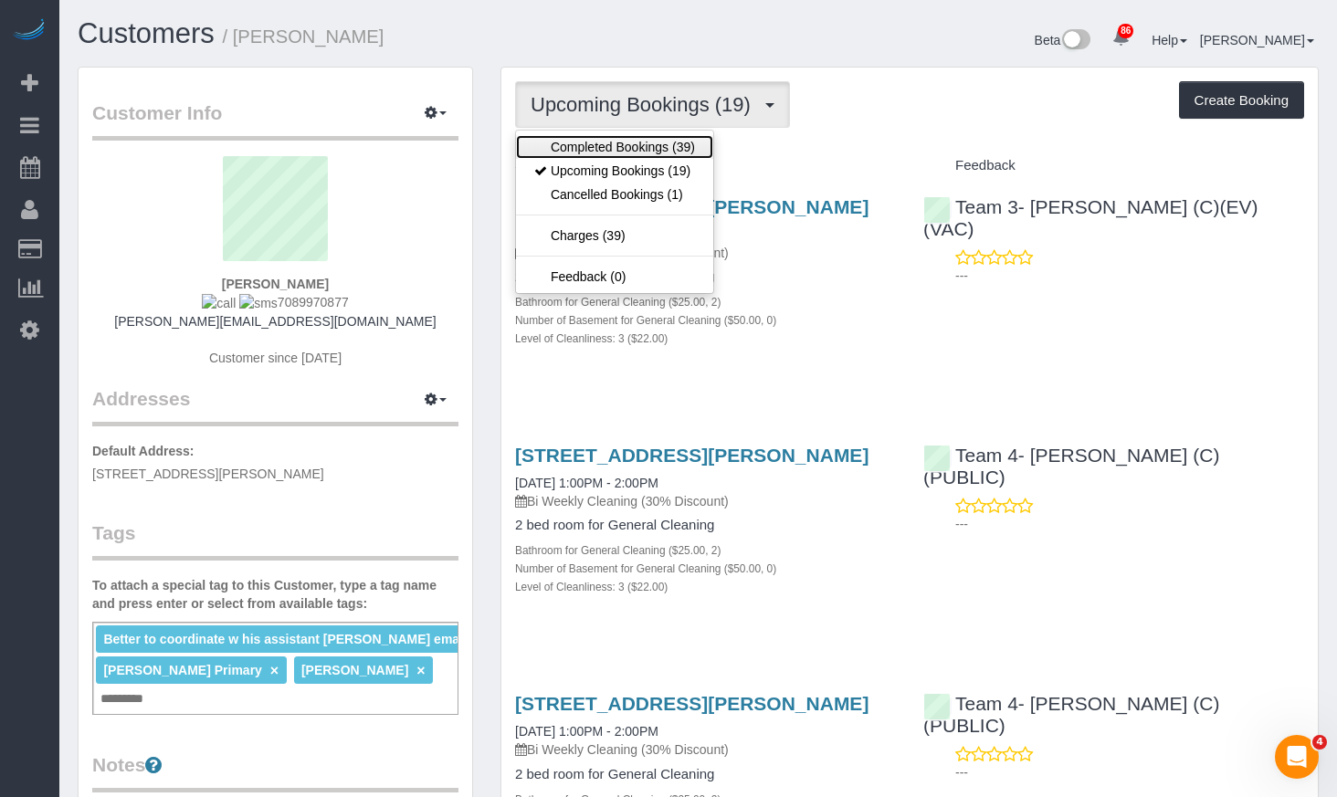
click at [673, 143] on link "Completed Bookings (39)" at bounding box center [614, 147] width 197 height 24
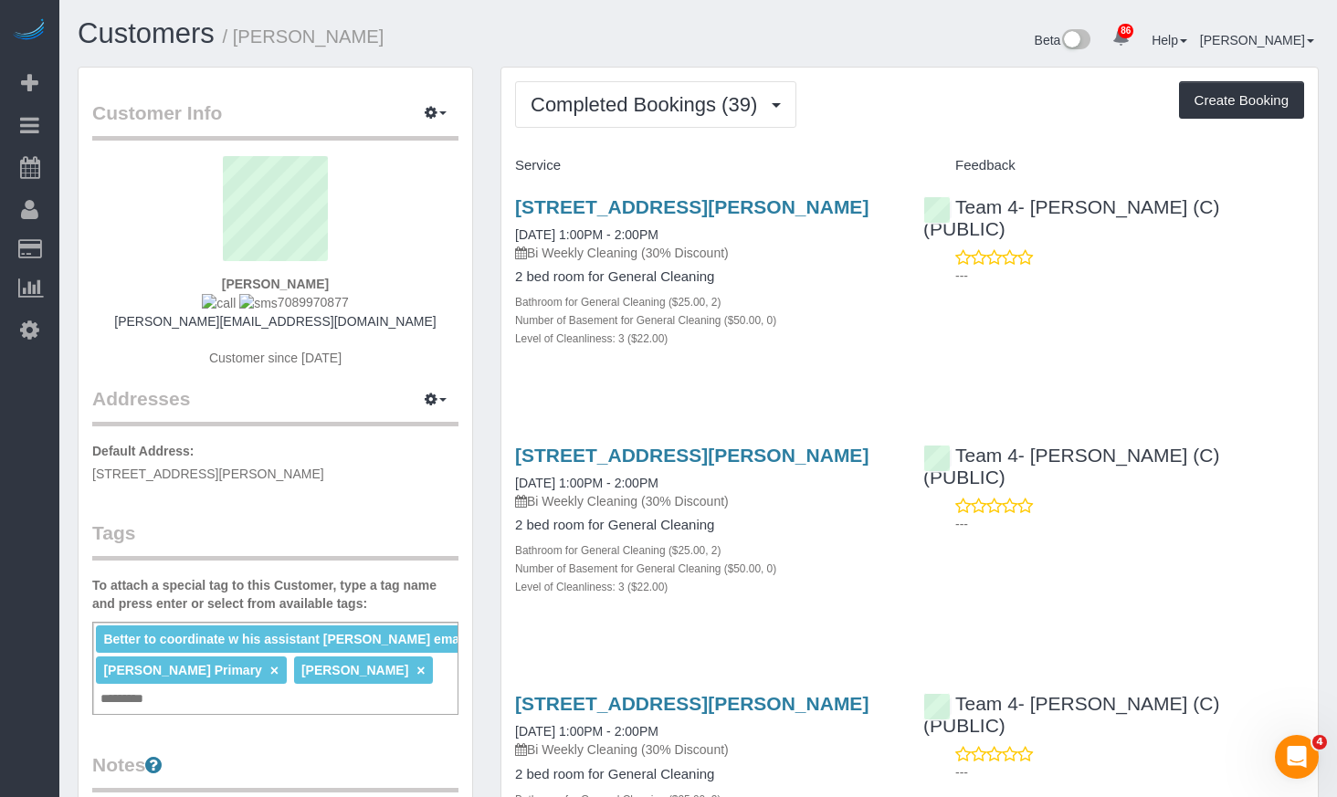
drag, startPoint x: 360, startPoint y: 300, endPoint x: 259, endPoint y: 305, distance: 100.5
click at [259, 305] on div "[PERSON_NAME] 7089970877 [PERSON_NAME][EMAIL_ADDRESS][DOMAIN_NAME] Customer sin…" at bounding box center [275, 270] width 366 height 229
click at [251, 42] on small "/ [PERSON_NAME]" at bounding box center [304, 36] width 162 height 20
copy small "[PERSON_NAME]"
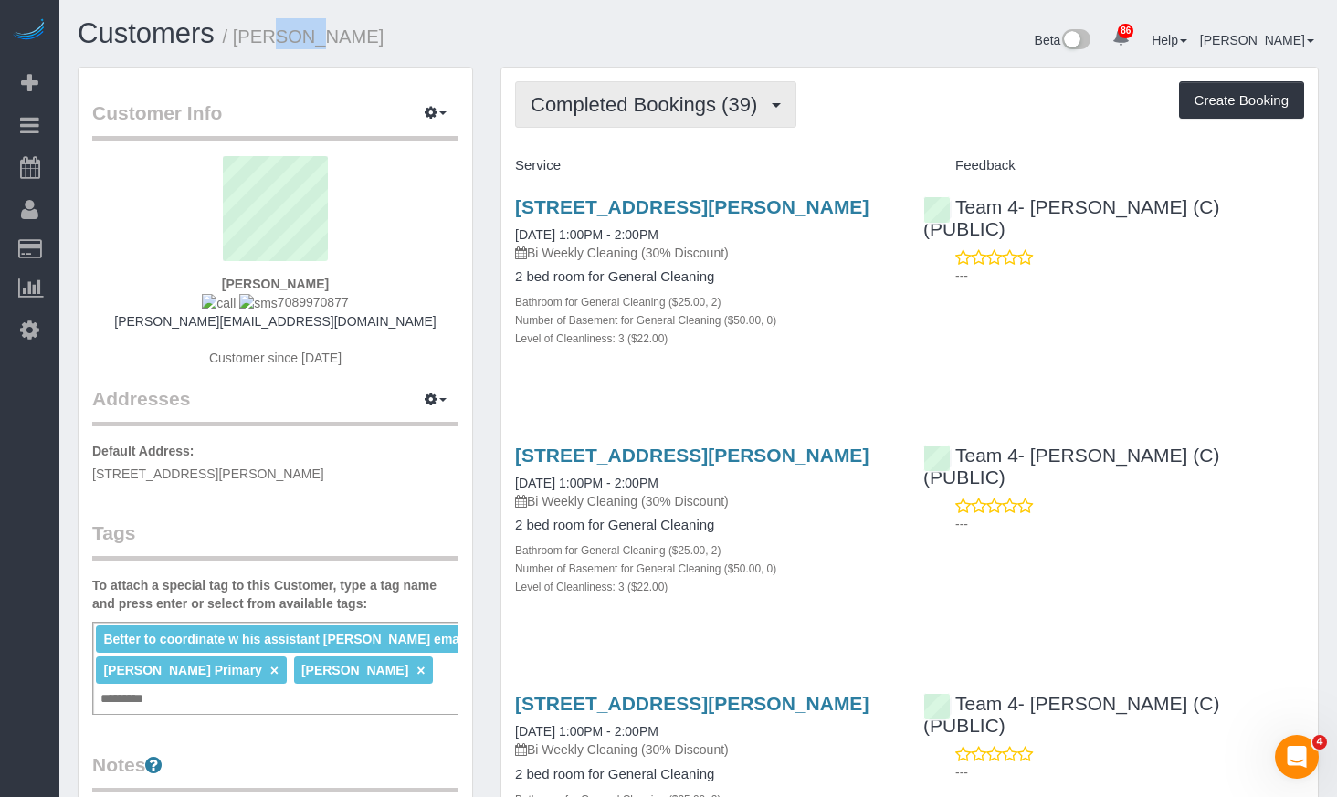
click at [666, 87] on button "Completed Bookings (39)" at bounding box center [655, 104] width 281 height 47
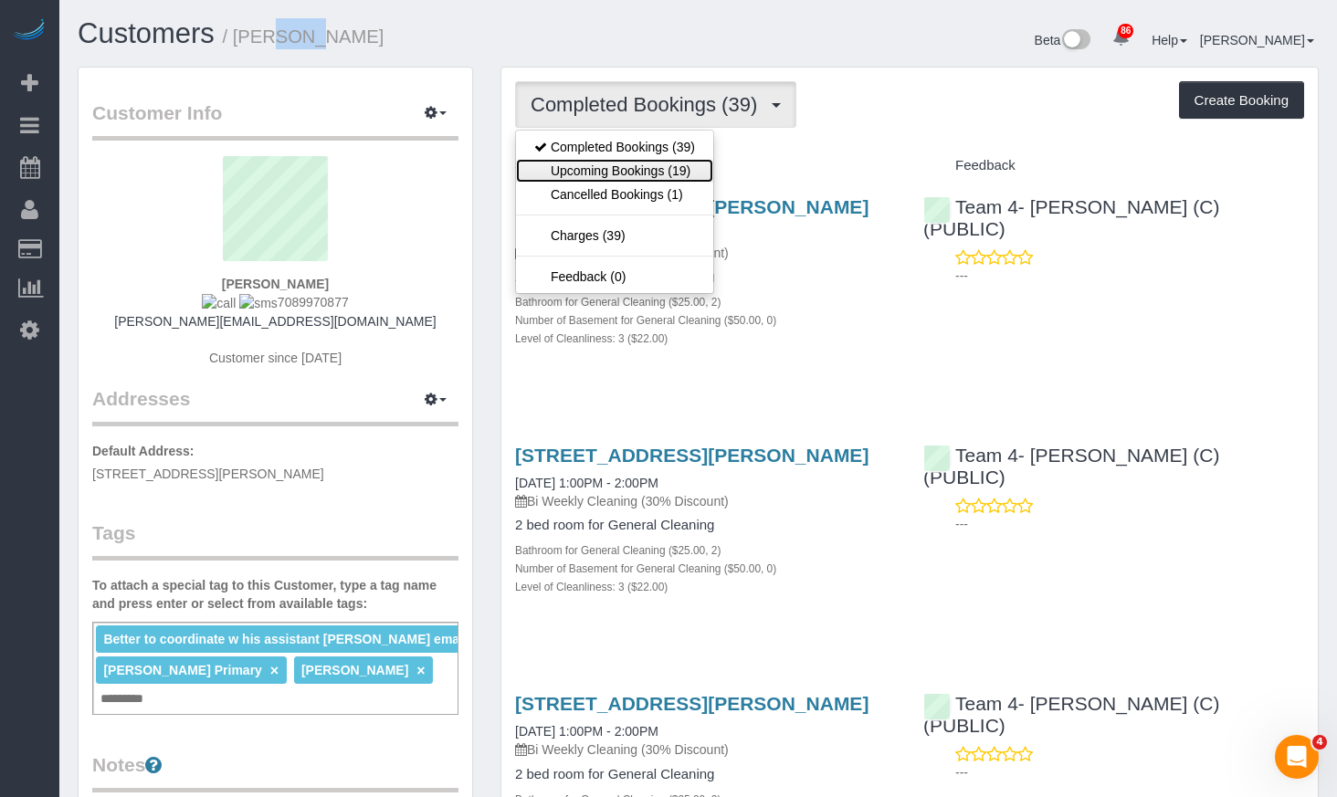
click at [661, 169] on link "Upcoming Bookings (19)" at bounding box center [614, 171] width 197 height 24
